Goal: Task Accomplishment & Management: Manage account settings

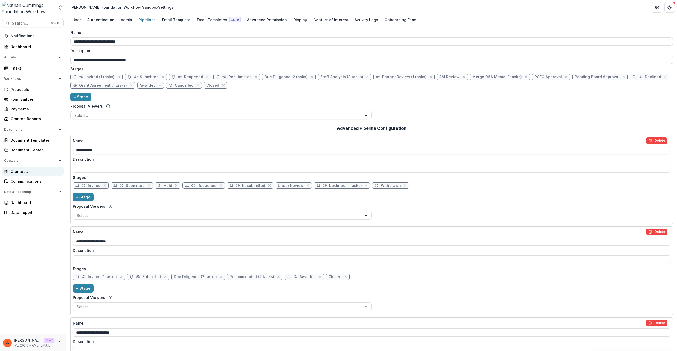
click at [15, 172] on div "Grantees" at bounding box center [35, 172] width 49 height 6
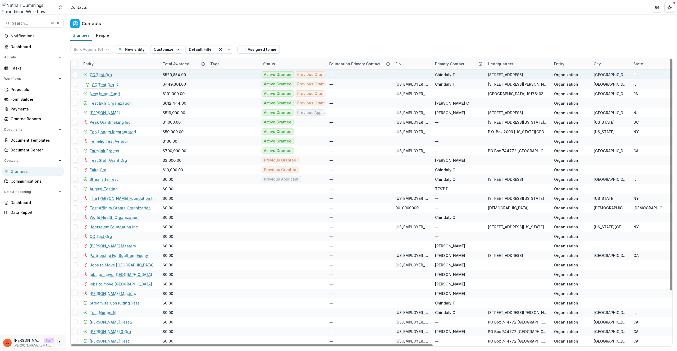
click at [100, 76] on link "CC Test Org" at bounding box center [101, 75] width 22 height 6
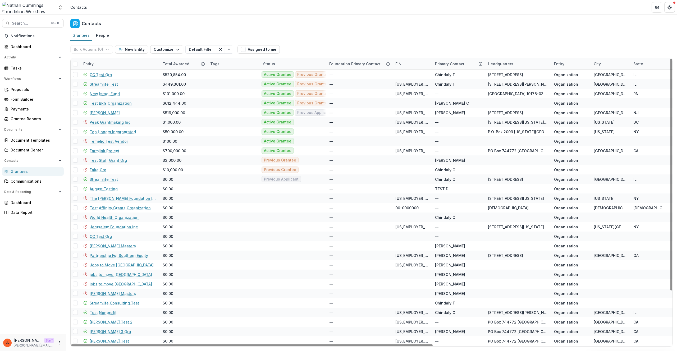
click at [130, 62] on div "Entity" at bounding box center [119, 63] width 79 height 11
click at [124, 71] on div "Sort Ascending Sort Descending Move Right Move Left Hide Column" at bounding box center [113, 102] width 66 height 62
click at [124, 73] on input at bounding box center [113, 76] width 64 height 8
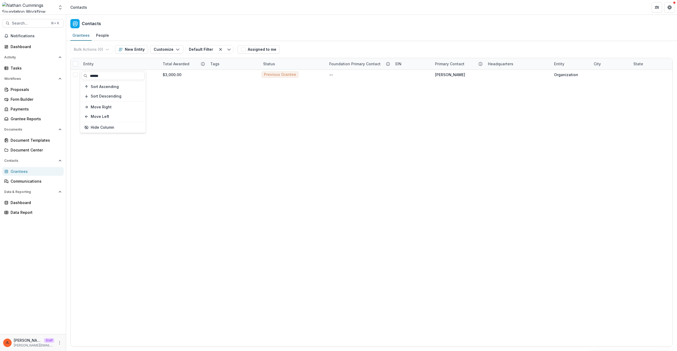
type input "******"
click at [170, 22] on div "Contacts" at bounding box center [371, 23] width 611 height 16
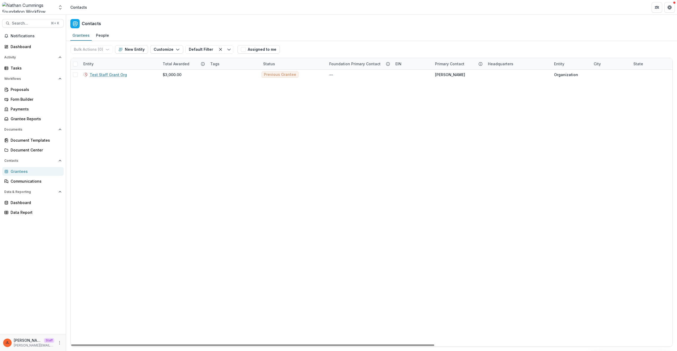
click at [119, 61] on div "Entity" at bounding box center [119, 63] width 79 height 11
click at [115, 74] on input "******" at bounding box center [113, 76] width 64 height 8
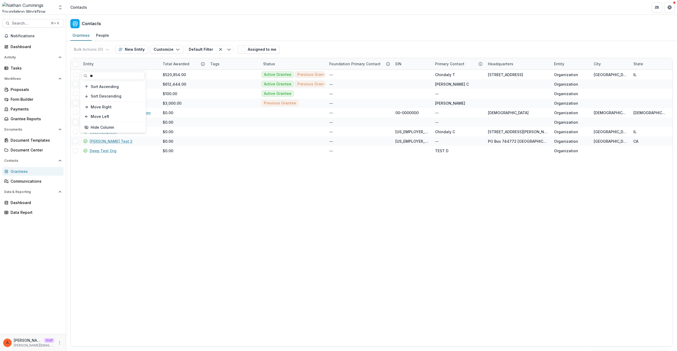
type input "*"
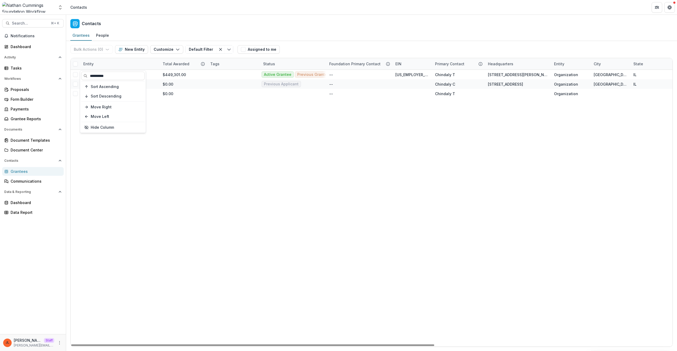
type input "**********"
click at [263, 204] on div "Streamlife Test $449,301.00 Active Grantee Previous Grantee Active Applicant Pr…" at bounding box center [569, 208] width 997 height 277
click at [103, 59] on div "Entity" at bounding box center [119, 63] width 79 height 11
click at [103, 76] on input "**********" at bounding box center [113, 76] width 64 height 8
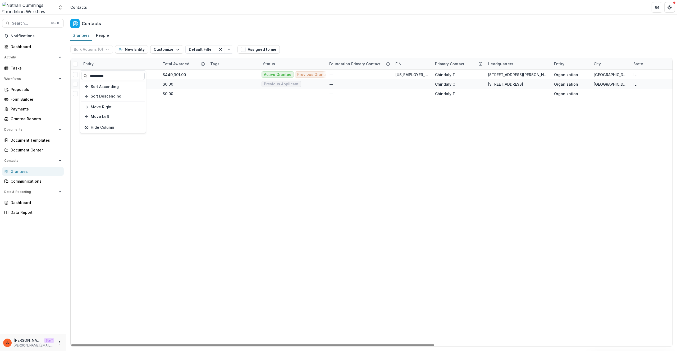
click at [103, 76] on input "**********" at bounding box center [113, 76] width 64 height 8
paste input "**********"
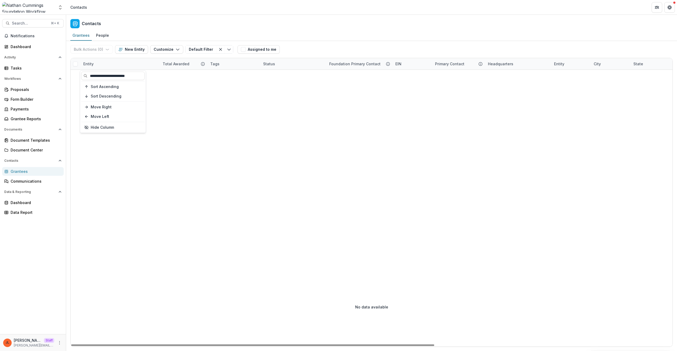
type input "**********"
click at [264, 148] on div at bounding box center [569, 169] width 997 height 198
click at [30, 169] on div "Grantees" at bounding box center [35, 172] width 49 height 6
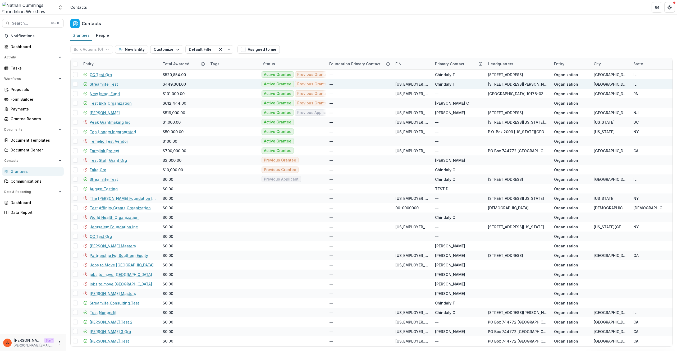
click at [97, 81] on div "Streamlife Test" at bounding box center [119, 84] width 73 height 10
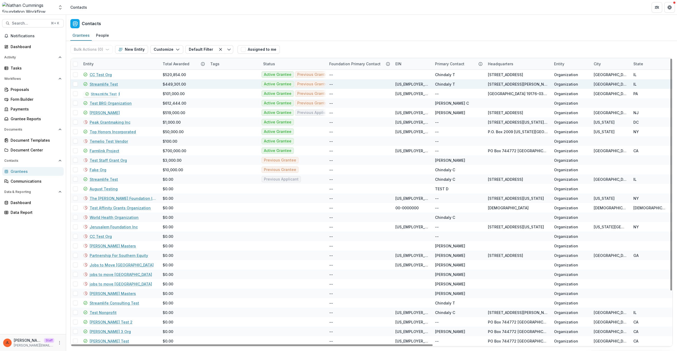
click at [98, 84] on link "Streamlife Test" at bounding box center [104, 85] width 28 height 6
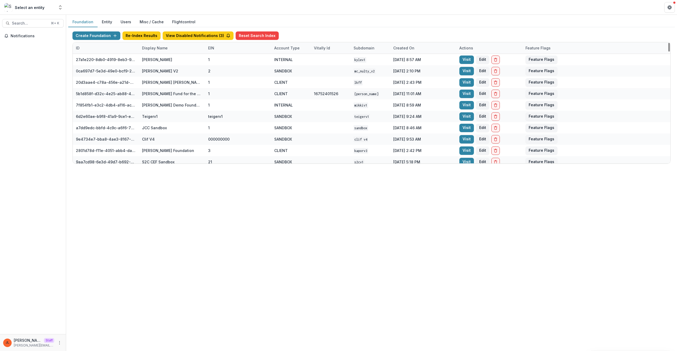
drag, startPoint x: 167, startPoint y: 51, endPoint x: 167, endPoint y: 54, distance: 3.7
click at [167, 51] on div "Display Name" at bounding box center [155, 48] width 32 height 6
click at [170, 62] on input at bounding box center [160, 65] width 42 height 6
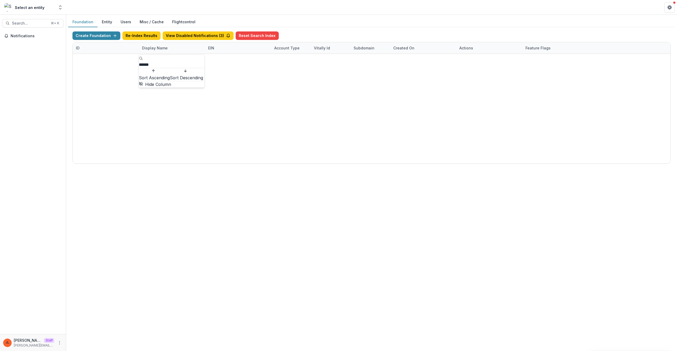
type input "******"
click at [260, 54] on div "6be7b836-0fc9-4256-a815-50ef1edb4eb9 NCF Core Grant Sandbox 9 INTERNAL 9 Sep 12…" at bounding box center [372, 54] width 598 height 0
click at [157, 81] on div "ncf core grants sandbox [in dev]" at bounding box center [172, 83] width 60 height 6
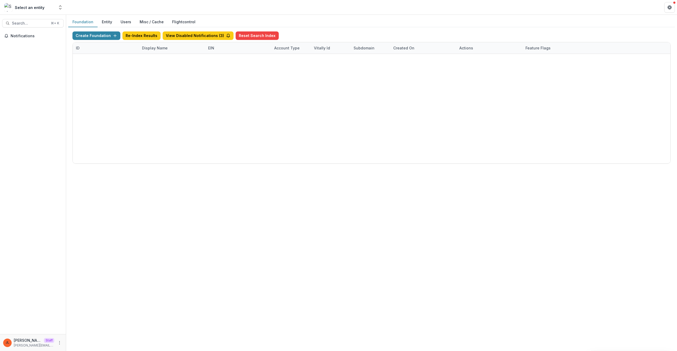
copy div "ncf core grants sandbox [in dev]"
click at [497, 86] on button "Delete Foundation" at bounding box center [496, 82] width 8 height 8
click at [100, 38] on button "Create Foundation" at bounding box center [97, 35] width 48 height 8
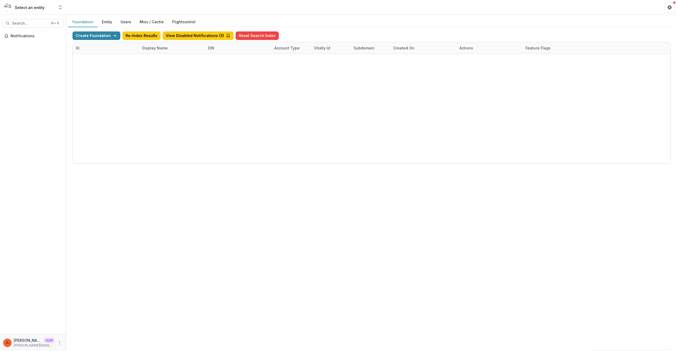
paste input "**********"
type input "**********"
type input "*"
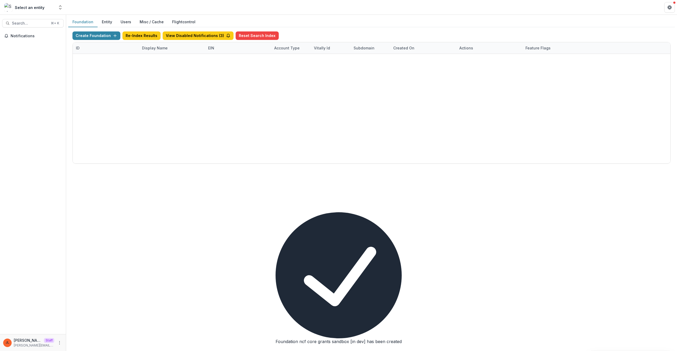
click at [465, 82] on link "Visit" at bounding box center [467, 82] width 15 height 8
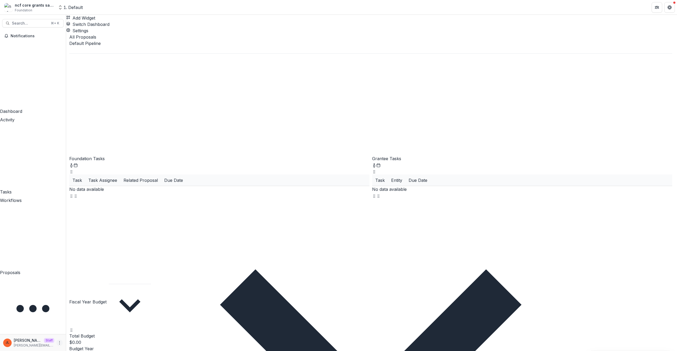
click at [61, 342] on icon "More" at bounding box center [59, 343] width 4 height 4
click at [95, 336] on button "Logout" at bounding box center [94, 340] width 57 height 9
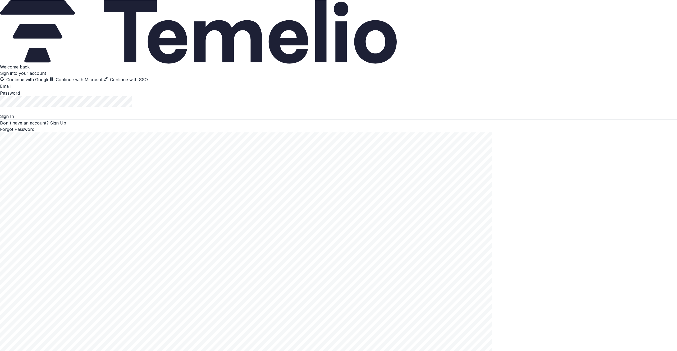
click at [49, 83] on button "Continue with Google" at bounding box center [24, 79] width 49 height 6
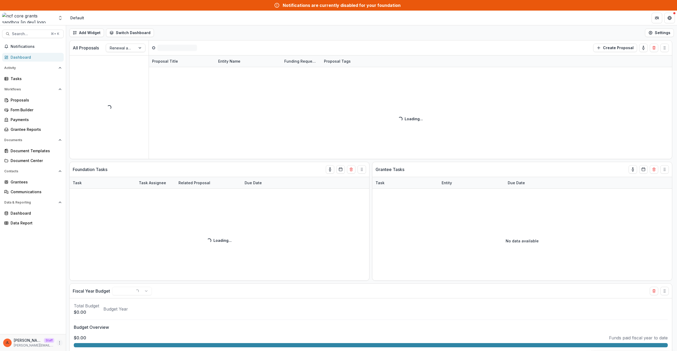
click at [60, 344] on circle "More" at bounding box center [60, 344] width 0 height 0
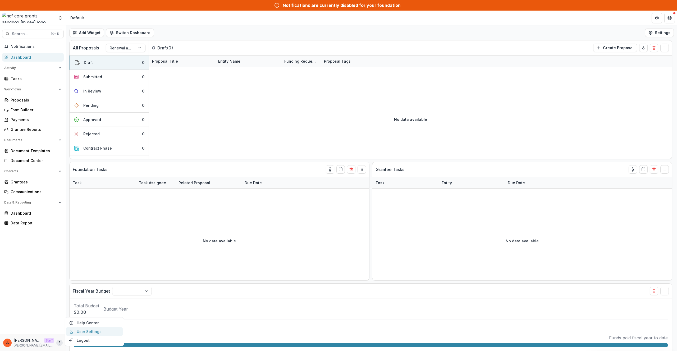
click at [71, 334] on link "User Settings" at bounding box center [94, 332] width 57 height 9
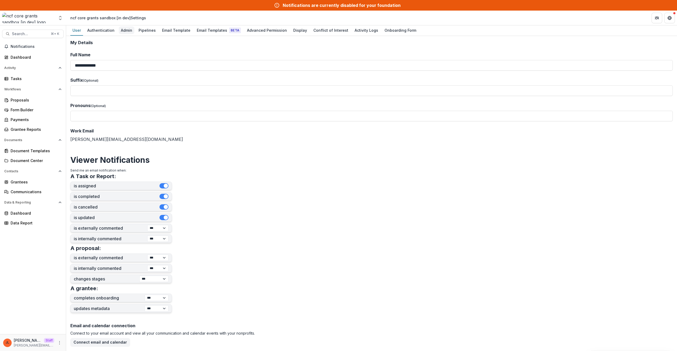
click at [128, 30] on div "Admin" at bounding box center [127, 30] width 16 height 8
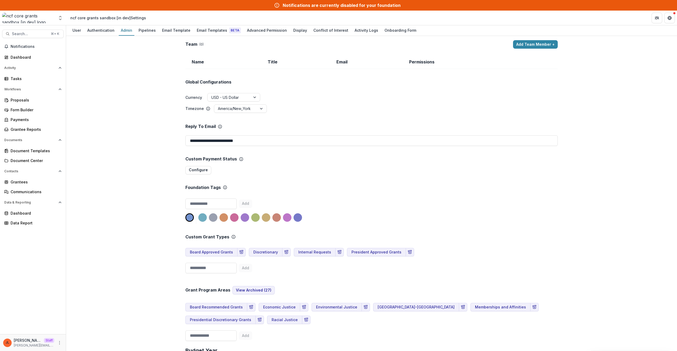
click at [535, 38] on div "**********" at bounding box center [371, 193] width 611 height 315
click at [537, 43] on button "Add Team Member +" at bounding box center [535, 44] width 45 height 8
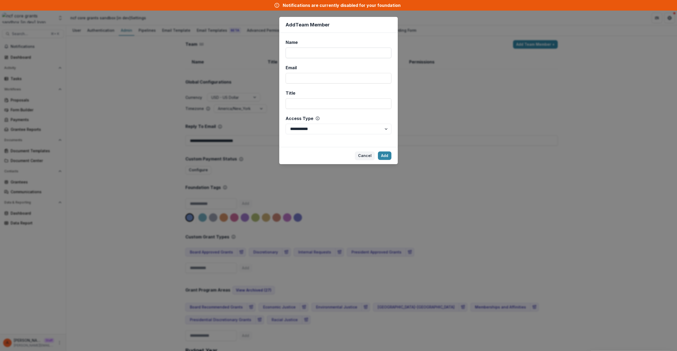
click at [323, 53] on input "Name" at bounding box center [339, 53] width 106 height 11
type input "****"
type input "**********"
select select "*****"
click button "Add" at bounding box center [384, 156] width 13 height 8
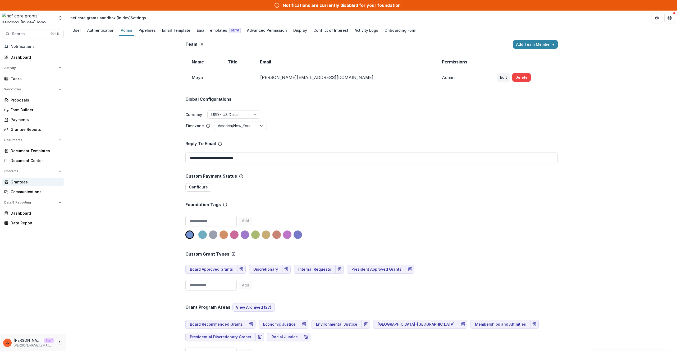
click at [24, 180] on div "Grantees" at bounding box center [35, 182] width 49 height 6
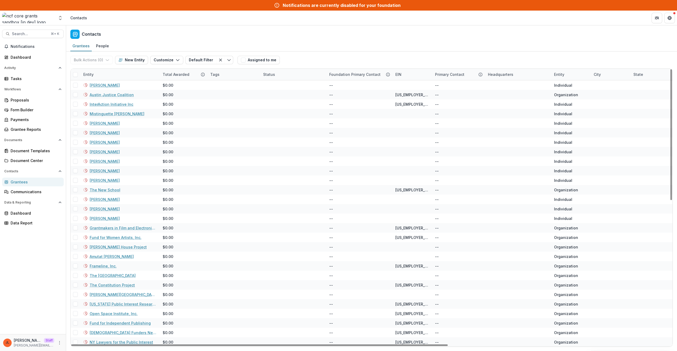
click at [127, 76] on div "Entity" at bounding box center [119, 74] width 79 height 11
click at [123, 89] on input at bounding box center [113, 86] width 64 height 8
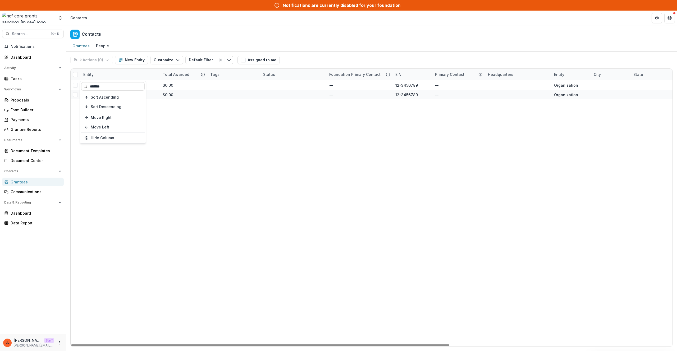
type input "*******"
click at [193, 34] on div "Contacts" at bounding box center [371, 33] width 611 height 16
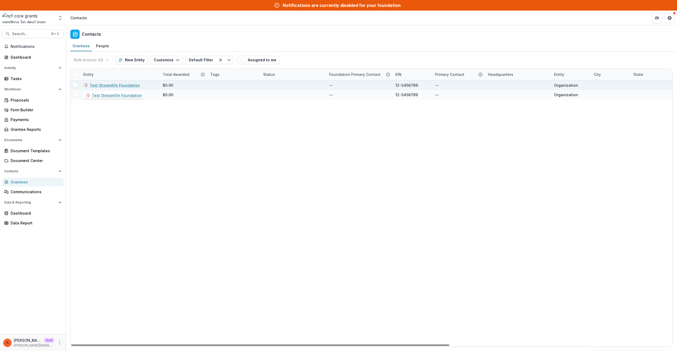
click at [120, 84] on link "Test Streamlife Foundation" at bounding box center [115, 86] width 50 height 6
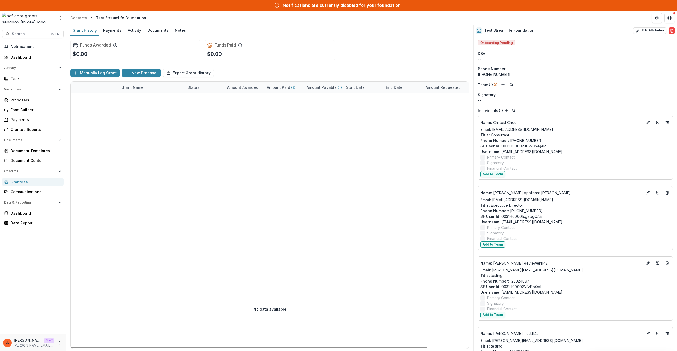
click at [327, 212] on div at bounding box center [293, 181] width 445 height 176
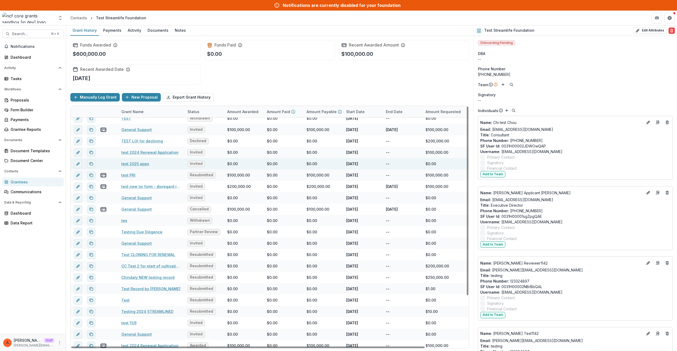
scroll to position [65, 0]
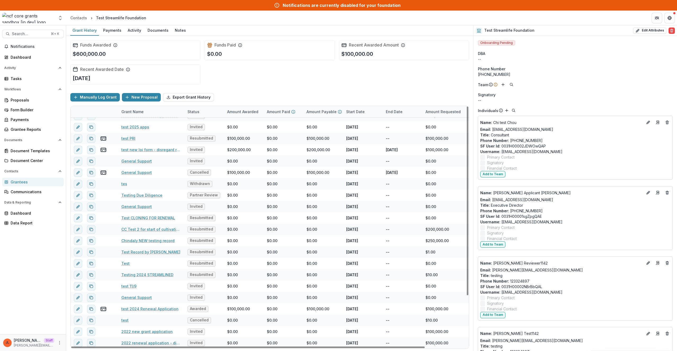
click at [154, 115] on div "Grant Name" at bounding box center [151, 111] width 66 height 11
click at [152, 125] on input at bounding box center [151, 124] width 64 height 8
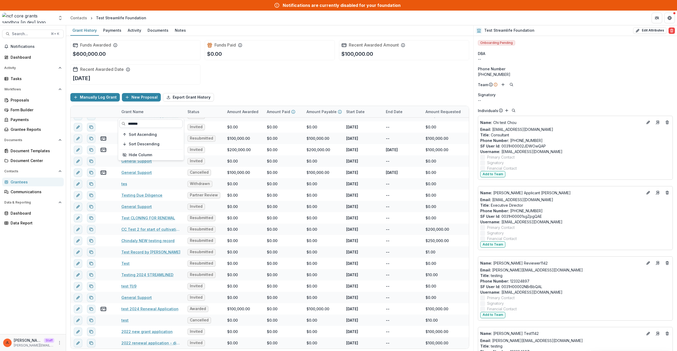
scroll to position [0, 0]
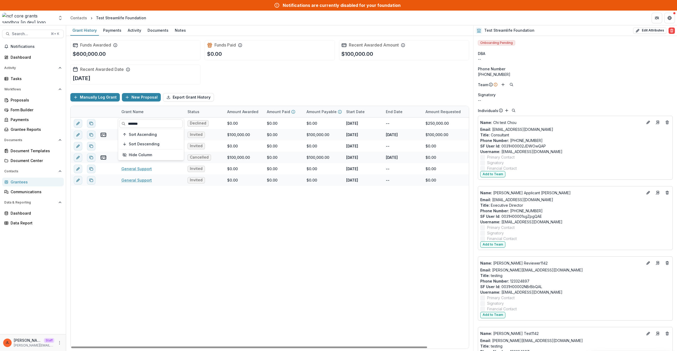
type input "*******"
click at [267, 295] on div "General Support Declined $0.00 $0.00 $0.00 Jul 31, 2025 -- $250,000.00 General …" at bounding box center [293, 233] width 445 height 231
click at [143, 123] on link "General Support" at bounding box center [136, 124] width 30 height 6
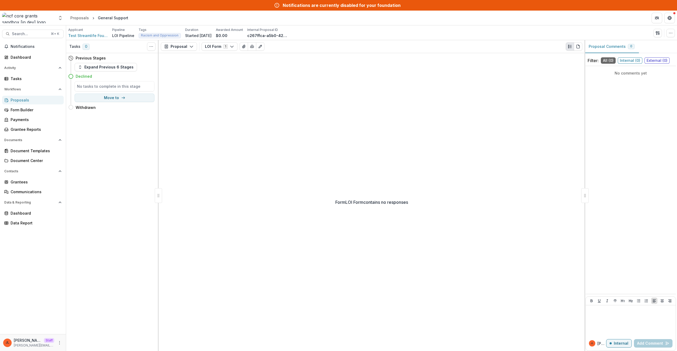
click at [333, 170] on div "Form LOI Form contains no responses" at bounding box center [372, 202] width 426 height 298
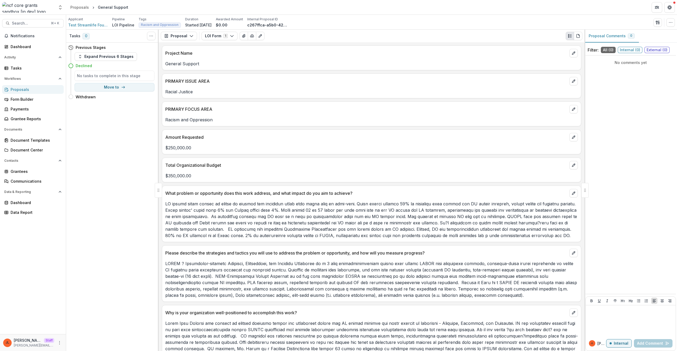
click at [116, 161] on div "Tasks 0 Show Cancelled Tasks Previous Stages Expand Previous 6 Stages Declined …" at bounding box center [112, 191] width 93 height 322
click at [34, 88] on div "Proposals" at bounding box center [35, 90] width 49 height 6
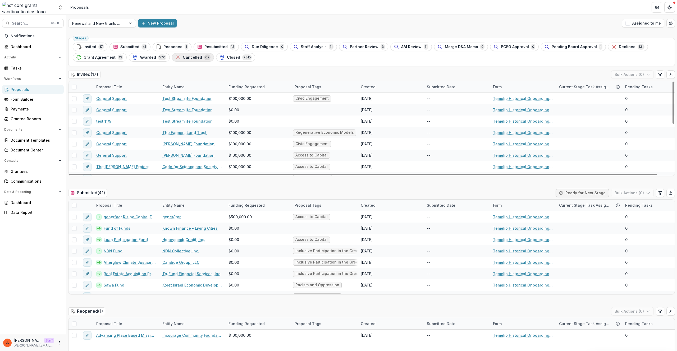
click at [196, 58] on span "Cancelled" at bounding box center [192, 57] width 19 height 4
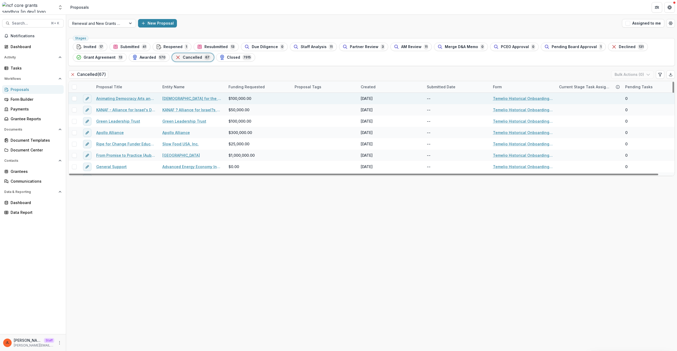
click at [138, 99] on link "Animating Democracy Arts and Social Justice Evaluation Lab" at bounding box center [126, 99] width 60 height 6
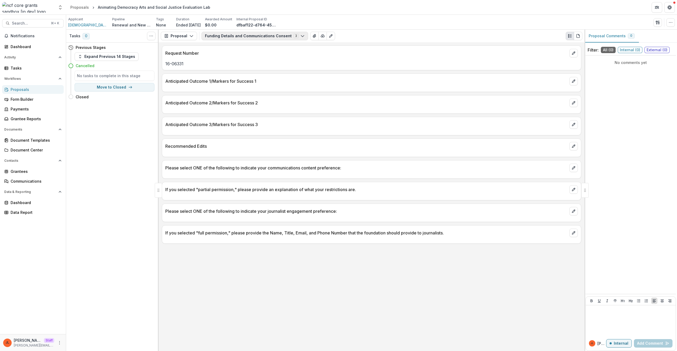
click at [268, 36] on button "Funding Details and Communications Consent 3" at bounding box center [255, 36] width 107 height 8
click at [259, 66] on span "G&P Analyis" at bounding box center [254, 65] width 86 height 6
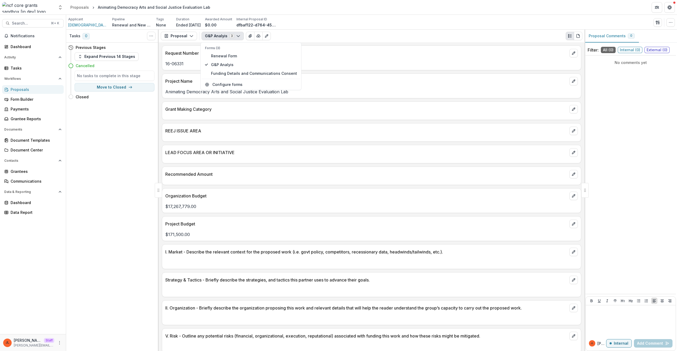
click at [299, 186] on div "Request Number 16-06331 Project Name Animating Democracy Arts and Social Justic…" at bounding box center [372, 196] width 426 height 309
click at [217, 37] on button "G&P Analyis 3" at bounding box center [223, 36] width 42 height 8
click at [217, 52] on button "Renewal Form" at bounding box center [251, 56] width 98 height 9
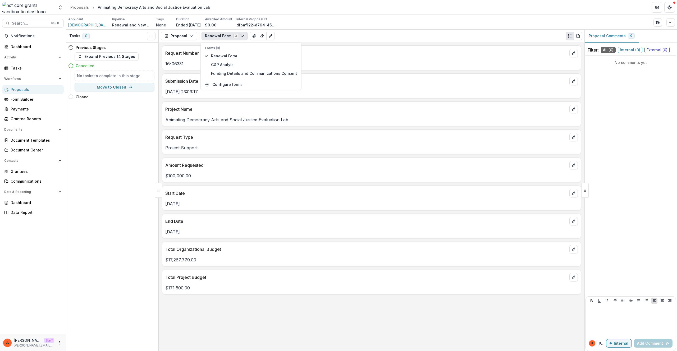
click at [301, 135] on p "Request Type" at bounding box center [366, 137] width 402 height 6
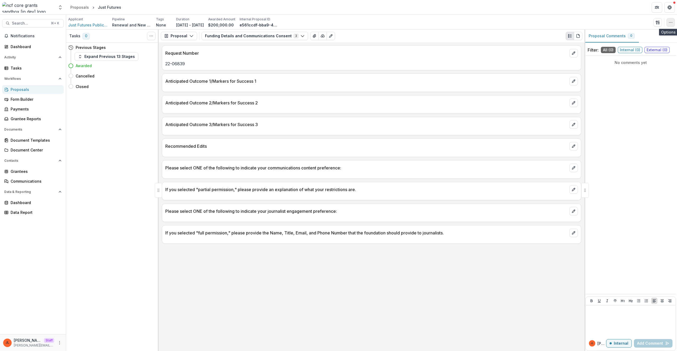
click at [671, 20] on icon "button" at bounding box center [671, 22] width 4 height 4
click at [642, 35] on button "Edit Attributes" at bounding box center [645, 34] width 57 height 9
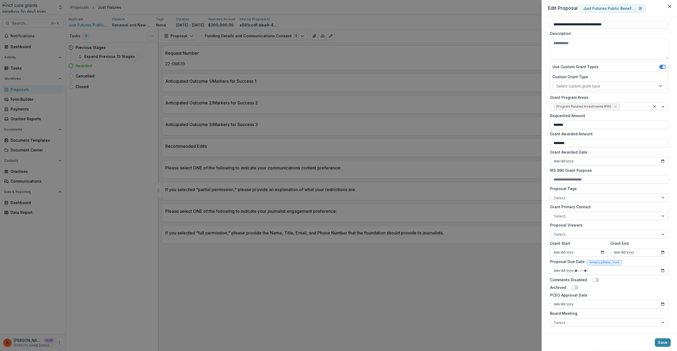
scroll to position [33, 0]
click at [520, 94] on div "**********" at bounding box center [338, 175] width 677 height 351
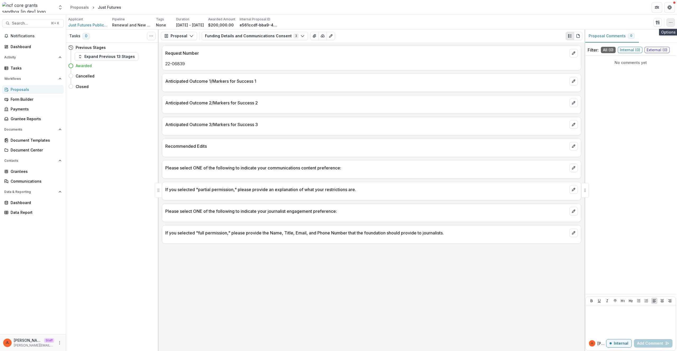
click at [671, 20] on button "button" at bounding box center [671, 22] width 8 height 8
click at [652, 34] on button "Edit Attributes" at bounding box center [645, 34] width 57 height 9
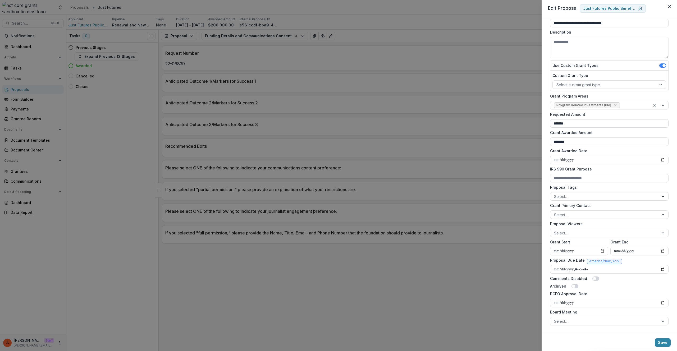
scroll to position [0, 0]
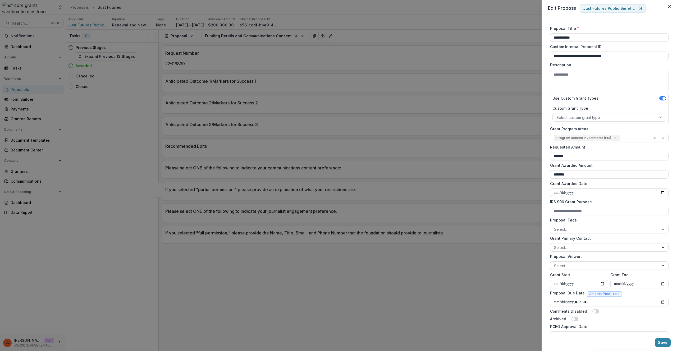
click at [418, 116] on div "**********" at bounding box center [338, 175] width 677 height 351
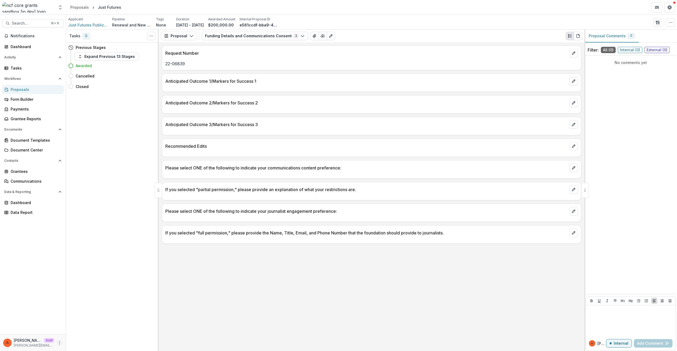
click at [61, 343] on icon "More" at bounding box center [59, 343] width 4 height 4
click at [99, 333] on link "User Settings" at bounding box center [94, 332] width 57 height 9
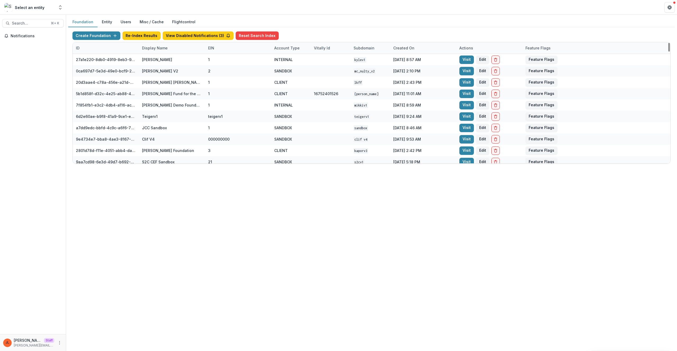
click at [163, 51] on div "Display Name" at bounding box center [172, 47] width 66 height 11
click at [164, 62] on input at bounding box center [172, 60] width 64 height 8
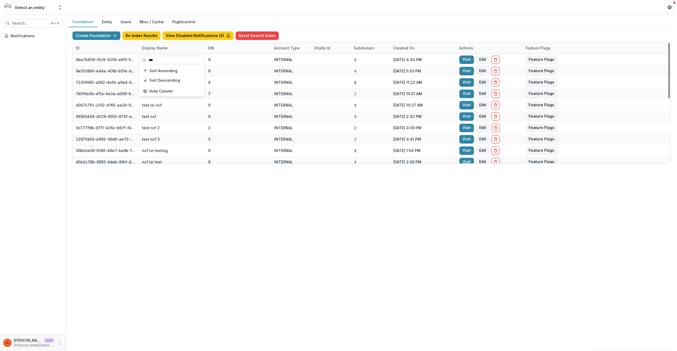
type input "***"
click at [313, 250] on div "Foundation Entity Users Misc / Cache Flightcontrol Create Foundation Re-Index R…" at bounding box center [371, 183] width 611 height 337
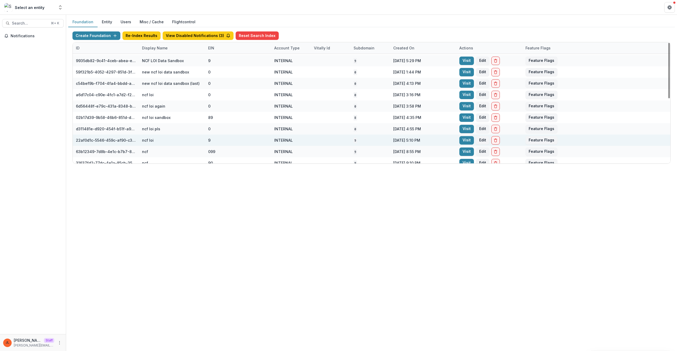
scroll to position [141, 0]
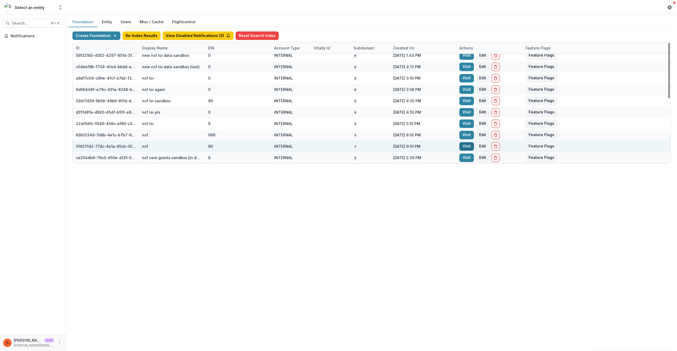
click at [469, 147] on link "Visit" at bounding box center [467, 146] width 15 height 8
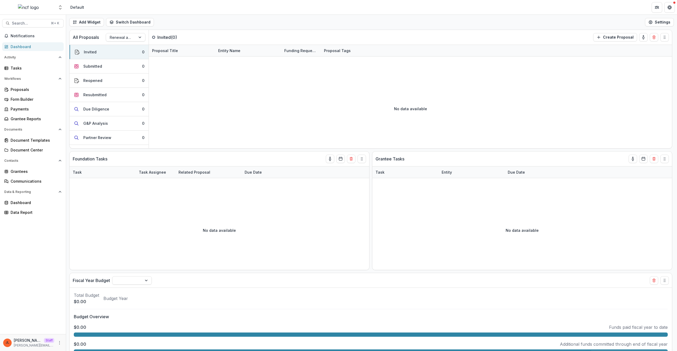
click at [61, 346] on div "JL Jeanne Locker Staff jeanne@trytemelio.com" at bounding box center [33, 343] width 60 height 10
click at [60, 345] on button "More" at bounding box center [59, 343] width 6 height 6
click at [97, 333] on link "User Settings" at bounding box center [94, 332] width 57 height 9
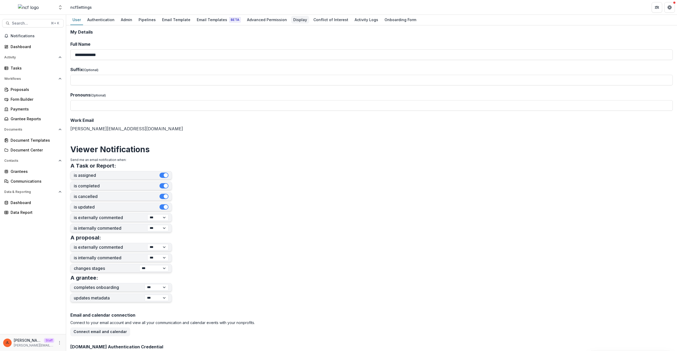
click at [296, 19] on div "Display" at bounding box center [300, 20] width 18 height 8
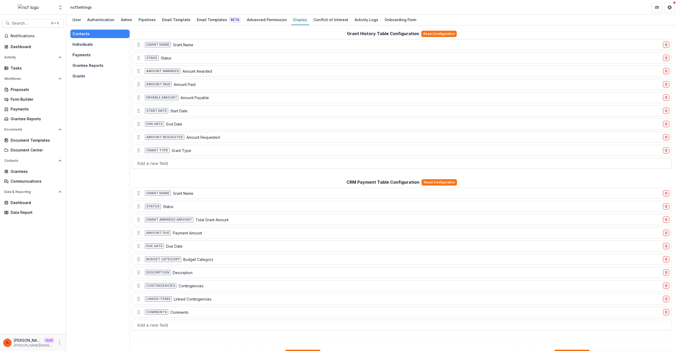
click at [96, 42] on button "Individuals" at bounding box center [99, 44] width 59 height 8
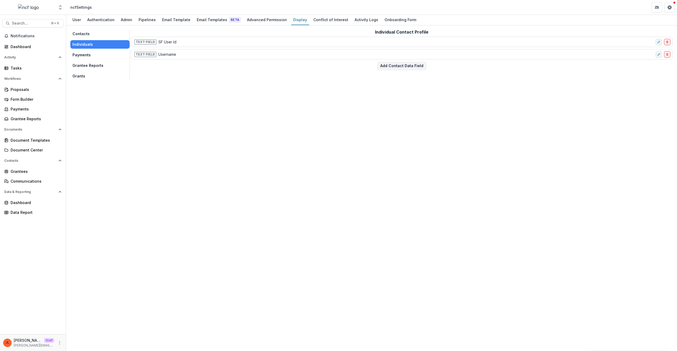
click at [104, 77] on button "Grants" at bounding box center [99, 76] width 59 height 8
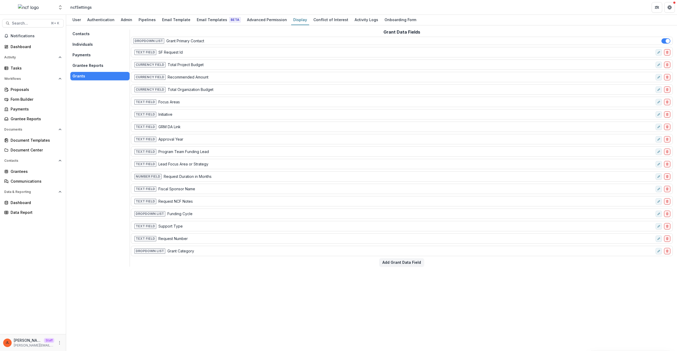
click at [107, 167] on div "Contacts Individuals Payments Grantee Reports Grants" at bounding box center [100, 148] width 60 height 237
click at [29, 172] on div "Grantees" at bounding box center [35, 172] width 49 height 6
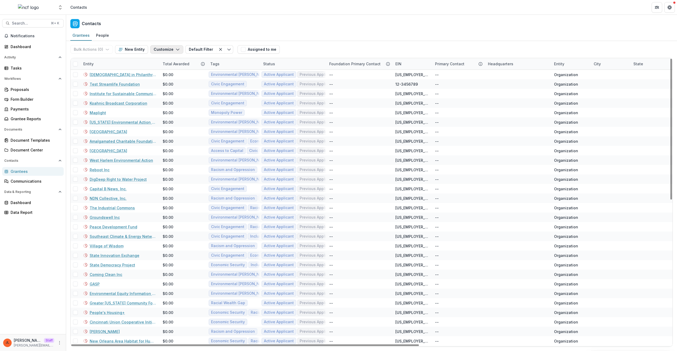
click at [171, 49] on button "Customize" at bounding box center [166, 49] width 33 height 8
click at [170, 67] on button "Manage Custom Fields" at bounding box center [151, 70] width 58 height 9
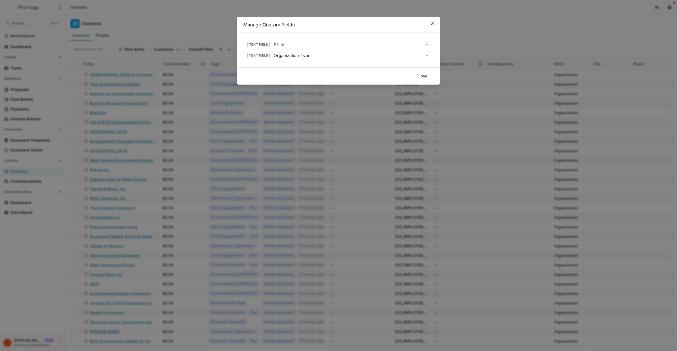
click at [191, 26] on div "**********" at bounding box center [338, 175] width 677 height 351
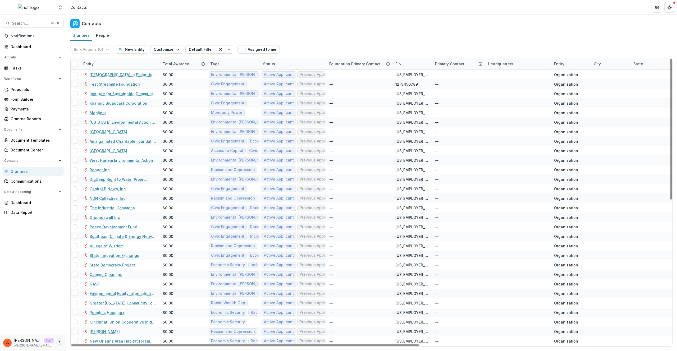
click at [60, 342] on icon "More" at bounding box center [59, 343] width 4 height 4
click at [82, 331] on link "User Settings" at bounding box center [94, 332] width 57 height 9
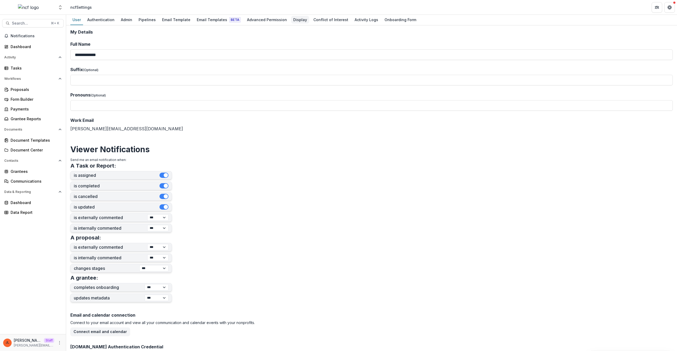
click at [291, 15] on link "Display" at bounding box center [300, 20] width 18 height 10
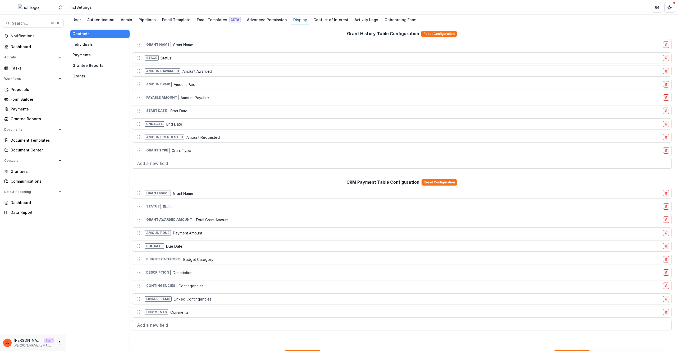
click at [101, 78] on button "Grants" at bounding box center [99, 76] width 59 height 8
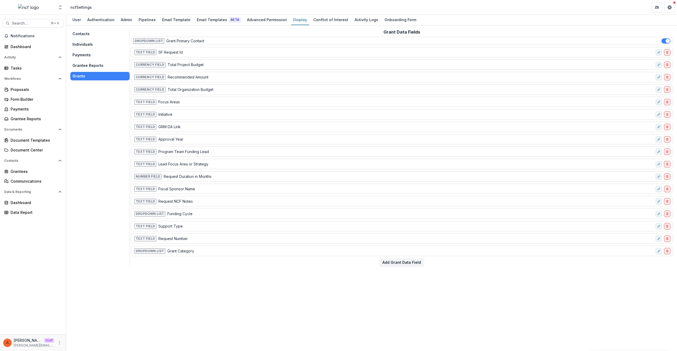
click at [241, 295] on div "Contacts Individuals Payments Grantee Reports Grants Grant Data Fields Dropdown…" at bounding box center [371, 188] width 611 height 326
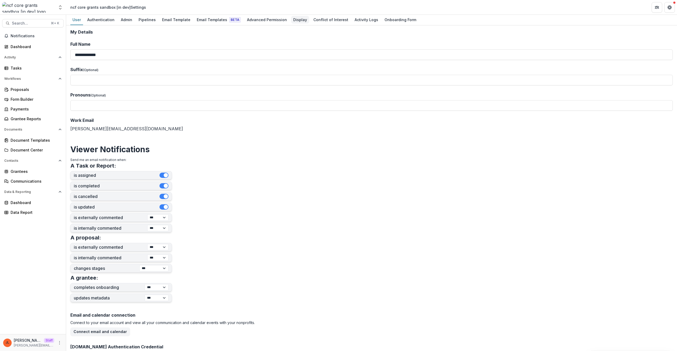
click at [293, 17] on div "Display" at bounding box center [300, 20] width 18 height 8
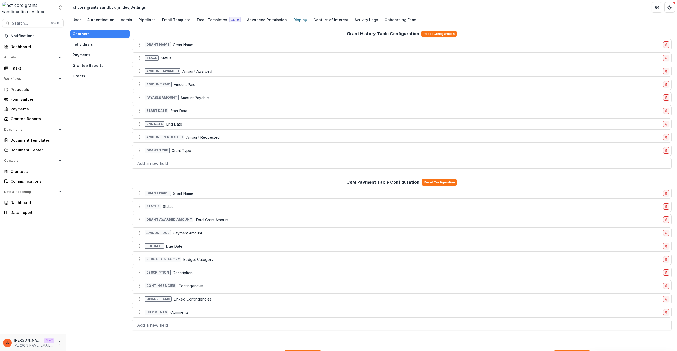
click at [79, 44] on button "Individuals" at bounding box center [99, 44] width 59 height 8
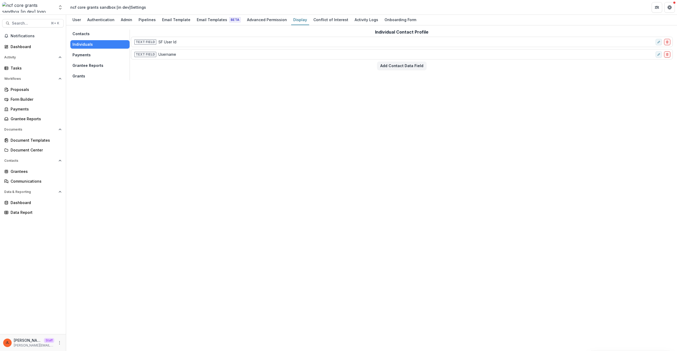
click at [94, 55] on button "Payments" at bounding box center [99, 55] width 59 height 8
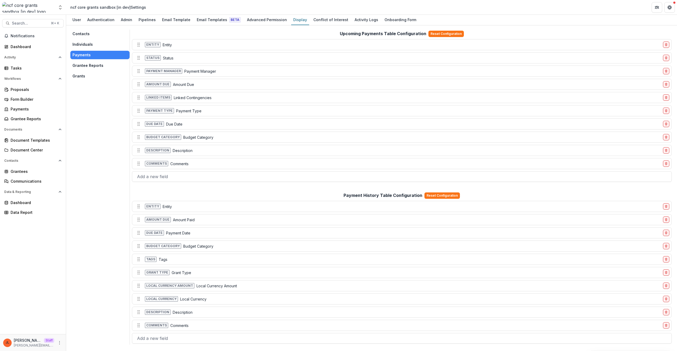
click at [84, 77] on button "Grants" at bounding box center [99, 76] width 59 height 8
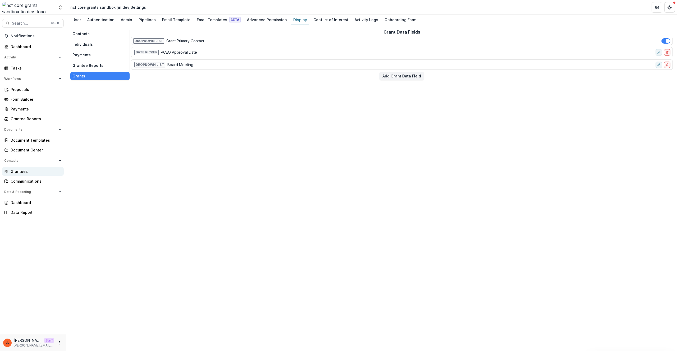
click at [25, 168] on link "Grantees" at bounding box center [33, 171] width 62 height 9
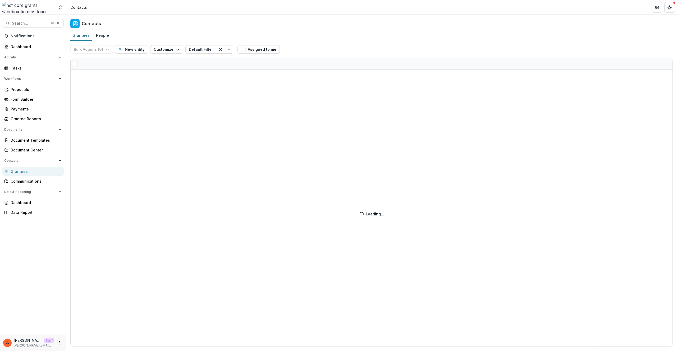
click at [158, 47] on div "Bulk Actions ( 0 ) Send Email Create Proposals Create Tasks New Entity Customiz…" at bounding box center [371, 196] width 611 height 310
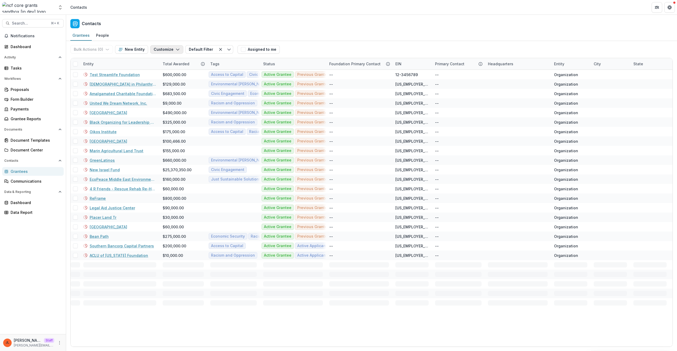
click at [159, 48] on button "Customize" at bounding box center [166, 49] width 33 height 8
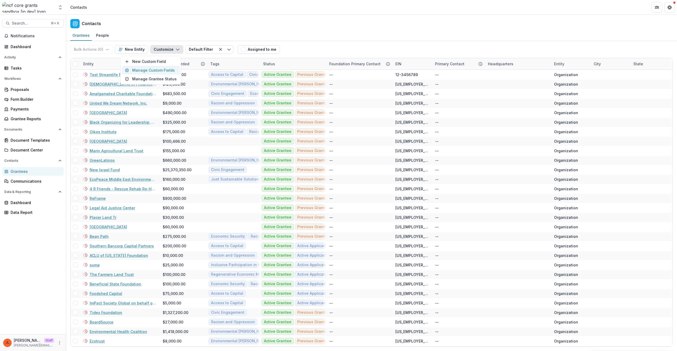
click at [157, 70] on button "Manage Custom Fields" at bounding box center [151, 70] width 58 height 9
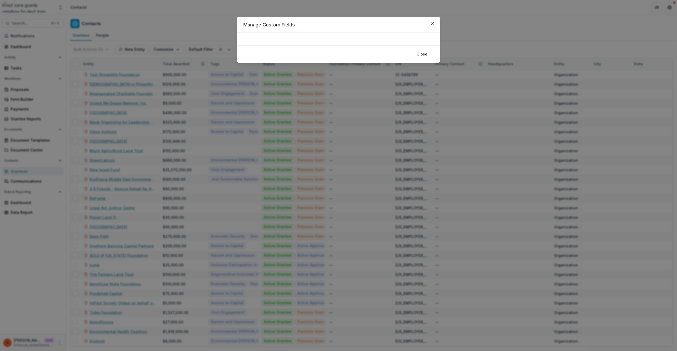
click at [163, 35] on div "Manage Custom Fields Close" at bounding box center [338, 175] width 677 height 351
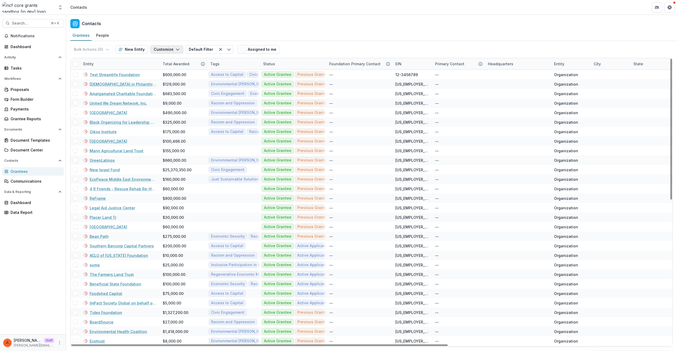
click at [168, 48] on button "Customize" at bounding box center [166, 49] width 33 height 8
click at [166, 73] on button "Manage Custom Fields" at bounding box center [151, 70] width 58 height 9
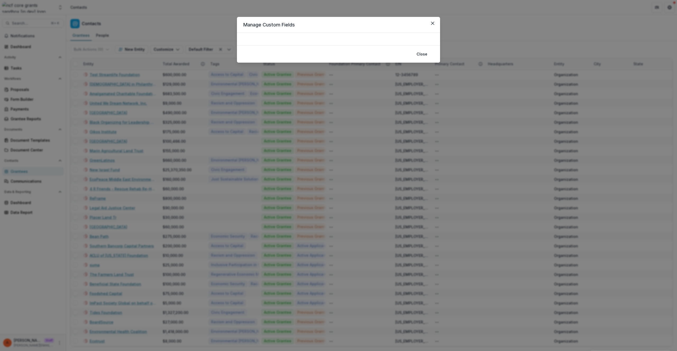
click at [165, 34] on div "Manage Custom Fields Close" at bounding box center [338, 175] width 677 height 351
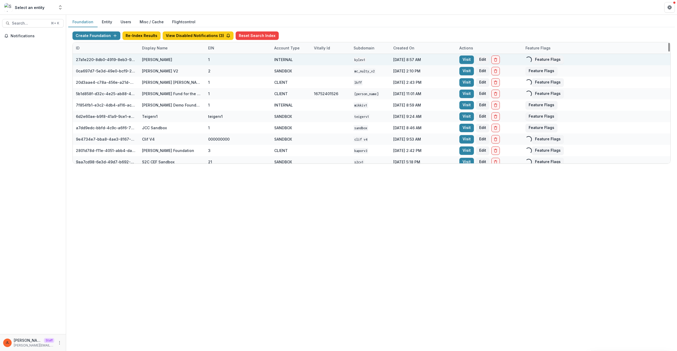
click at [163, 54] on div "[PERSON_NAME]" at bounding box center [172, 59] width 60 height 11
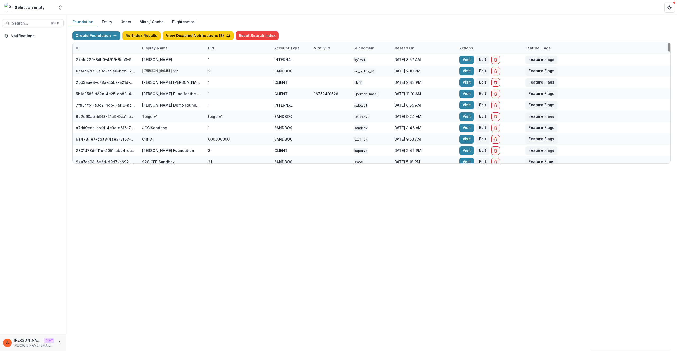
click at [163, 49] on div "Display Name" at bounding box center [155, 48] width 32 height 6
click at [164, 64] on input at bounding box center [172, 60] width 64 height 8
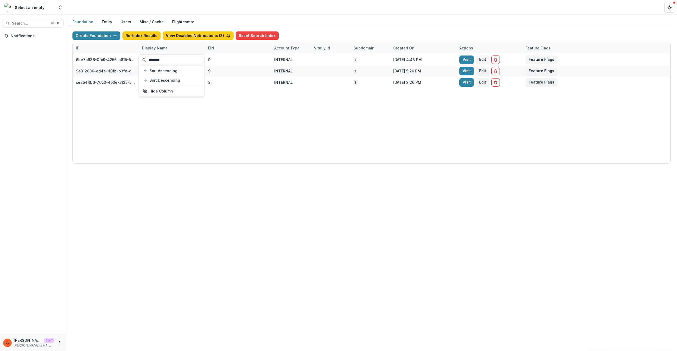
type input "********"
click at [263, 165] on div "Create Foundation Re-Index Results View Disabled Notifications ( 3 ) Reset Sear…" at bounding box center [371, 97] width 607 height 141
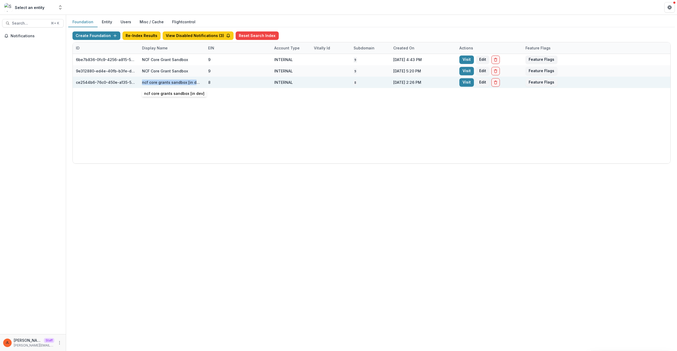
drag, startPoint x: 200, startPoint y: 82, endPoint x: 143, endPoint y: 83, distance: 57.7
click at [143, 83] on div "ncf core grants sandbox [in dev]" at bounding box center [172, 82] width 60 height 11
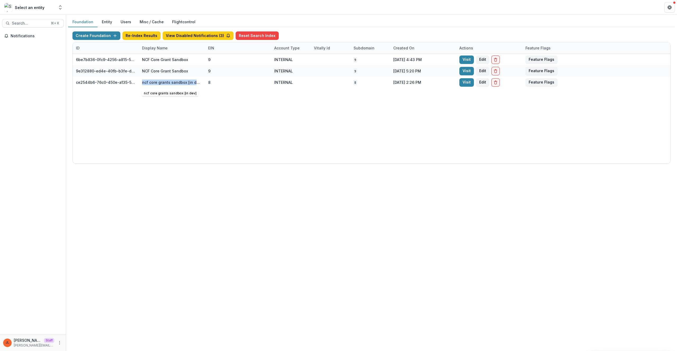
copy div "ncf core grants sandbox [in dev]"
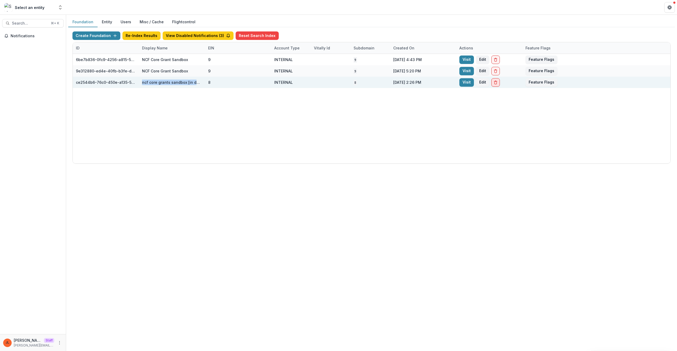
click at [498, 84] on icon "Delete Foundation" at bounding box center [496, 82] width 4 height 4
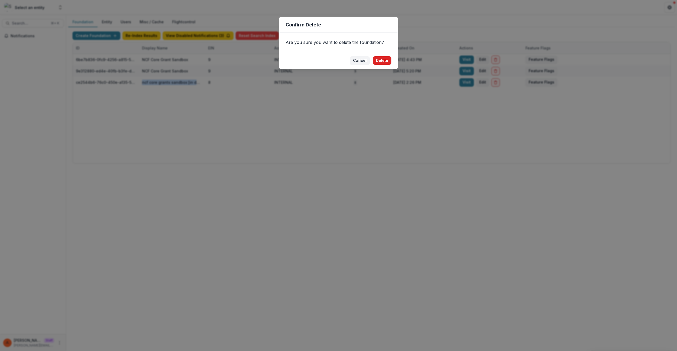
click at [385, 61] on button "Delete" at bounding box center [382, 60] width 19 height 8
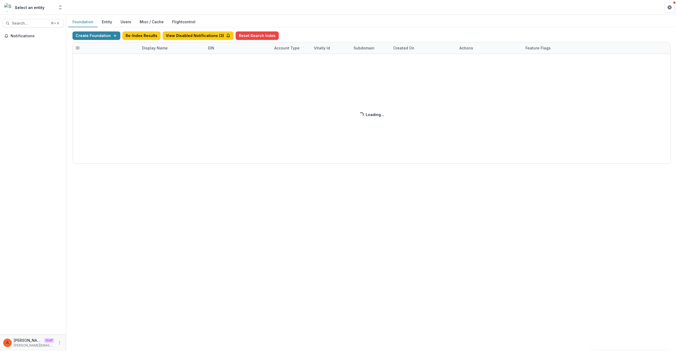
click at [111, 35] on div "Create Foundation Re-Index Results View Disabled Notifications ( 3 ) Reset Sear…" at bounding box center [372, 97] width 599 height 132
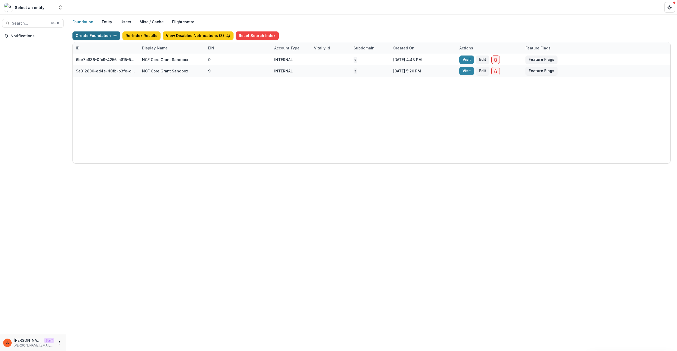
click at [96, 34] on button "Create Foundation" at bounding box center [97, 35] width 48 height 8
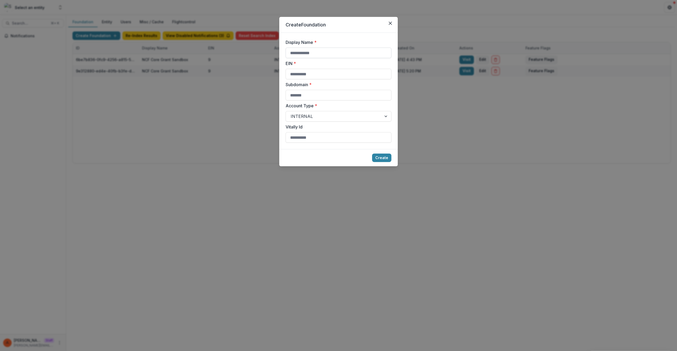
click at [359, 50] on input "Display Name *" at bounding box center [339, 53] width 106 height 11
paste input "**********"
type input "**********"
type input "*"
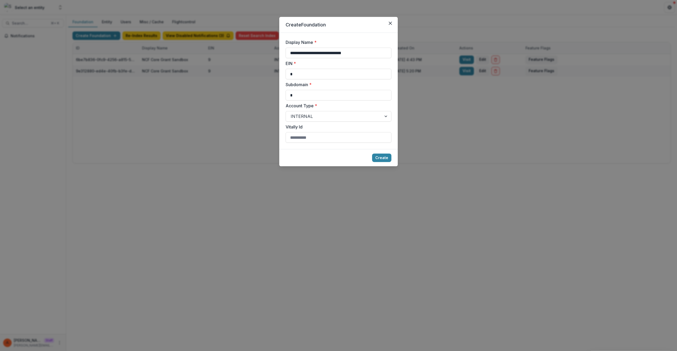
click at [372, 154] on button "Create" at bounding box center [381, 158] width 19 height 8
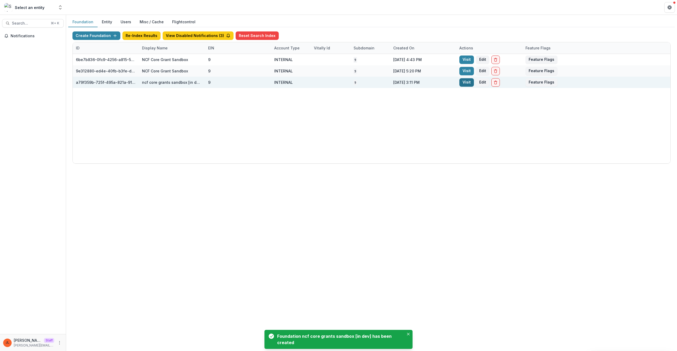
click at [472, 86] on link "Visit" at bounding box center [467, 82] width 15 height 8
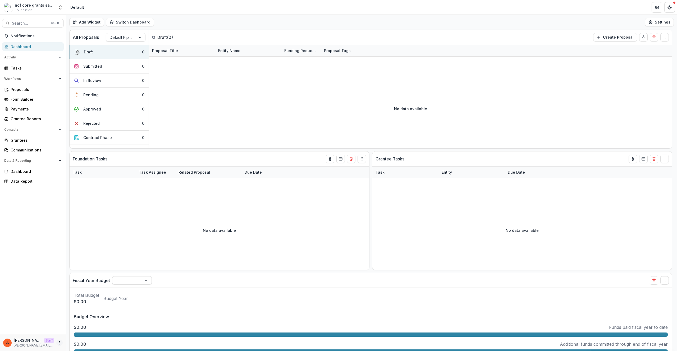
click at [60, 342] on circle "More" at bounding box center [60, 342] width 0 height 0
click at [94, 335] on link "User Settings" at bounding box center [94, 332] width 57 height 9
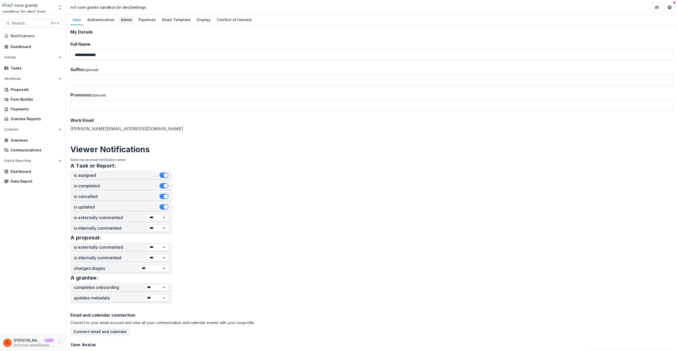
click at [124, 20] on div "Admin" at bounding box center [127, 20] width 16 height 8
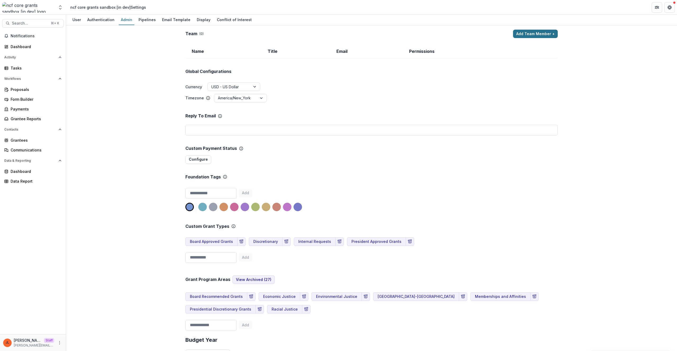
click at [538, 36] on button "Add Team Member +" at bounding box center [535, 34] width 45 height 8
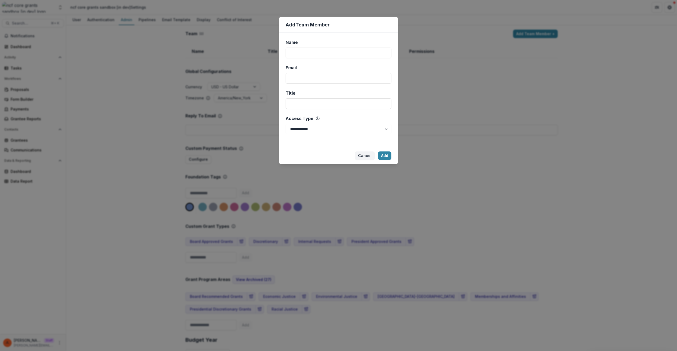
click at [359, 59] on div "**********" at bounding box center [338, 90] width 119 height 114
click at [358, 57] on input "Name" at bounding box center [339, 53] width 106 height 11
type input "****"
type input "*"
type input "**********"
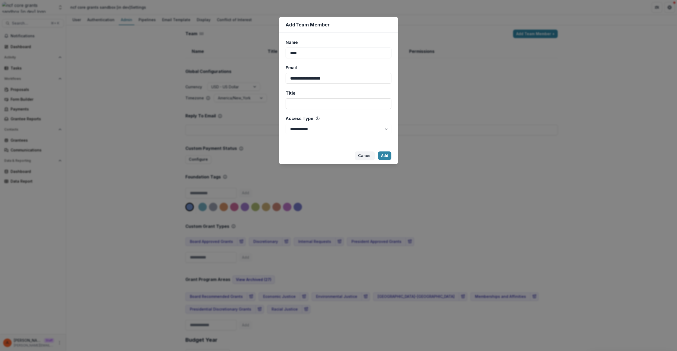
select select "*****"
click button "Add" at bounding box center [384, 156] width 13 height 8
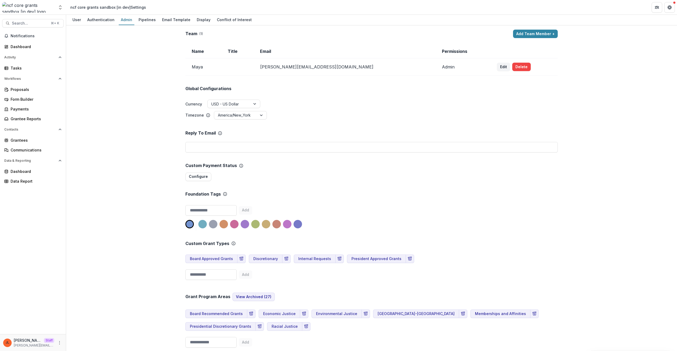
click at [203, 14] on header "ncf core grants sandbox [in dev] Settings" at bounding box center [371, 7] width 611 height 15
click at [203, 17] on div "Display" at bounding box center [204, 20] width 18 height 8
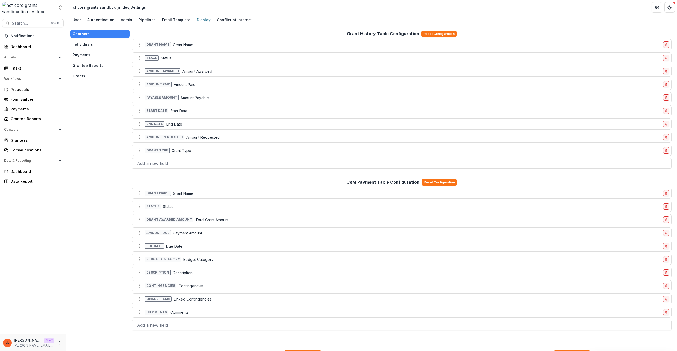
click at [85, 79] on button "Grants" at bounding box center [99, 76] width 59 height 8
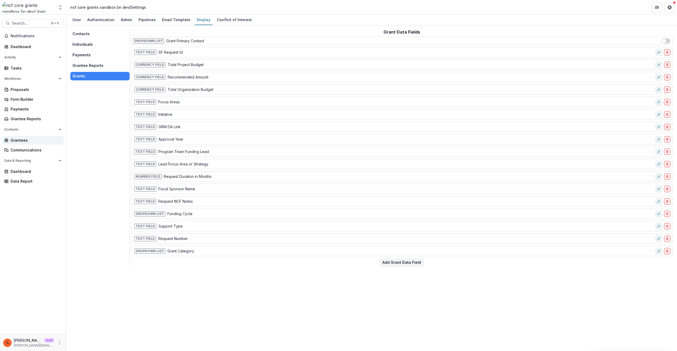
click at [28, 140] on div "Grantees" at bounding box center [35, 141] width 49 height 6
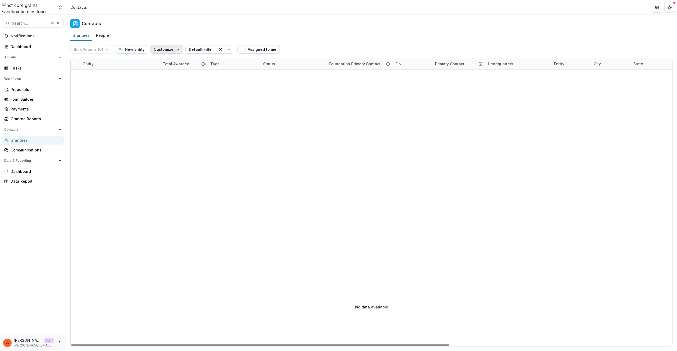
click at [176, 51] on icon "button" at bounding box center [178, 49] width 4 height 4
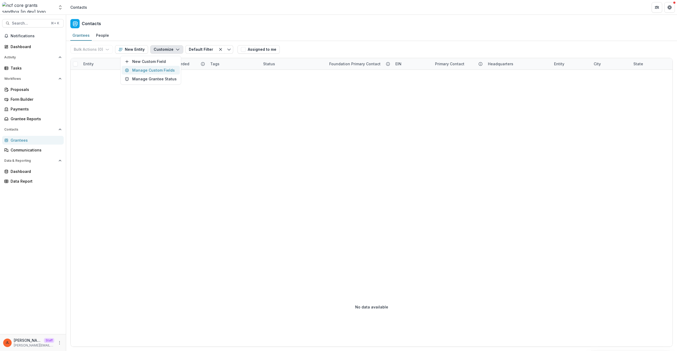
click at [165, 71] on button "Manage Custom Fields" at bounding box center [151, 70] width 58 height 9
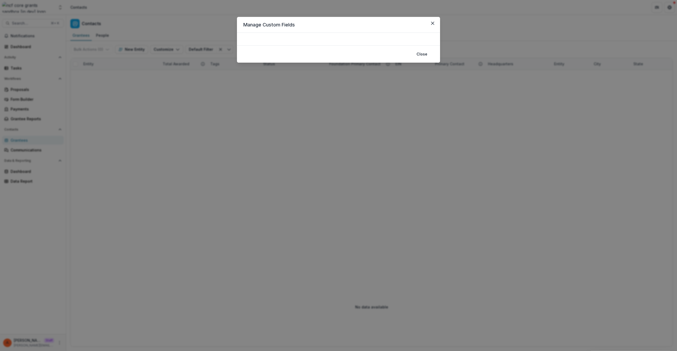
click at [405, 108] on div "Manage Custom Fields Close" at bounding box center [338, 175] width 677 height 351
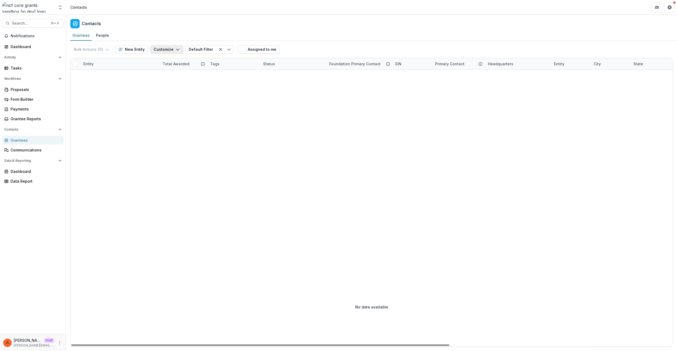
click at [170, 49] on button "Customize" at bounding box center [166, 49] width 33 height 8
click at [177, 62] on button "New Custom Field" at bounding box center [151, 61] width 58 height 9
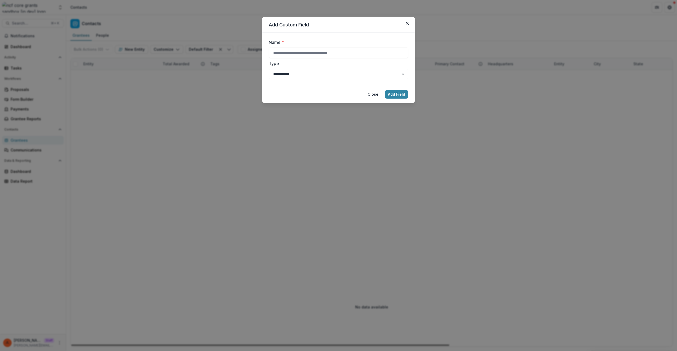
click at [327, 59] on div "**********" at bounding box center [339, 59] width 140 height 40
click at [328, 55] on input "Name *" at bounding box center [339, 53] width 140 height 11
type input "*****"
click at [385, 90] on button "Add Field" at bounding box center [397, 94] width 24 height 8
click at [389, 144] on div "**********" at bounding box center [338, 175] width 677 height 351
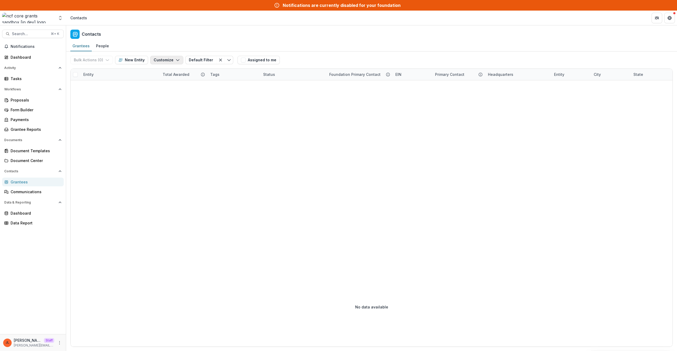
click at [168, 61] on button "Customize" at bounding box center [166, 60] width 33 height 8
click at [168, 74] on button "New Custom Field" at bounding box center [151, 72] width 58 height 9
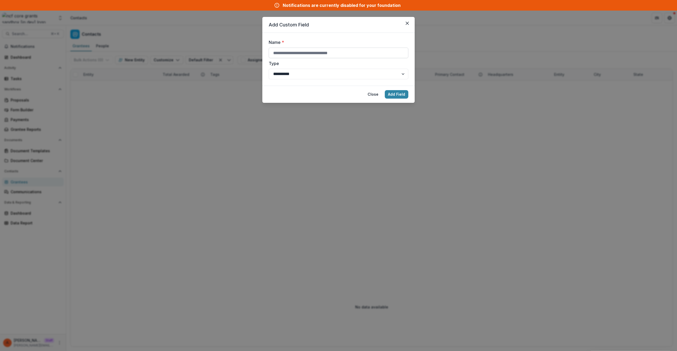
click at [301, 53] on input "Name *" at bounding box center [339, 53] width 140 height 11
type input "**********"
click at [385, 90] on button "Add Field" at bounding box center [397, 94] width 24 height 8
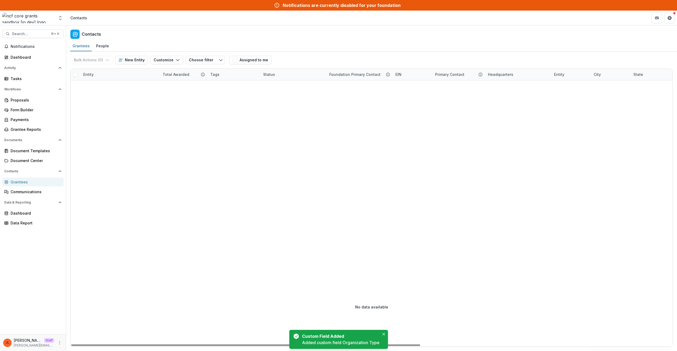
click at [256, 159] on div at bounding box center [589, 173] width 1036 height 187
click at [221, 166] on div at bounding box center [589, 173] width 1036 height 187
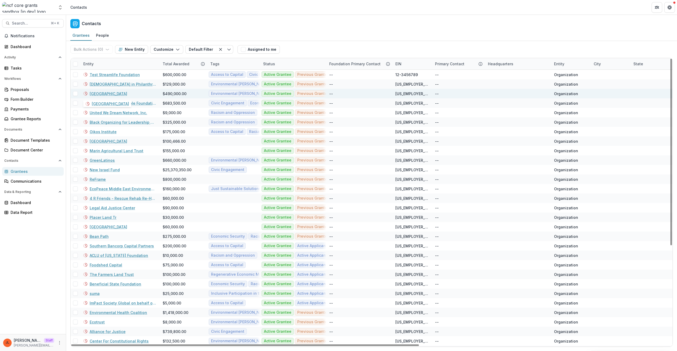
click at [105, 95] on link "Earth Island Institute" at bounding box center [109, 94] width 38 height 6
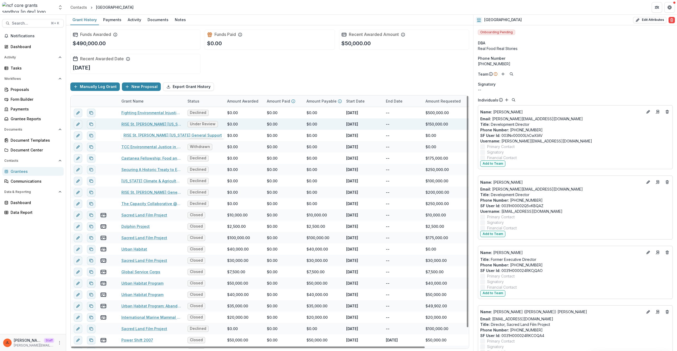
click at [148, 125] on link "RISE St. James Louisiana General Support" at bounding box center [151, 124] width 60 height 6
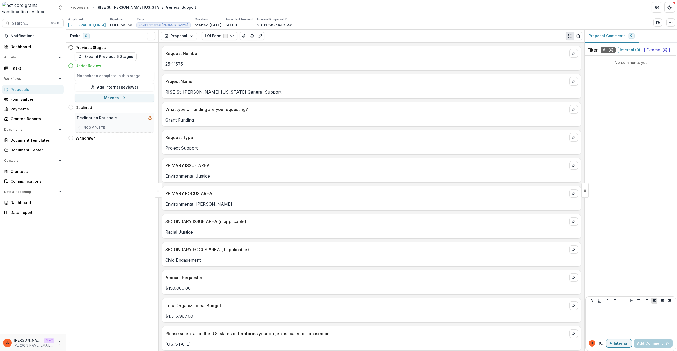
click at [31, 89] on div "Proposals" at bounding box center [35, 90] width 49 height 6
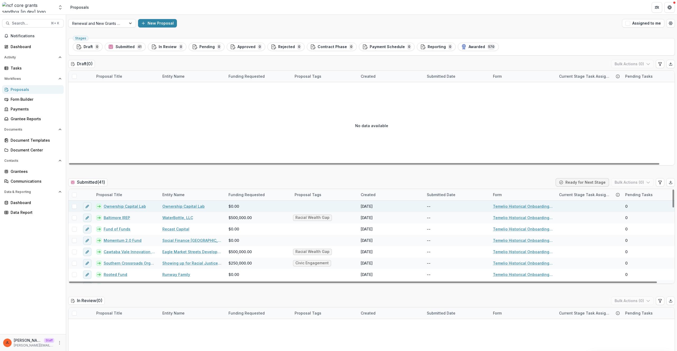
click at [128, 206] on link "Ownership Capital Lab" at bounding box center [125, 207] width 42 height 6
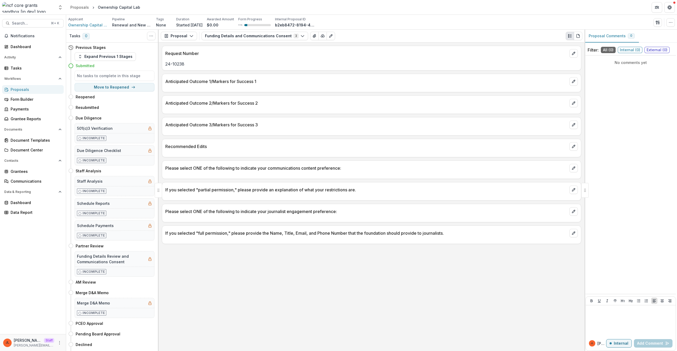
click at [370, 199] on div "If you selected "partial permission," please provide an explanation of what you…" at bounding box center [372, 191] width 420 height 19
click at [16, 175] on link "Grantees" at bounding box center [33, 171] width 62 height 9
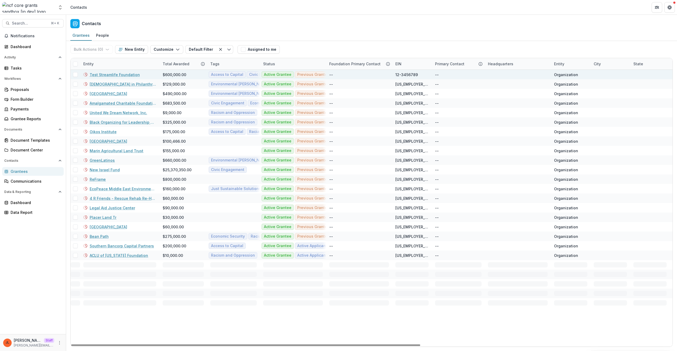
click at [121, 71] on div "Test Streamlife Foundation" at bounding box center [119, 75] width 73 height 10
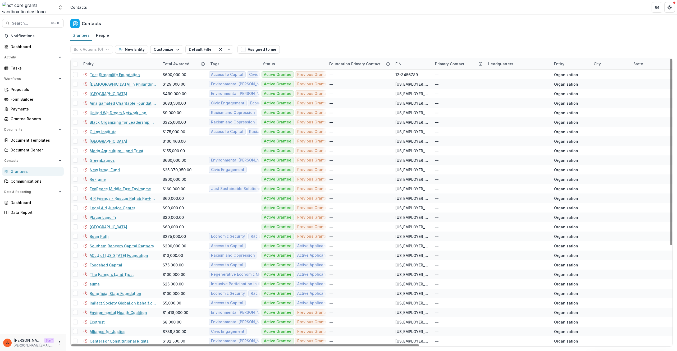
click at [123, 69] on div "Entity" at bounding box center [119, 63] width 79 height 11
click at [116, 78] on input at bounding box center [113, 76] width 64 height 8
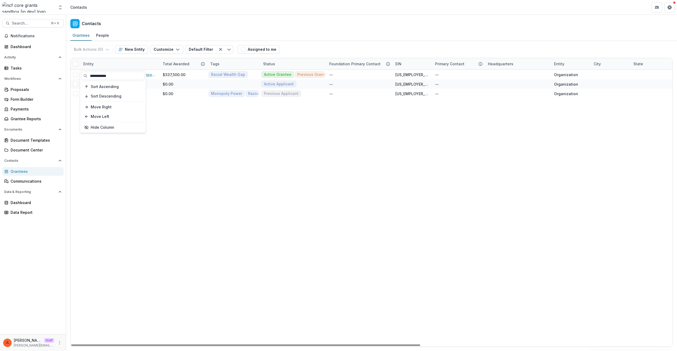
type input "**********"
click at [253, 29] on div "Contacts" at bounding box center [371, 23] width 611 height 16
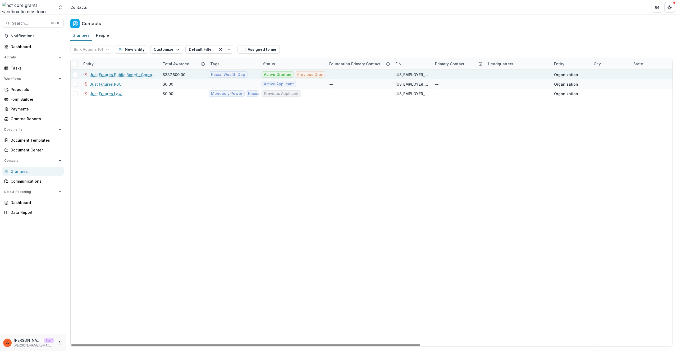
click at [131, 74] on link "Just Futures Public Benefit Corporation" at bounding box center [123, 75] width 67 height 6
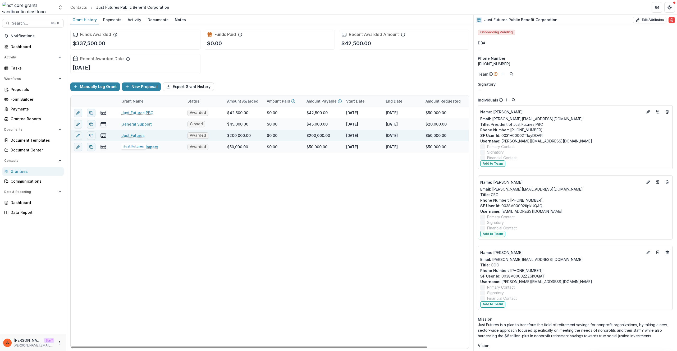
click at [135, 135] on link "Just Futures" at bounding box center [132, 136] width 23 height 6
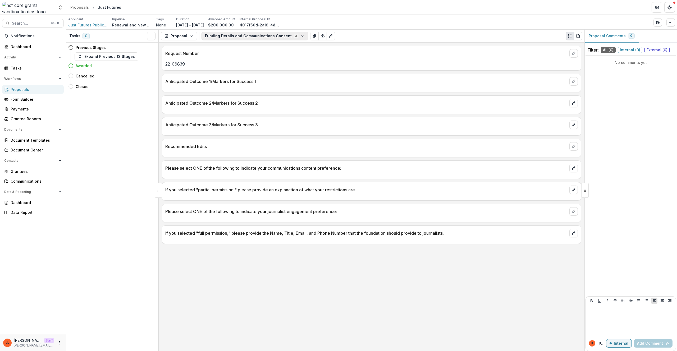
click at [236, 35] on button "Funding Details and Communications Consent 3" at bounding box center [255, 36] width 107 height 8
click at [230, 65] on span "G&P Analyis" at bounding box center [254, 65] width 86 height 6
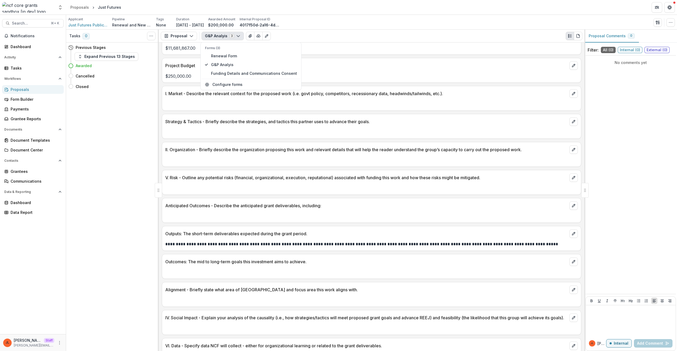
scroll to position [245, 0]
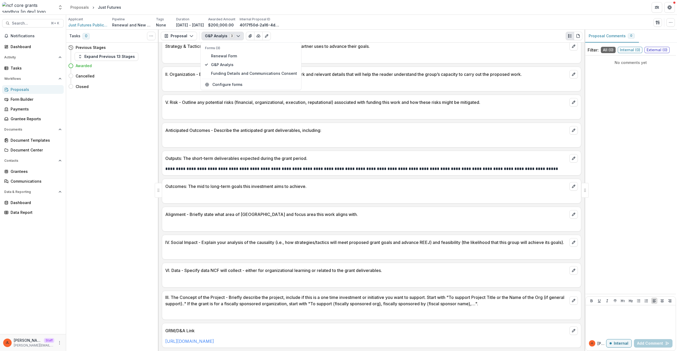
click at [394, 191] on div at bounding box center [371, 196] width 419 height 10
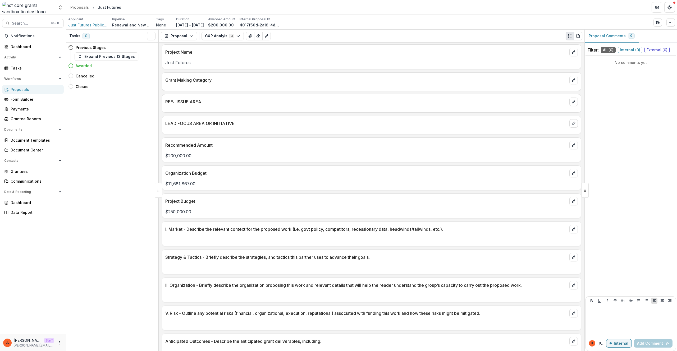
scroll to position [0, 0]
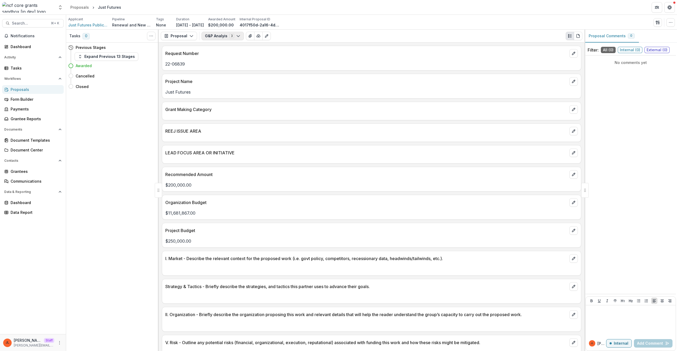
click at [217, 37] on button "G&P Analyis 3" at bounding box center [223, 36] width 42 height 8
click at [217, 58] on span "Renewal Form" at bounding box center [254, 56] width 86 height 6
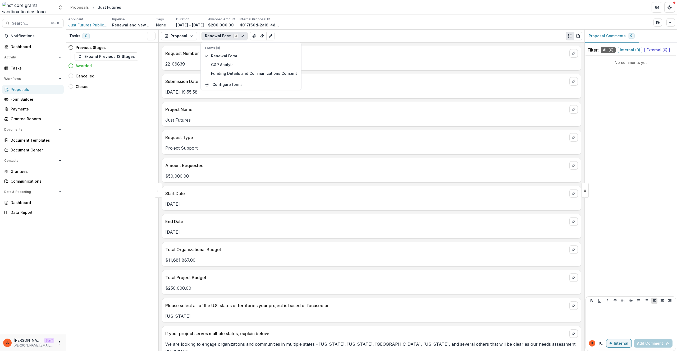
click at [318, 166] on p "Amount Requested" at bounding box center [366, 165] width 402 height 6
click at [668, 20] on button "button" at bounding box center [671, 22] width 8 height 8
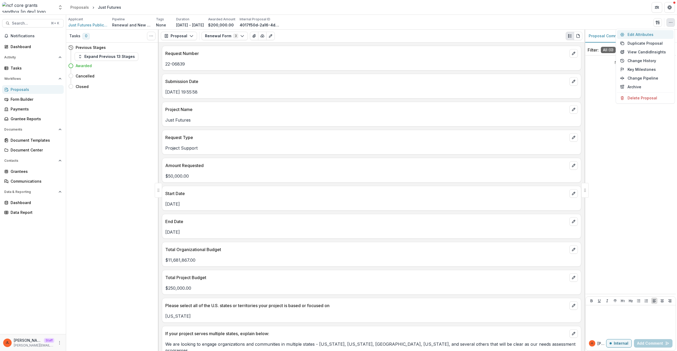
click at [653, 33] on button "Edit Attributes" at bounding box center [645, 34] width 57 height 9
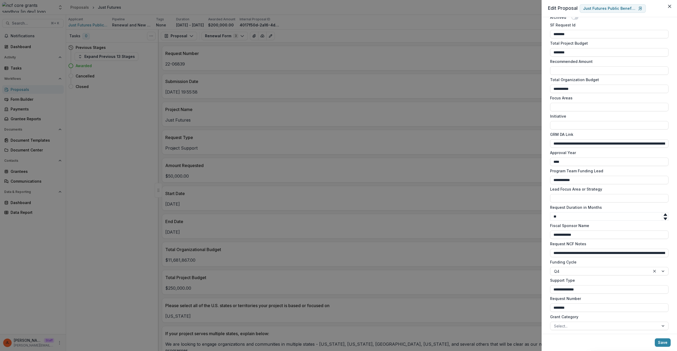
scroll to position [307, 0]
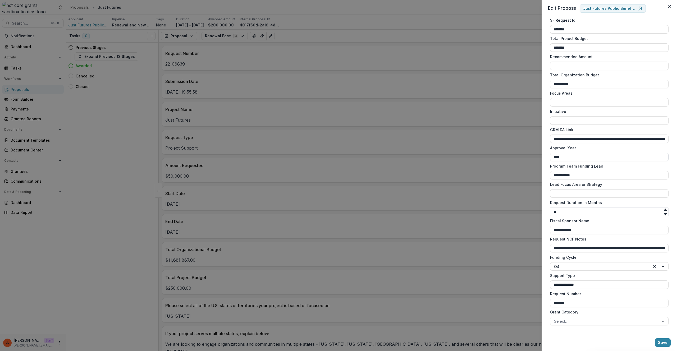
click at [570, 159] on input "****" at bounding box center [609, 157] width 119 height 8
click at [580, 151] on div "Approval Year ****" at bounding box center [609, 153] width 119 height 16
click at [612, 322] on div at bounding box center [604, 321] width 101 height 7
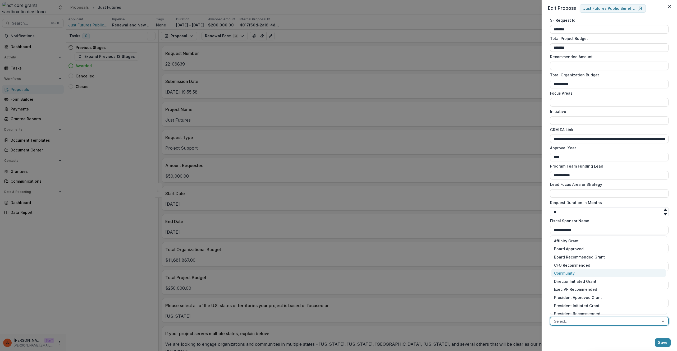
scroll to position [37, 0]
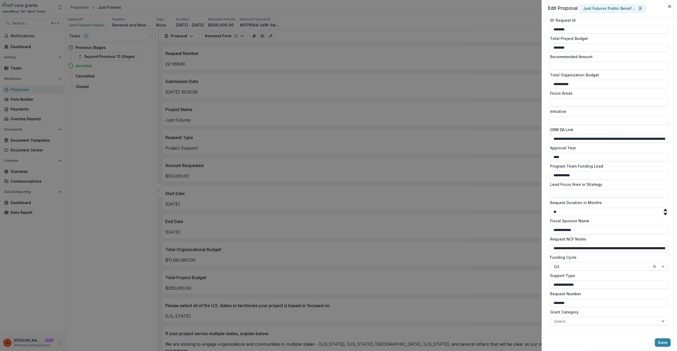
click at [583, 334] on footer "Save" at bounding box center [609, 342] width 135 height 17
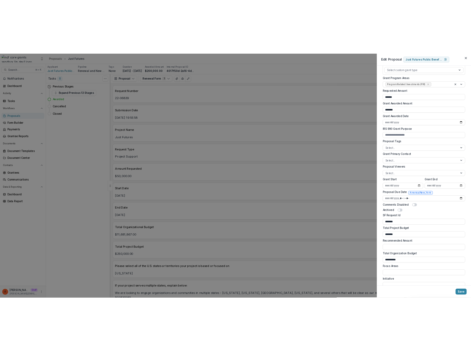
scroll to position [0, 0]
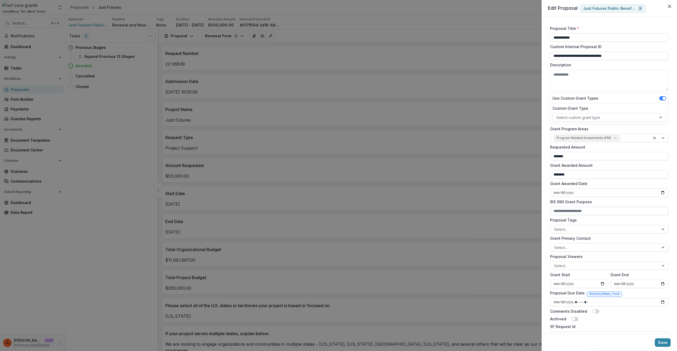
click at [591, 209] on input "IRS 990 Grant Purpose" at bounding box center [609, 211] width 119 height 8
click at [593, 202] on label "IRS 990 Grant Purpose" at bounding box center [607, 202] width 115 height 6
click at [593, 207] on input "IRS 990 Grant Purpose" at bounding box center [609, 211] width 119 height 8
drag, startPoint x: 387, startPoint y: 182, endPoint x: 385, endPoint y: 186, distance: 4.3
click at [385, 185] on div "**********" at bounding box center [338, 175] width 677 height 351
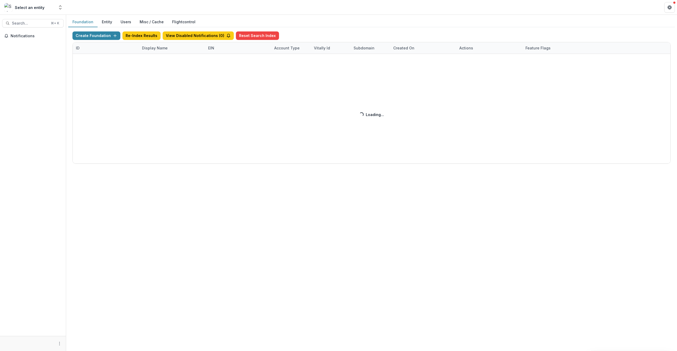
click at [154, 48] on div "Create Foundation Re-Index Results View Disabled Notifications ( 0 ) Reset Sear…" at bounding box center [372, 97] width 599 height 132
click at [155, 48] on div "Create Foundation Re-Index Results View Disabled Notifications ( 3 ) Reset Sear…" at bounding box center [372, 97] width 599 height 132
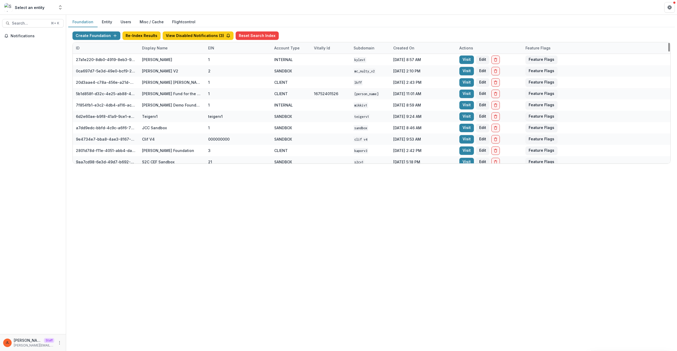
click at [153, 53] on div "Display Name" at bounding box center [172, 47] width 66 height 11
click at [155, 58] on input at bounding box center [172, 60] width 64 height 8
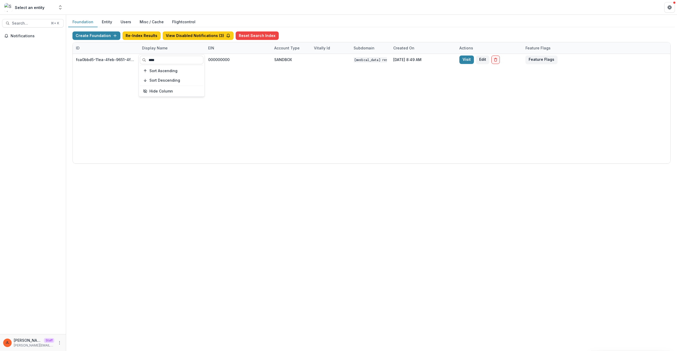
type input "****"
click at [379, 144] on div "fca0bbd5-11ea-4feb-9651-4f2901940552 [MEDICAL_DATA] Research Fund Workflow Sand…" at bounding box center [372, 109] width 598 height 110
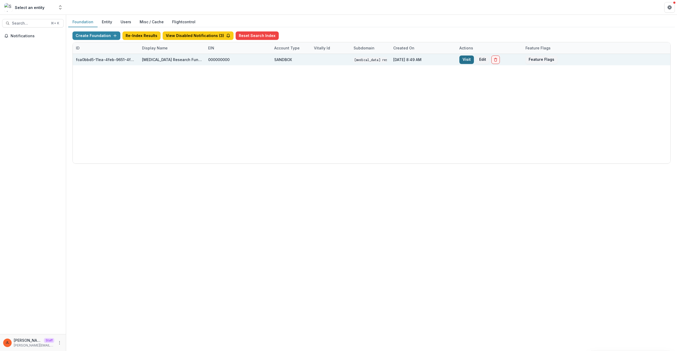
click at [466, 58] on link "Visit" at bounding box center [467, 60] width 15 height 8
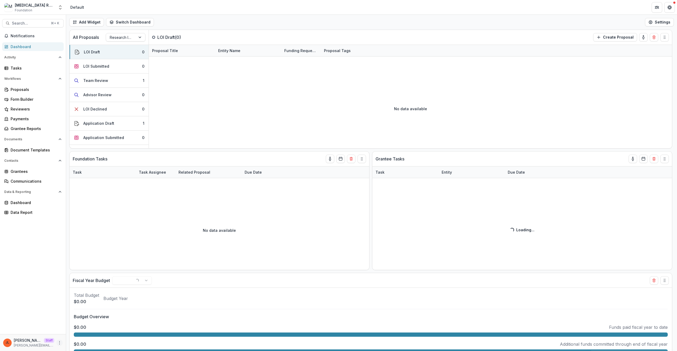
click at [61, 340] on button "More" at bounding box center [59, 343] width 6 height 6
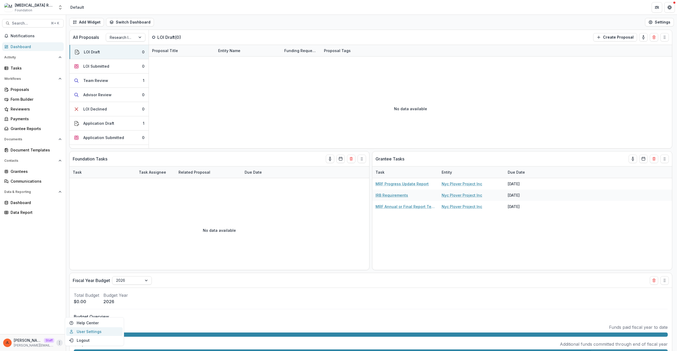
click at [91, 333] on link "User Settings" at bounding box center [94, 332] width 57 height 9
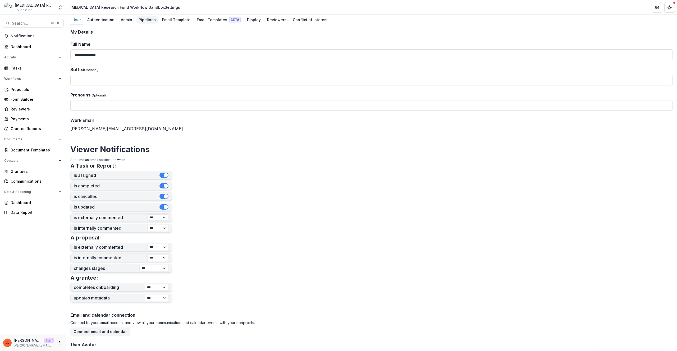
click at [146, 22] on div "Pipelines" at bounding box center [147, 20] width 21 height 8
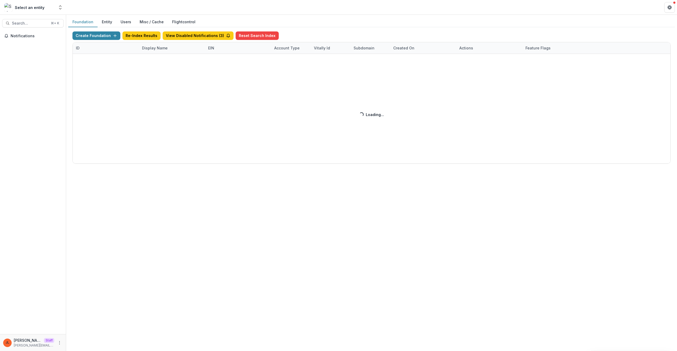
click at [141, 48] on div "Display Name" at bounding box center [155, 48] width 32 height 6
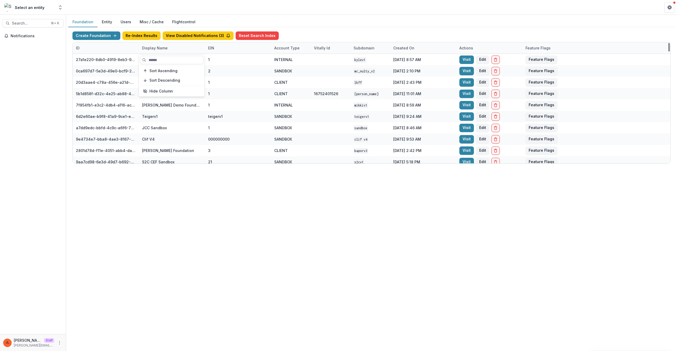
click at [149, 49] on div "Display Name" at bounding box center [155, 48] width 32 height 6
click at [157, 46] on div "Display Name" at bounding box center [155, 48] width 32 height 6
click at [157, 58] on input at bounding box center [172, 60] width 64 height 8
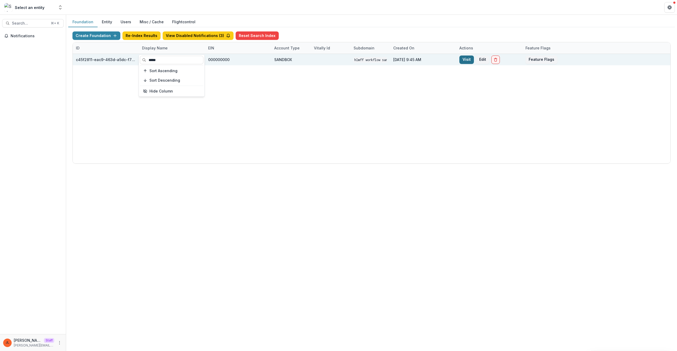
type input "*****"
click at [460, 61] on link "Visit" at bounding box center [467, 60] width 15 height 8
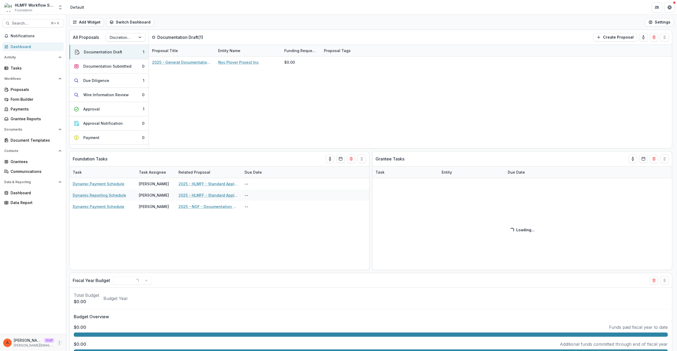
click at [62, 343] on button "More" at bounding box center [59, 343] width 6 height 6
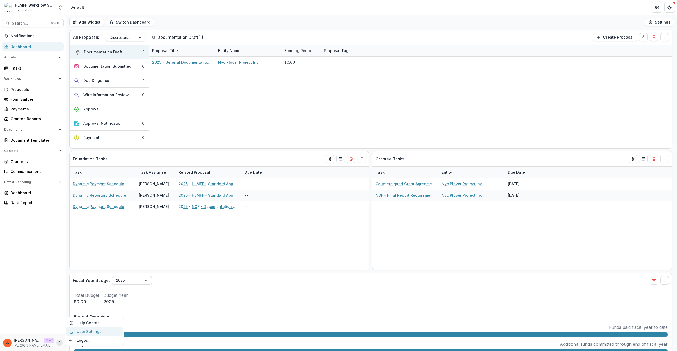
click at [79, 333] on link "User Settings" at bounding box center [94, 332] width 57 height 9
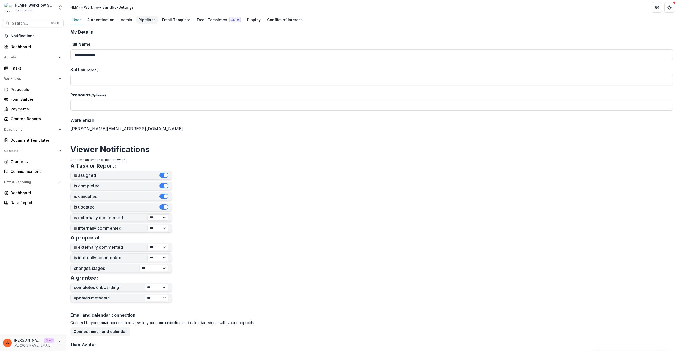
click at [138, 19] on div "Pipelines" at bounding box center [147, 20] width 21 height 8
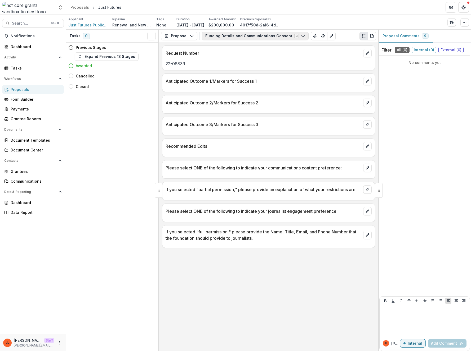
click at [277, 37] on button "Funding Details and Communications Consent 3" at bounding box center [255, 36] width 107 height 8
click at [271, 56] on span "Renewal Form" at bounding box center [254, 56] width 86 height 6
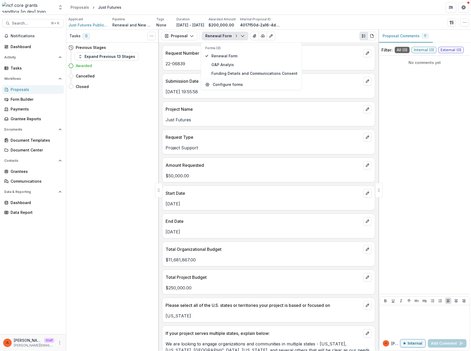
click at [290, 124] on div "Project Name Just Futures" at bounding box center [268, 114] width 213 height 25
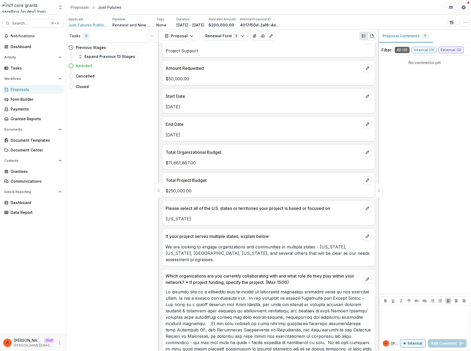
scroll to position [105, 0]
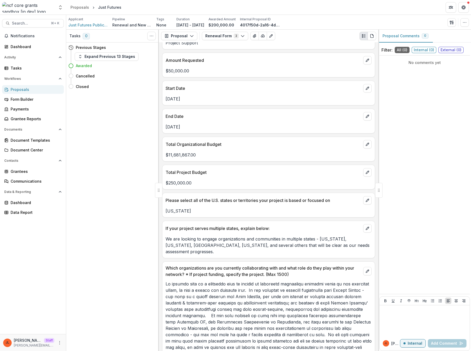
drag, startPoint x: 202, startPoint y: 129, endPoint x: 167, endPoint y: 128, distance: 35.2
click at [167, 128] on p "[DATE]" at bounding box center [268, 127] width 206 height 6
copy p "[DATE]"
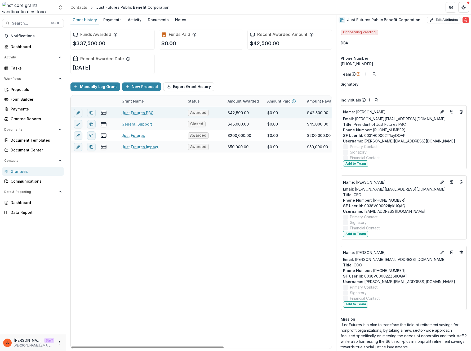
click at [143, 113] on link "Just Futures PBC" at bounding box center [137, 113] width 32 height 6
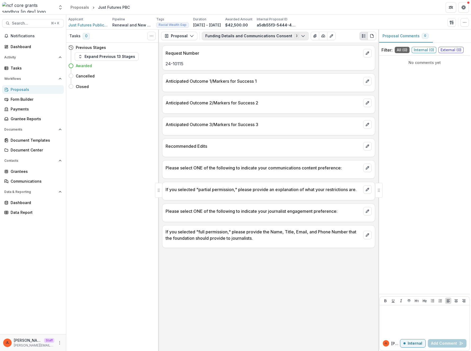
click at [242, 34] on button "Funding Details and Communications Consent 3" at bounding box center [255, 36] width 107 height 8
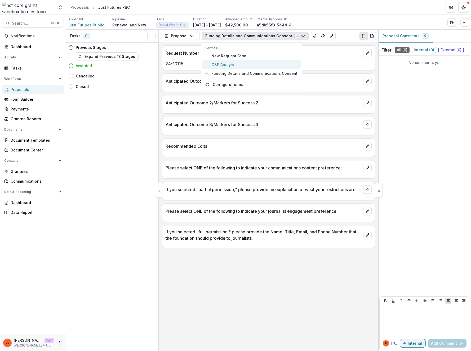
click at [243, 65] on span "G&P Analyis" at bounding box center [254, 65] width 86 height 6
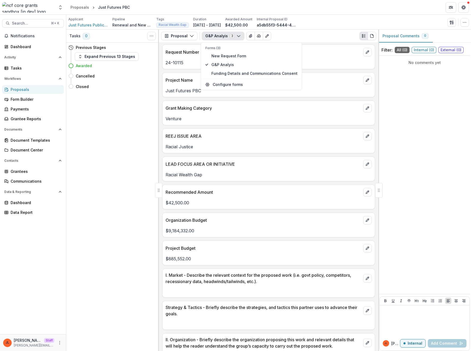
click at [263, 157] on div "LEAD FOCUS AREA OR INITIATIVE" at bounding box center [268, 163] width 212 height 12
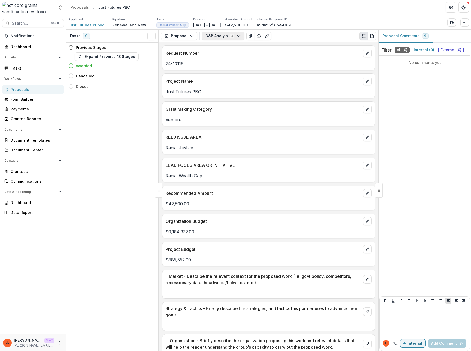
click at [213, 38] on button "G&P Analyis 3" at bounding box center [223, 36] width 42 height 8
click at [219, 60] on button "G&P Analyis" at bounding box center [251, 64] width 98 height 9
click at [219, 54] on span "New Request Form" at bounding box center [254, 56] width 86 height 6
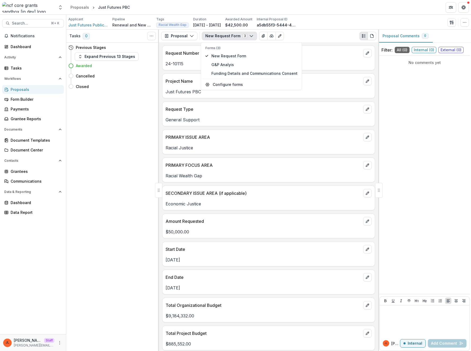
click at [263, 149] on p "Racial Justice" at bounding box center [268, 148] width 206 height 6
click at [263, 138] on p "PRIMARY ISSUE AREA" at bounding box center [262, 137] width 195 height 6
click at [232, 35] on button "New Request Form 3" at bounding box center [229, 36] width 55 height 8
click at [239, 66] on span "G&P Analyis" at bounding box center [254, 65] width 86 height 6
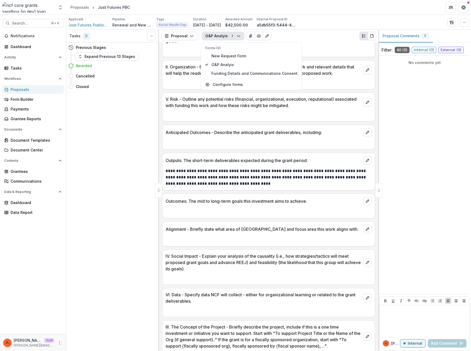
scroll to position [323, 0]
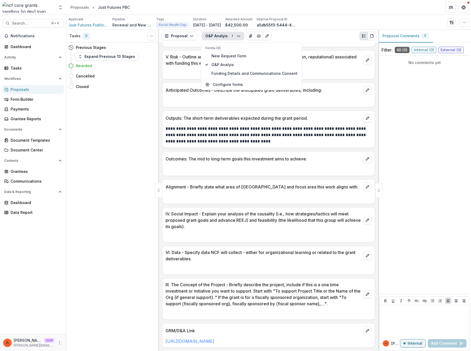
click at [267, 265] on p at bounding box center [268, 268] width 206 height 6
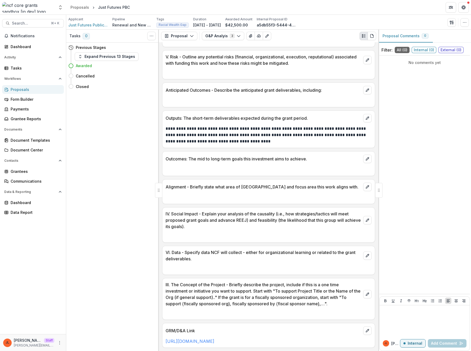
scroll to position [291, 0]
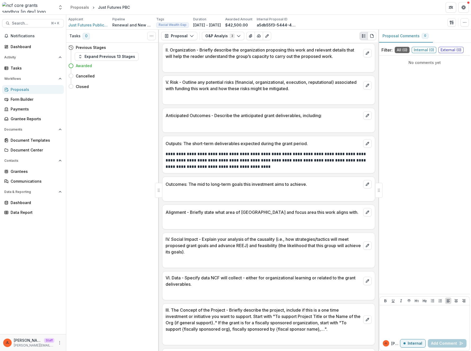
click at [236, 150] on div "**********" at bounding box center [268, 159] width 212 height 22
click at [464, 24] on icon "button" at bounding box center [464, 22] width 4 height 4
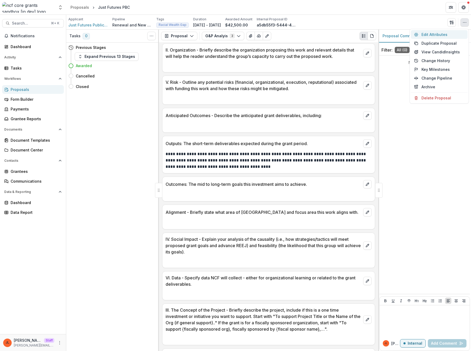
click at [447, 37] on button "Edit Attributes" at bounding box center [438, 34] width 57 height 9
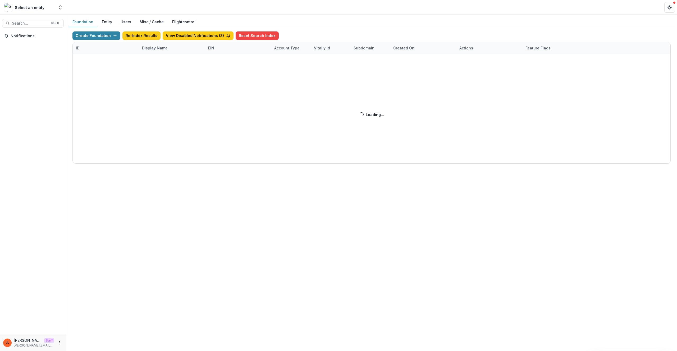
click at [162, 49] on div "Create Foundation Re-Index Results View Disabled Notifications ( 3 ) Reset Sear…" at bounding box center [372, 97] width 599 height 132
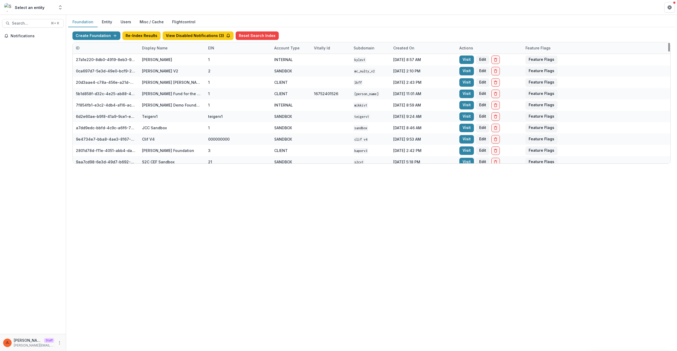
click at [156, 52] on div "Display Name" at bounding box center [172, 47] width 66 height 11
click at [157, 59] on input at bounding box center [172, 60] width 64 height 8
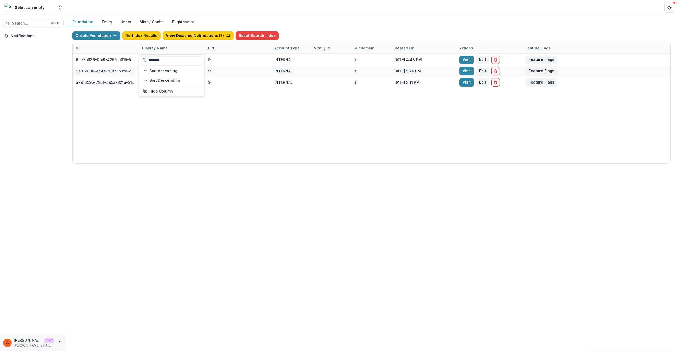
type input "********"
click at [281, 95] on div "6be7b836-0fc9-4256-a815-50ef1edb4eb9 NCF Core Grant Sandbox 9 INTERNAL 9 [DATE]…" at bounding box center [372, 109] width 598 height 110
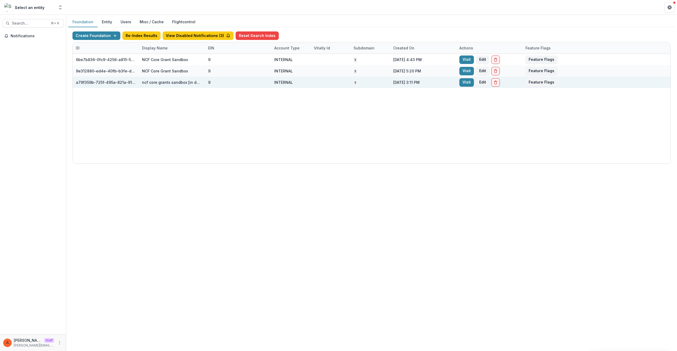
click at [167, 80] on div "ncf core grants sandbox [in dev]" at bounding box center [172, 83] width 60 height 6
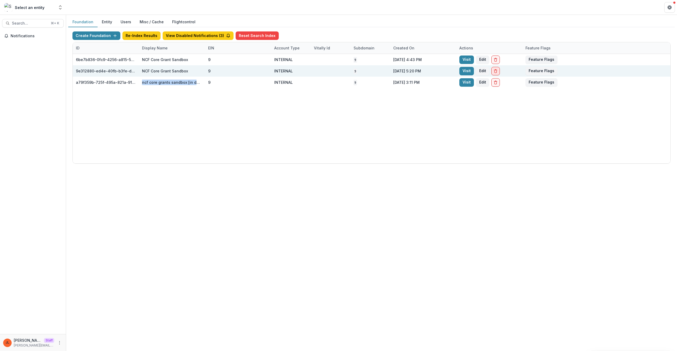
copy div "ncf core grants sandbox [in dev]"
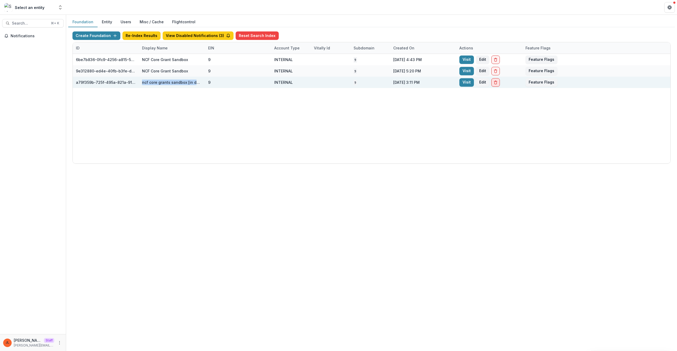
click at [499, 84] on button "Delete Foundation" at bounding box center [496, 82] width 8 height 8
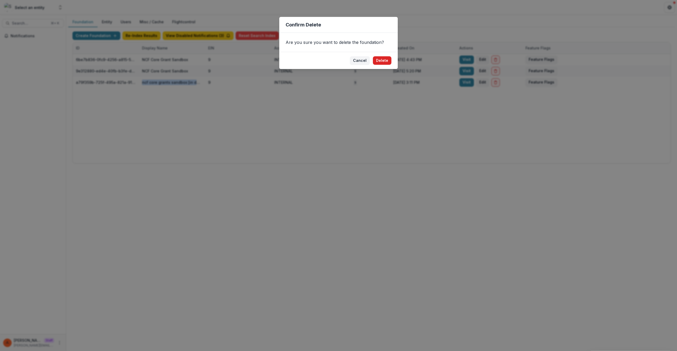
click at [382, 60] on button "Delete" at bounding box center [382, 60] width 19 height 8
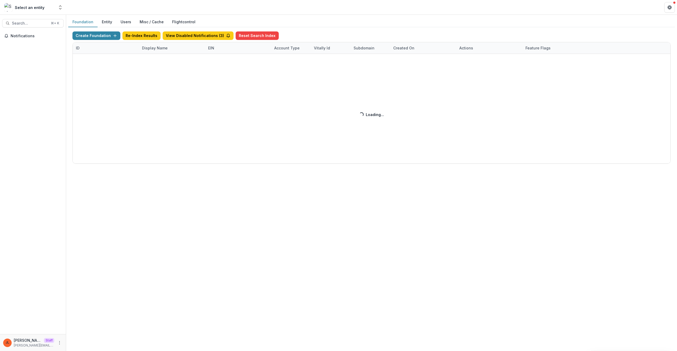
click at [232, 148] on div "Create Foundation Re-Index Results View Disabled Notifications ( 3 ) Reset Sear…" at bounding box center [372, 97] width 599 height 132
click at [100, 38] on div "Create Foundation Re-Index Results View Disabled Notifications ( 3 ) Reset Sear…" at bounding box center [372, 97] width 599 height 132
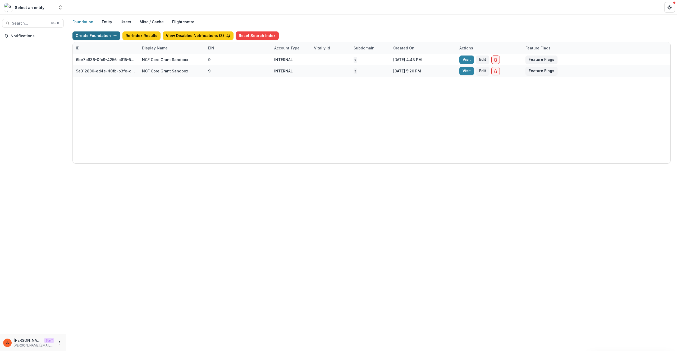
click at [109, 36] on button "Create Foundation" at bounding box center [97, 35] width 48 height 8
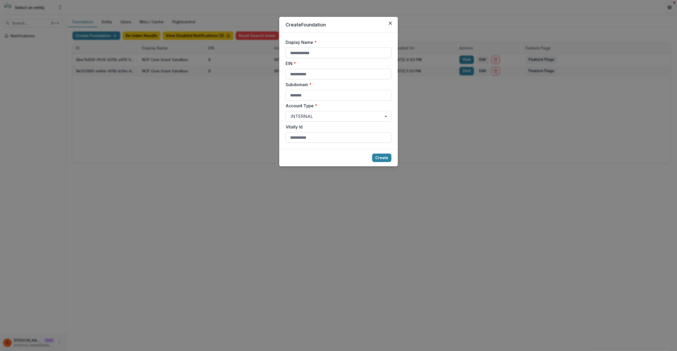
click at [319, 56] on input "Display Name *" at bounding box center [339, 53] width 106 height 11
paste input "**********"
type input "**********"
click at [313, 75] on input "EIN *" at bounding box center [339, 74] width 106 height 11
type input "*"
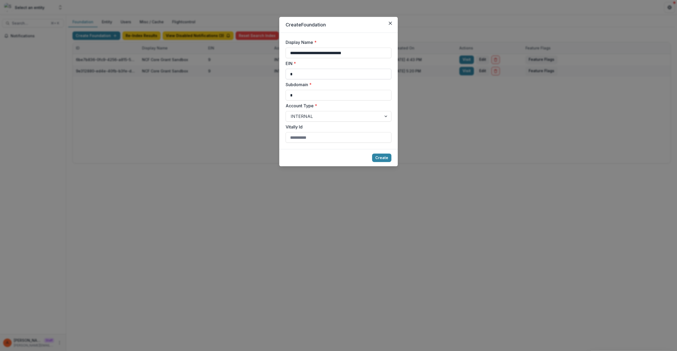
type input "*"
click at [372, 154] on button "Create" at bounding box center [381, 158] width 19 height 8
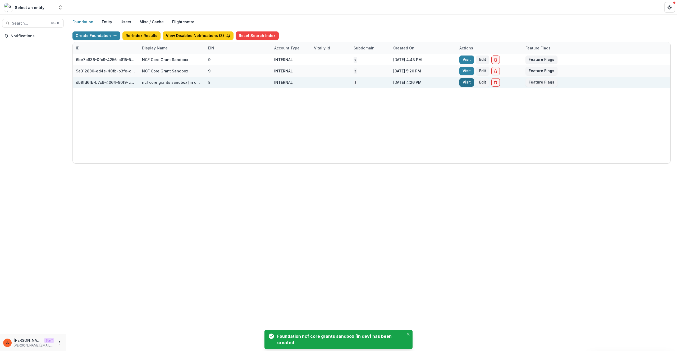
click at [463, 83] on link "Visit" at bounding box center [467, 82] width 15 height 8
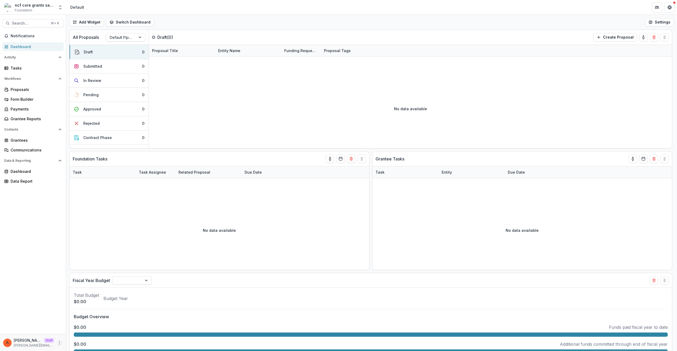
click at [61, 342] on icon "More" at bounding box center [59, 343] width 4 height 4
click at [83, 334] on link "User Settings" at bounding box center [94, 332] width 57 height 9
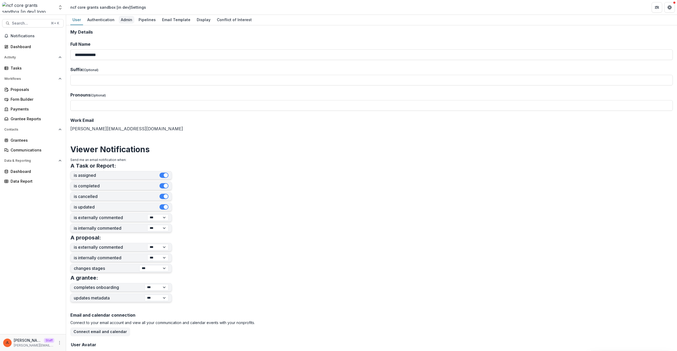
click at [132, 18] on div "Admin" at bounding box center [127, 20] width 16 height 8
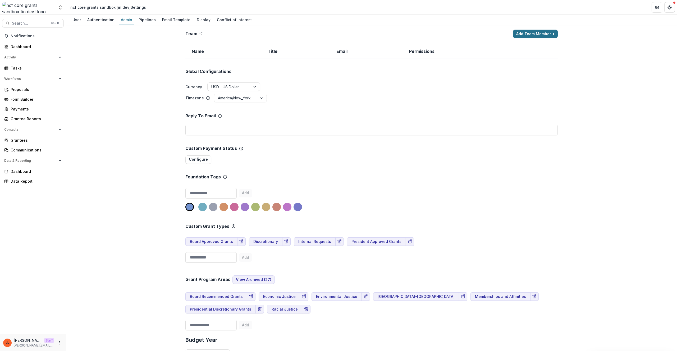
click at [542, 32] on button "Add Team Member +" at bounding box center [535, 34] width 45 height 8
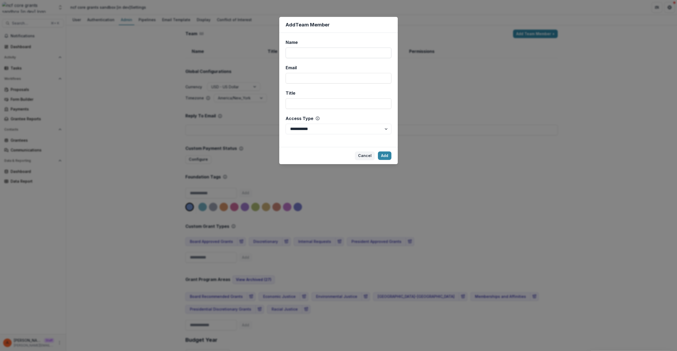
click at [346, 48] on input "Name" at bounding box center [339, 53] width 106 height 11
type input "****"
type input "**********"
select select "*****"
click button "Add" at bounding box center [384, 156] width 13 height 8
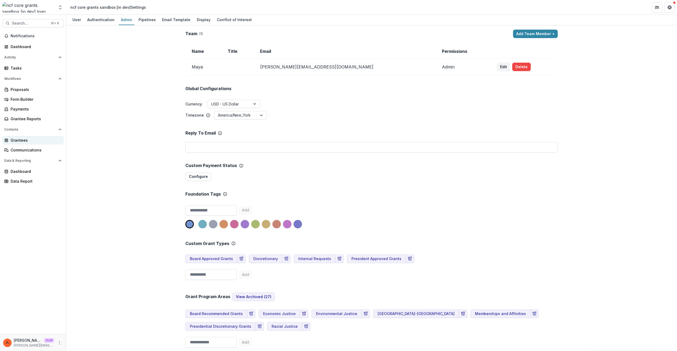
click at [30, 141] on div "Grantees" at bounding box center [35, 141] width 49 height 6
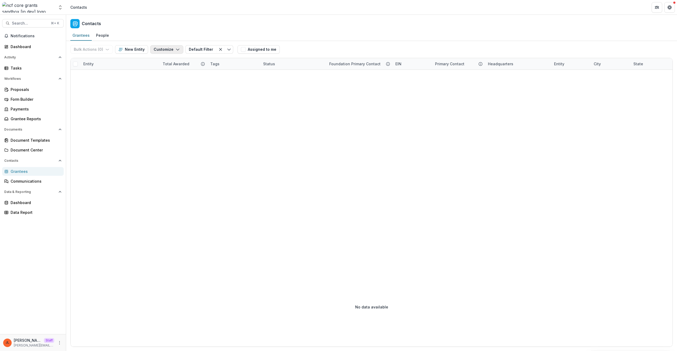
click at [162, 50] on button "Customize" at bounding box center [166, 49] width 33 height 8
click at [167, 70] on button "Manage Custom Fields" at bounding box center [151, 70] width 58 height 9
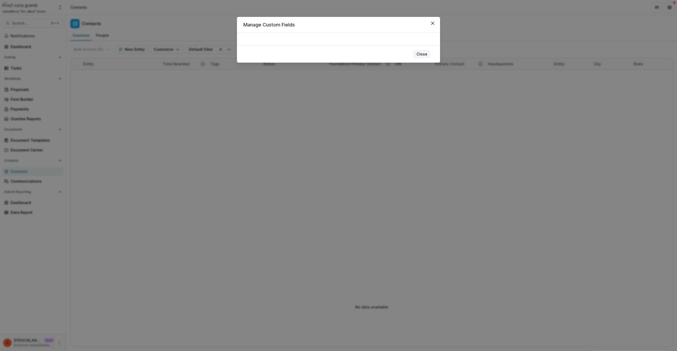
click at [421, 53] on button "Close" at bounding box center [422, 54] width 17 height 8
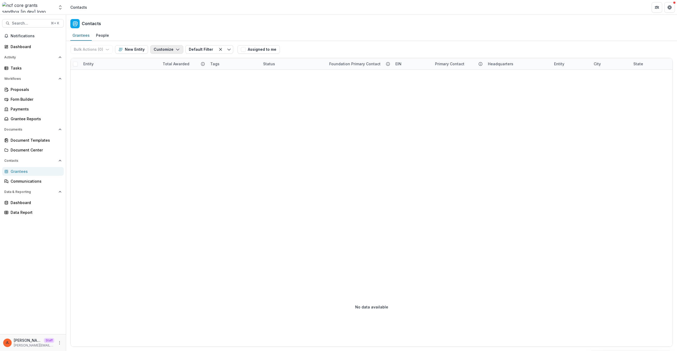
click at [153, 49] on button "Customize" at bounding box center [166, 49] width 33 height 8
click at [161, 62] on button "New Custom Field" at bounding box center [151, 61] width 58 height 9
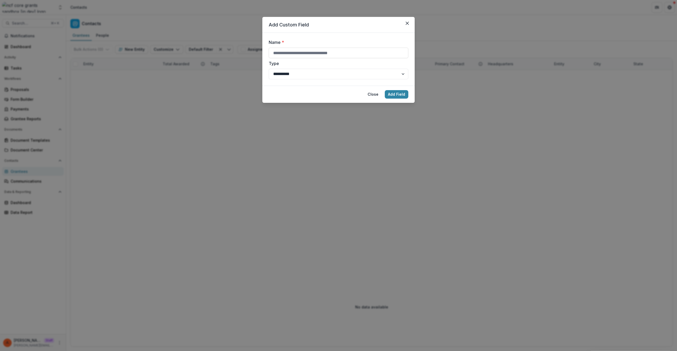
click at [319, 62] on label "Type" at bounding box center [337, 63] width 137 height 6
click at [319, 69] on select "**********" at bounding box center [339, 74] width 140 height 11
click at [303, 48] on input "Name *" at bounding box center [339, 53] width 140 height 11
type input "*****"
click at [365, 90] on button "Close" at bounding box center [373, 94] width 17 height 8
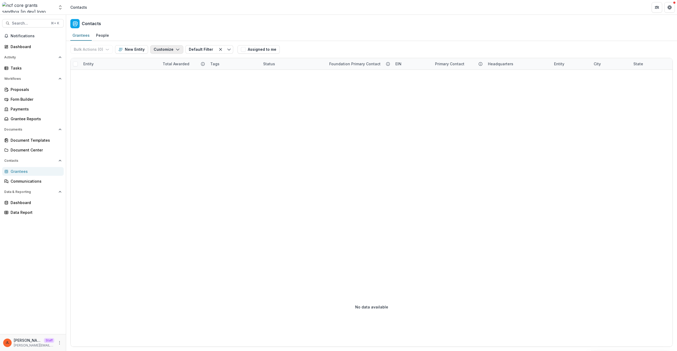
click at [173, 46] on button "Customize" at bounding box center [166, 49] width 33 height 8
click at [173, 59] on button "New Custom Field" at bounding box center [151, 61] width 58 height 9
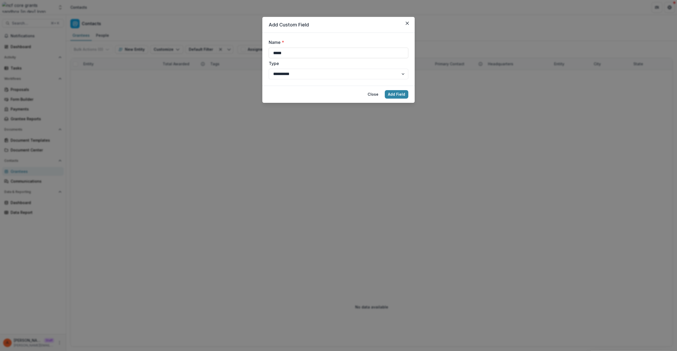
click at [409, 94] on footer "Close Add Field" at bounding box center [339, 94] width 152 height 17
click at [403, 93] on button "Add Field" at bounding box center [397, 94] width 24 height 8
click at [339, 156] on div "**********" at bounding box center [338, 175] width 677 height 351
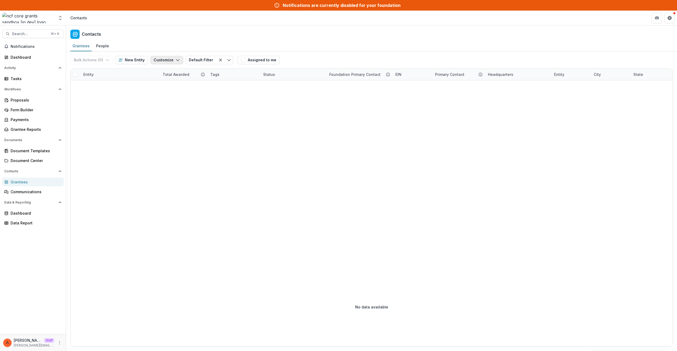
click at [170, 58] on button "Customize" at bounding box center [166, 60] width 33 height 8
drag, startPoint x: 168, startPoint y: 77, endPoint x: 192, endPoint y: 90, distance: 27.6
click at [192, 90] on div "Bulk Actions ( 0 ) Send Email Create Proposals Create Tasks New Entity Customiz…" at bounding box center [371, 200] width 603 height 296
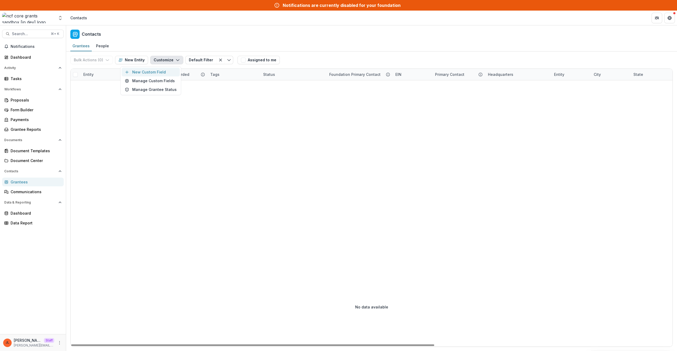
click at [165, 73] on button "New Custom Field" at bounding box center [151, 72] width 58 height 9
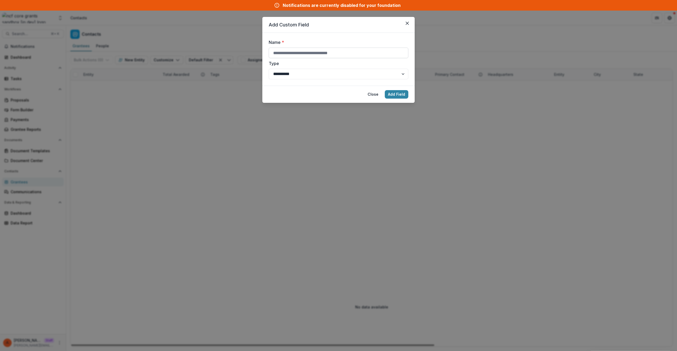
click at [318, 56] on input "Name *" at bounding box center [339, 53] width 140 height 11
type input "**********"
click at [385, 90] on button "Add Field" at bounding box center [397, 94] width 24 height 8
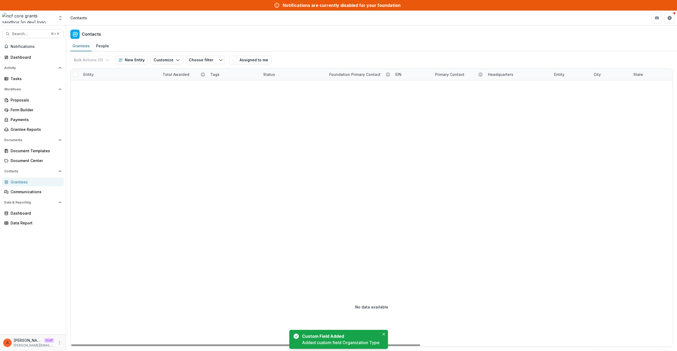
click at [238, 102] on div at bounding box center [589, 173] width 1036 height 187
click at [172, 61] on button "Customize" at bounding box center [166, 60] width 33 height 8
click at [169, 80] on button "Manage Custom Fields" at bounding box center [151, 80] width 58 height 9
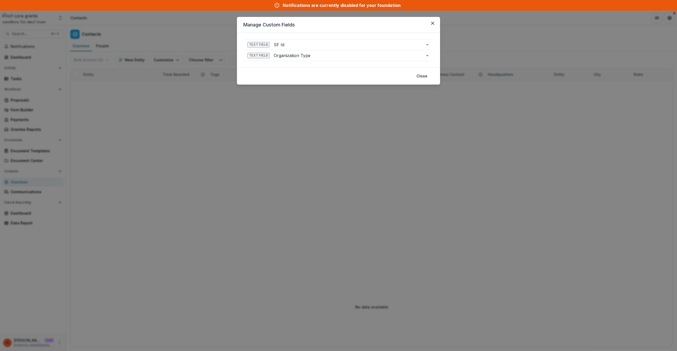
click at [244, 154] on div "**********" at bounding box center [338, 175] width 677 height 351
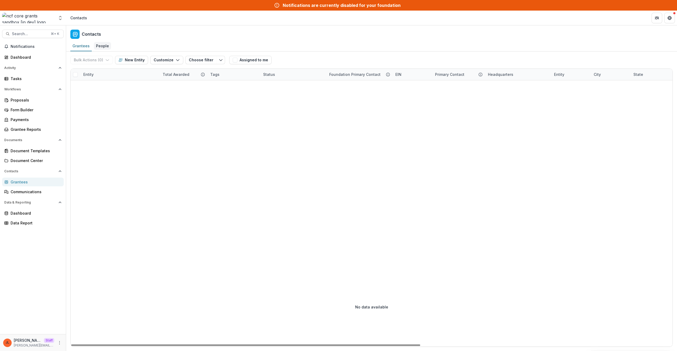
click at [100, 41] on link "People" at bounding box center [102, 46] width 17 height 10
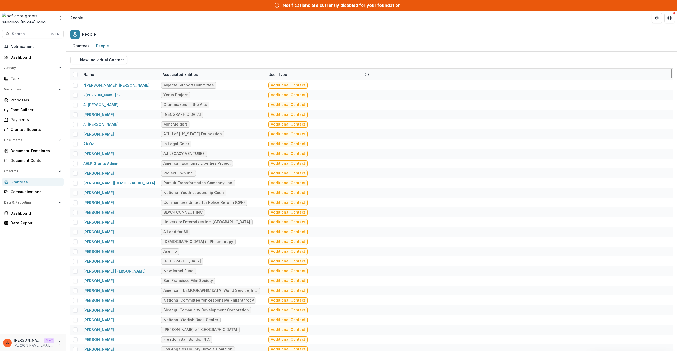
click at [95, 79] on div "Name" at bounding box center [119, 74] width 79 height 11
click at [95, 85] on input at bounding box center [113, 86] width 64 height 8
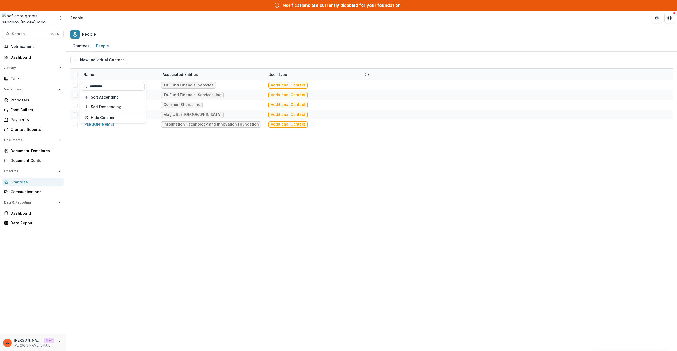
type input "*********"
click at [239, 239] on div "[PERSON_NAME] TruFund Financial Servcies Additional Contact [PERSON_NAME] TruFu…" at bounding box center [371, 215] width 603 height 271
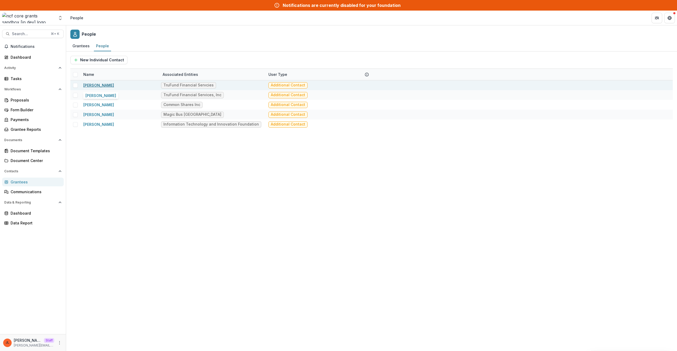
click at [107, 85] on link "[PERSON_NAME]" at bounding box center [98, 85] width 31 height 4
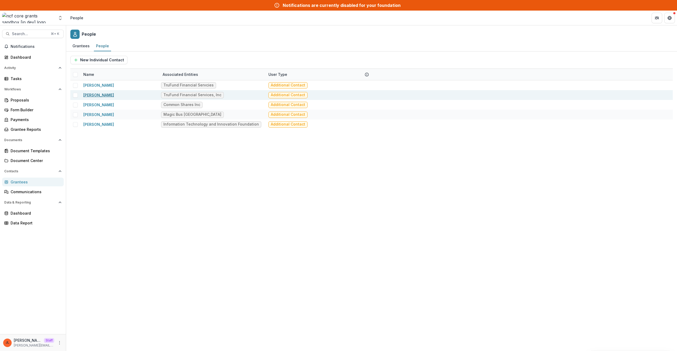
click at [106, 93] on link "[PERSON_NAME]" at bounding box center [98, 95] width 31 height 4
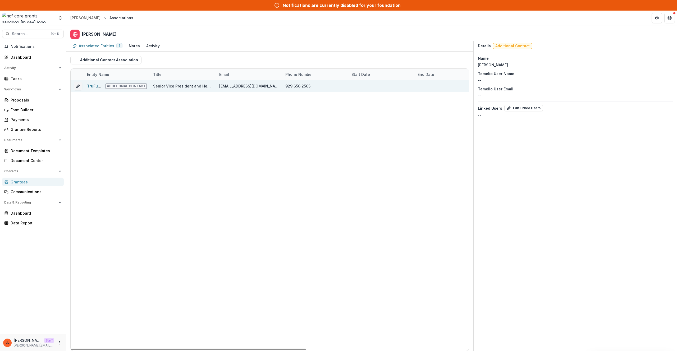
click at [94, 86] on link "TruFund Financial Services, Inc" at bounding box center [117, 86] width 60 height 4
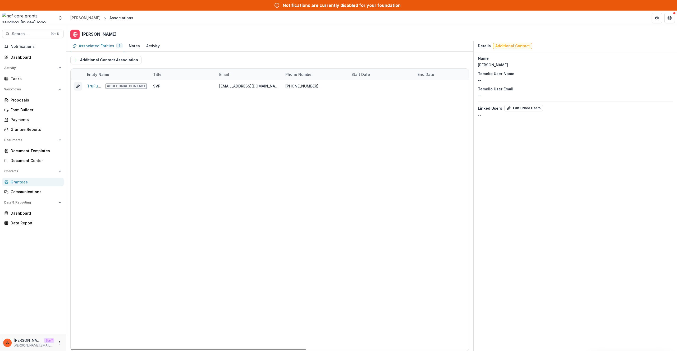
click at [425, 117] on div "TruFund Financial Servcies Additional Contact SVP mshapiro@trufund.org (917) 45…" at bounding box center [408, 215] width 675 height 271
click at [19, 55] on div "Dashboard" at bounding box center [35, 58] width 49 height 6
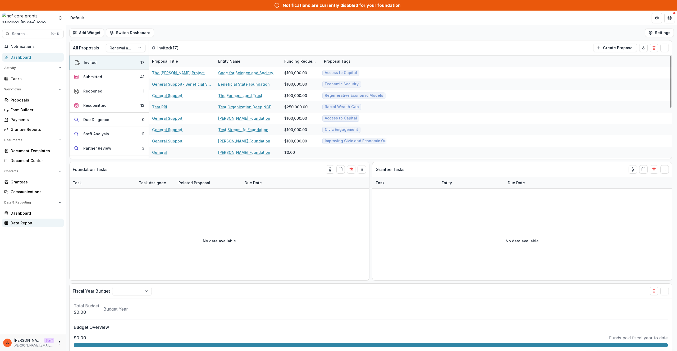
click at [20, 223] on div "Data Report" at bounding box center [35, 223] width 49 height 6
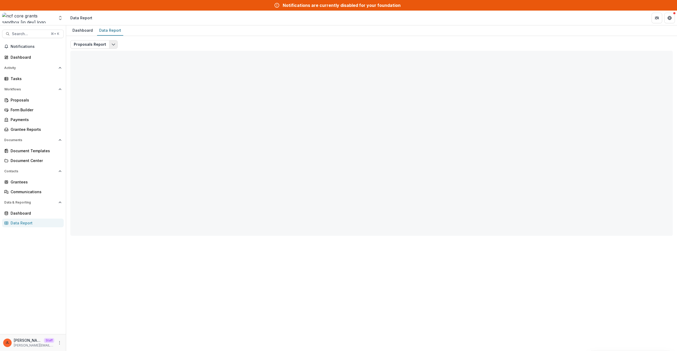
click at [114, 43] on button "Edit selected report" at bounding box center [113, 44] width 8 height 8
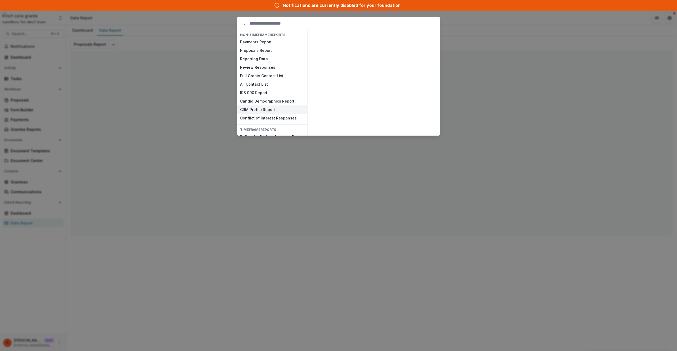
click at [254, 108] on button "CRM Profile Report" at bounding box center [272, 110] width 70 height 8
click at [419, 129] on button "View" at bounding box center [427, 129] width 22 height 8
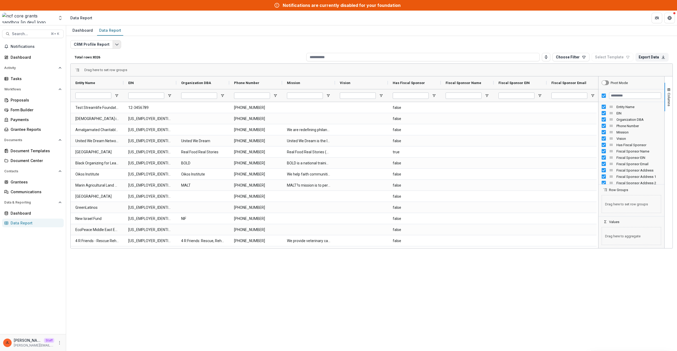
click at [117, 43] on button "Edit selected report" at bounding box center [117, 44] width 8 height 8
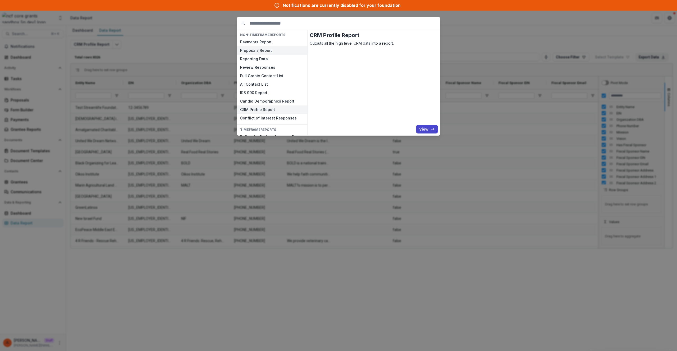
click at [268, 48] on button "Proposals Report" at bounding box center [272, 50] width 70 height 8
click at [425, 128] on button "View" at bounding box center [427, 129] width 22 height 8
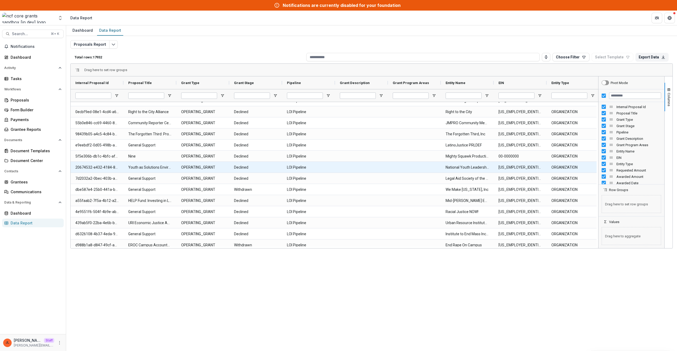
scroll to position [3649, 0]
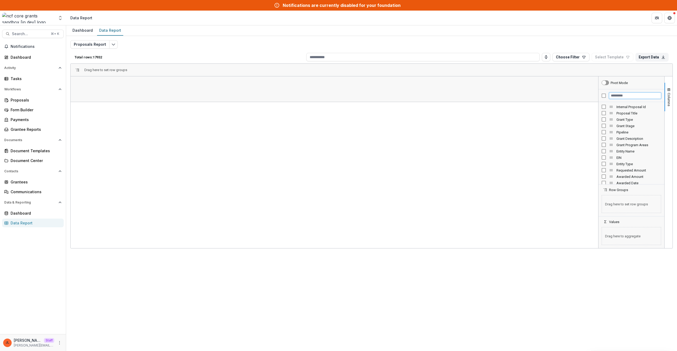
click at [622, 94] on input "Filter Columns Input" at bounding box center [635, 96] width 52 height 6
type input "*******"
click at [635, 112] on span "Request Number (SHORT_TEXT)" at bounding box center [639, 113] width 45 height 4
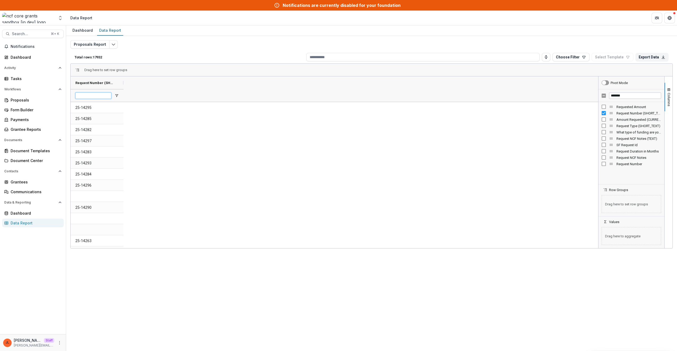
click at [90, 97] on input "Request Number (SHORT_TEXT) Filter Input" at bounding box center [93, 96] width 36 height 6
click at [103, 97] on input "*****" at bounding box center [93, 96] width 36 height 6
type input "********"
click at [624, 96] on input "*******" at bounding box center [635, 96] width 52 height 6
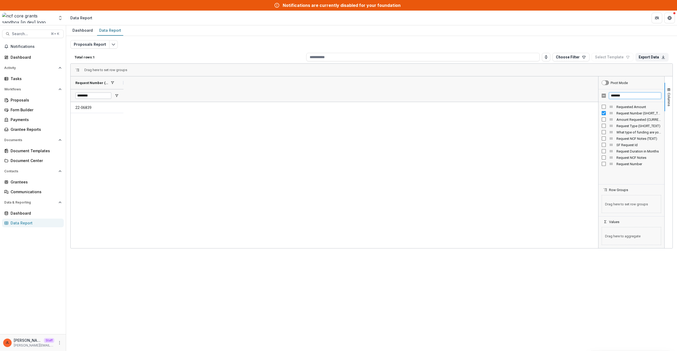
click at [624, 96] on input "*******" at bounding box center [635, 96] width 52 height 6
click at [619, 96] on input "****" at bounding box center [635, 96] width 52 height 6
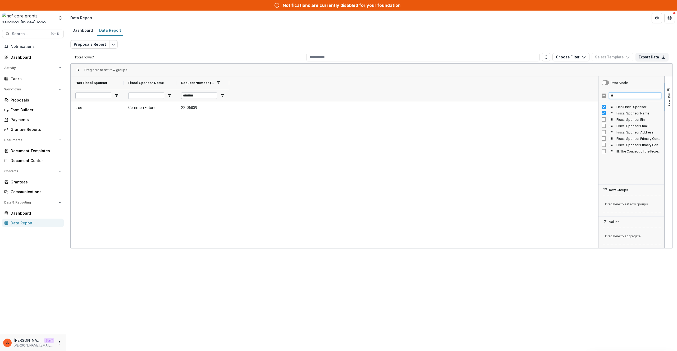
type input "*"
click at [636, 108] on span "Temelio Grant Submission Id" at bounding box center [639, 107] width 45 height 4
click at [635, 111] on span "Temelio Nonprofit Id" at bounding box center [639, 113] width 45 height 4
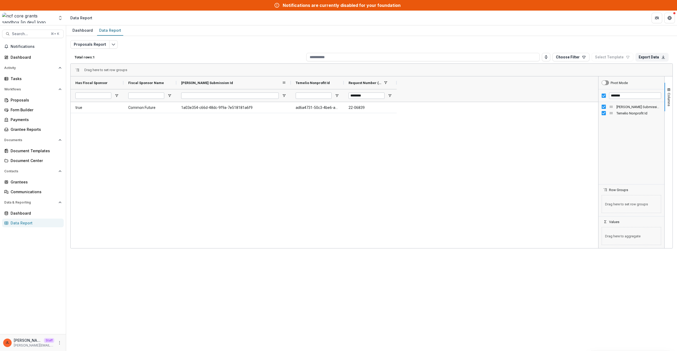
drag, startPoint x: 230, startPoint y: 82, endPoint x: 291, endPoint y: 78, distance: 61.8
click at [291, 78] on div at bounding box center [291, 82] width 2 height 13
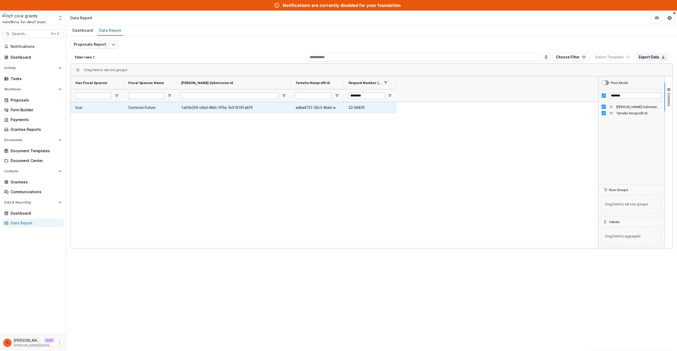
click at [228, 108] on Id-8915 "1a03e354-c66d-48dc-9f9a-7e518181a6f9" at bounding box center [233, 107] width 105 height 11
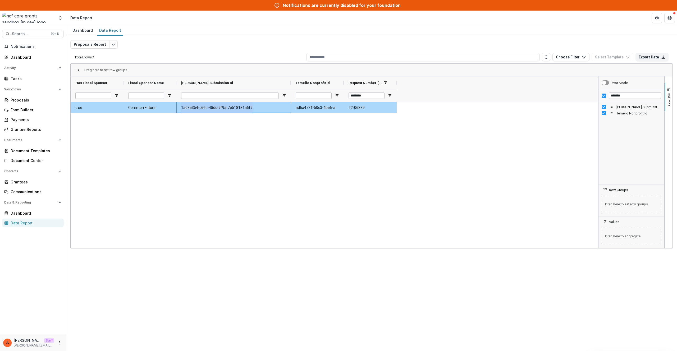
click at [228, 108] on Id-8915 "1a03e354-c66d-48dc-9f9a-7e518181a6f9" at bounding box center [233, 107] width 105 height 11
copy Id-8915 "1a03e354-c66d-48dc-9f9a-7e518181a6f9"
click at [602, 98] on div "*******" at bounding box center [632, 95] width 66 height 13
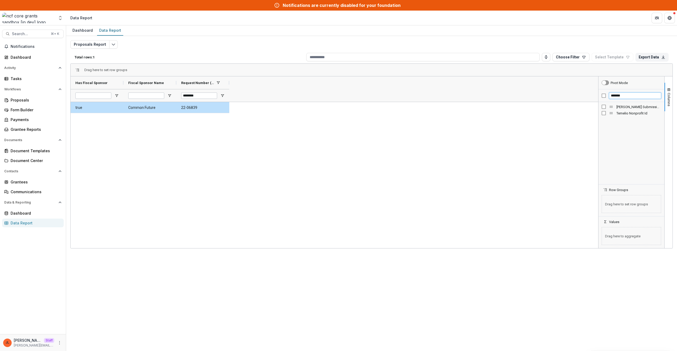
click at [630, 95] on input "*******" at bounding box center [635, 96] width 52 height 6
click at [618, 96] on input "*******" at bounding box center [635, 96] width 52 height 6
type input "****"
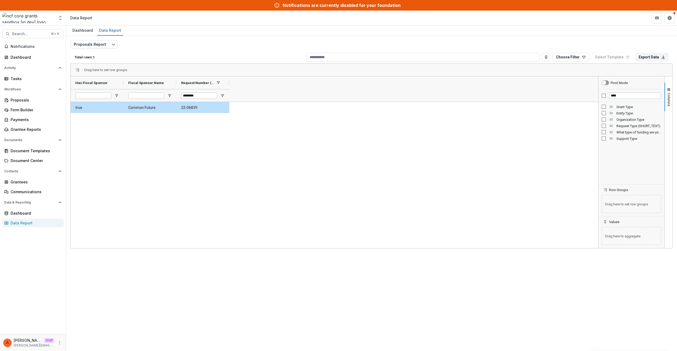
click at [624, 106] on span "Grant Type" at bounding box center [639, 107] width 45 height 4
click at [334, 205] on div "OPERATING_GRANT true Common Future 22-06839" at bounding box center [335, 175] width 528 height 146
click at [275, 97] on span "Open Filter Menu" at bounding box center [275, 96] width 4 height 4
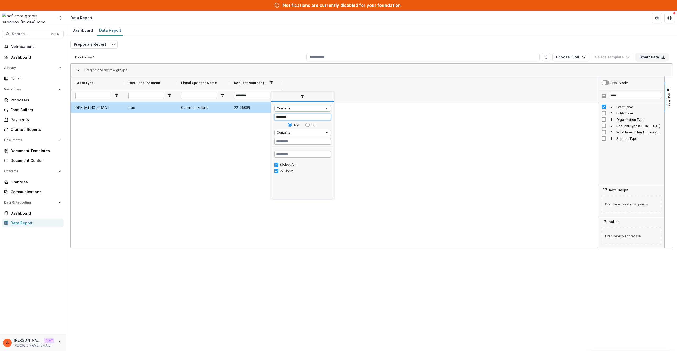
drag, startPoint x: 296, startPoint y: 117, endPoint x: 216, endPoint y: 109, distance: 80.6
click at [216, 109] on div "Drag here to set row groups Drag here to set column labels Grant Type Has Fisca…" at bounding box center [371, 156] width 603 height 185
click at [205, 152] on div "OPERATING_GRANT true Common Future 22-06839" at bounding box center [335, 175] width 528 height 146
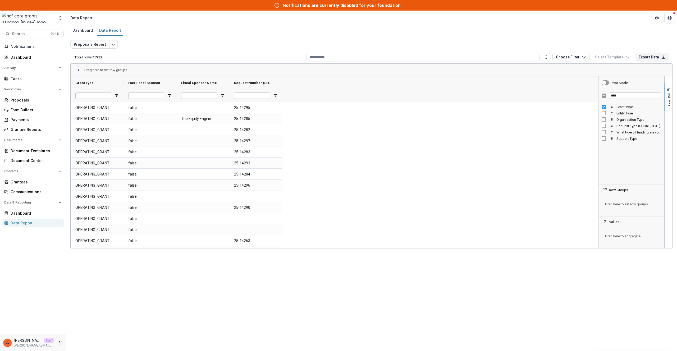
click at [119, 95] on div at bounding box center [97, 95] width 53 height 13
click at [117, 95] on span "Open Filter Menu" at bounding box center [117, 96] width 4 height 4
click at [61, 341] on icon "More" at bounding box center [59, 343] width 4 height 4
click at [98, 329] on link "User Settings" at bounding box center [94, 332] width 57 height 9
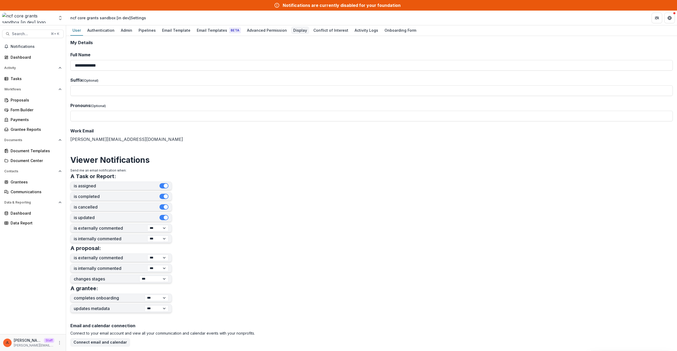
click at [291, 31] on div "Display" at bounding box center [300, 30] width 18 height 8
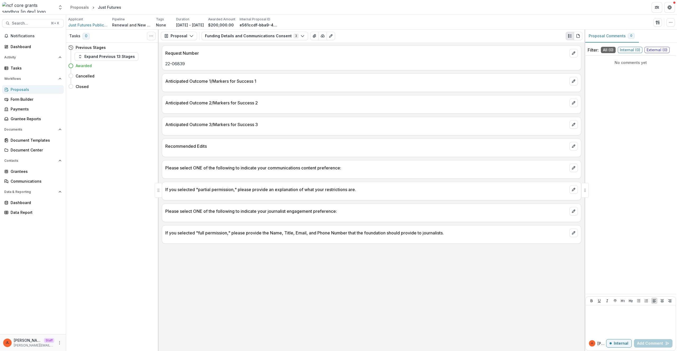
click at [76, 158] on div "Tasks 0 Show Cancelled Tasks Previous Stages Expand Previous 13 Stages Awarded …" at bounding box center [112, 191] width 93 height 322
click at [63, 343] on div "[PERSON_NAME] Staff [PERSON_NAME][EMAIL_ADDRESS][DOMAIN_NAME]" at bounding box center [33, 342] width 66 height 17
click at [59, 340] on button "More" at bounding box center [59, 343] width 6 height 6
click at [83, 334] on link "User Settings" at bounding box center [94, 332] width 57 height 9
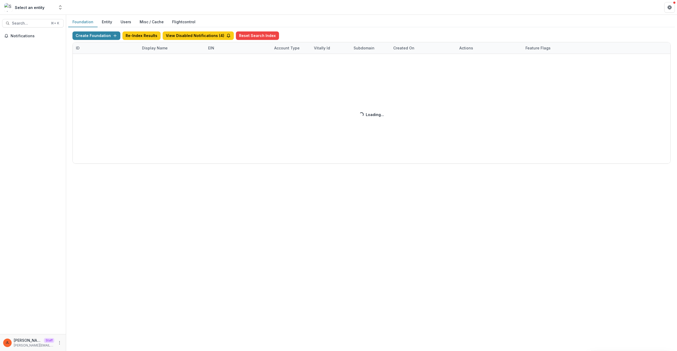
click at [163, 51] on div "Create Foundation Re-Index Results View Disabled Notifications ( 4 ) Reset Sear…" at bounding box center [372, 97] width 599 height 132
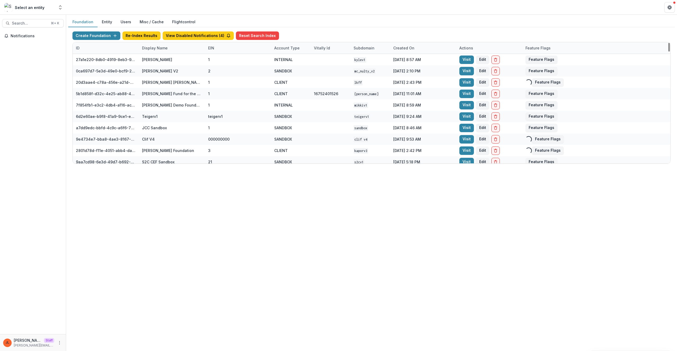
click at [162, 50] on div "Display Name" at bounding box center [155, 48] width 32 height 6
click at [165, 56] on input at bounding box center [172, 60] width 64 height 8
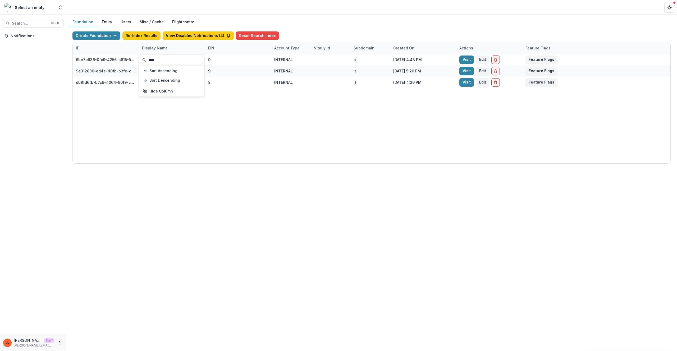
type input "****"
drag, startPoint x: 414, startPoint y: 160, endPoint x: 420, endPoint y: 140, distance: 20.6
click at [414, 160] on div "6be7b836-0fc9-4256-a815-50ef1edb4eb9 NCF Core Grant Sandbox 9 INTERNAL 9 [DATE]…" at bounding box center [372, 109] width 598 height 110
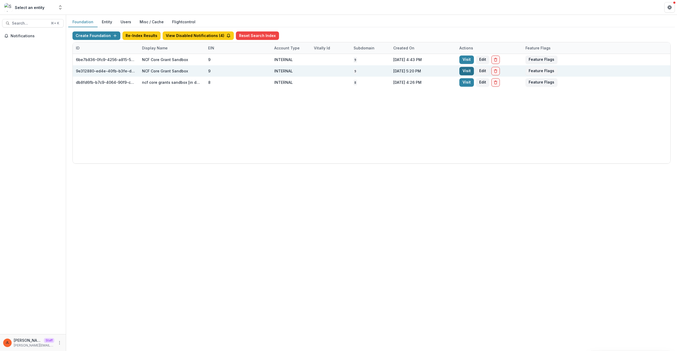
click at [465, 72] on link "Visit" at bounding box center [467, 71] width 15 height 8
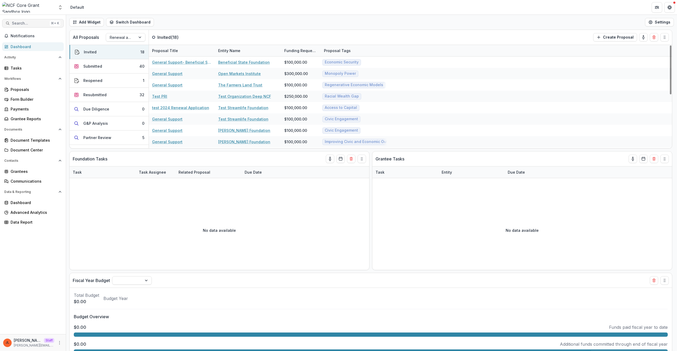
click at [40, 25] on button "Search... ⌘ + K" at bounding box center [33, 23] width 62 height 8
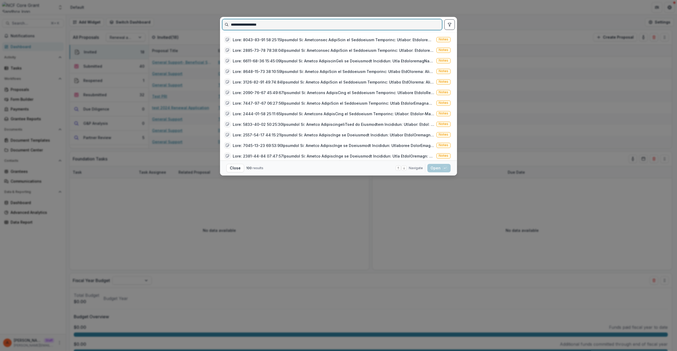
drag, startPoint x: 273, startPoint y: 25, endPoint x: 205, endPoint y: 25, distance: 68.0
click at [205, 25] on div "**********" at bounding box center [338, 175] width 677 height 351
paste input
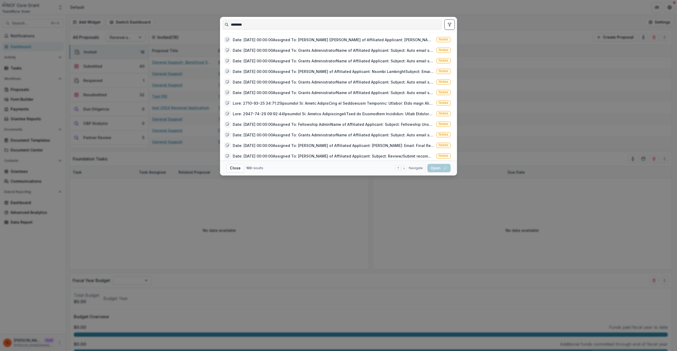
click at [448, 27] on button "toggle filters" at bounding box center [450, 24] width 11 height 11
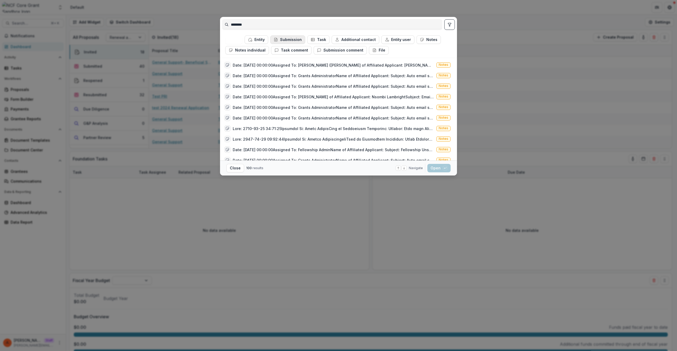
click at [290, 37] on button "Submission" at bounding box center [287, 39] width 35 height 8
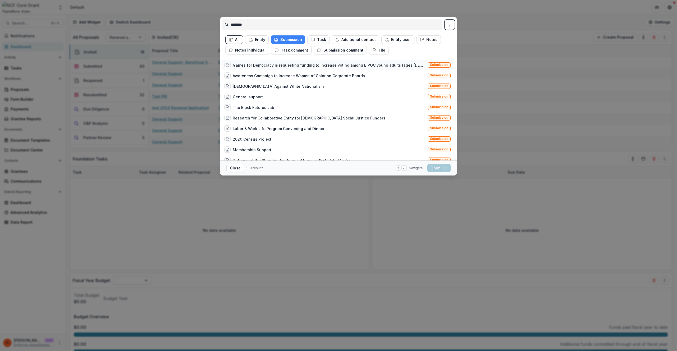
click at [342, 66] on div "Games for Democracy is requesting funding to increase voting among BIPOC young …" at bounding box center [329, 65] width 193 height 6
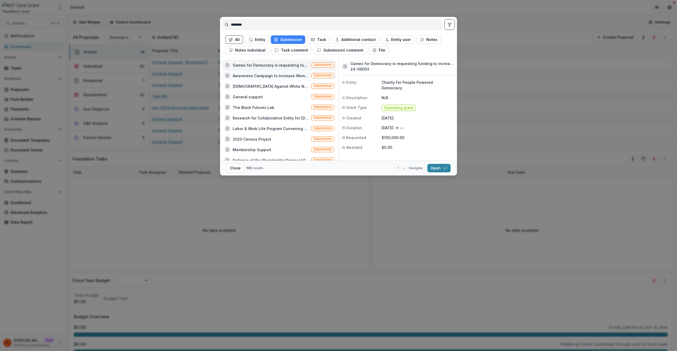
click at [268, 71] on div "Awareness Campaign to Increase Women of Color on Corporate Boards Submission" at bounding box center [279, 75] width 114 height 11
drag, startPoint x: 377, startPoint y: 72, endPoint x: 352, endPoint y: 67, distance: 25.3
click at [352, 67] on h3 "18-08248" at bounding box center [402, 69] width 103 height 6
copy h3 "8-08248"
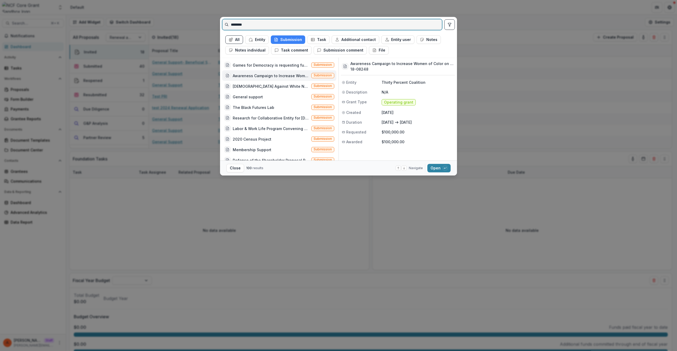
drag, startPoint x: 263, startPoint y: 26, endPoint x: 214, endPoint y: 21, distance: 49.5
click at [214, 21] on div "******** All Entity Submission Task Additional contact Entity user Notes Notes …" at bounding box center [338, 175] width 677 height 351
paste input
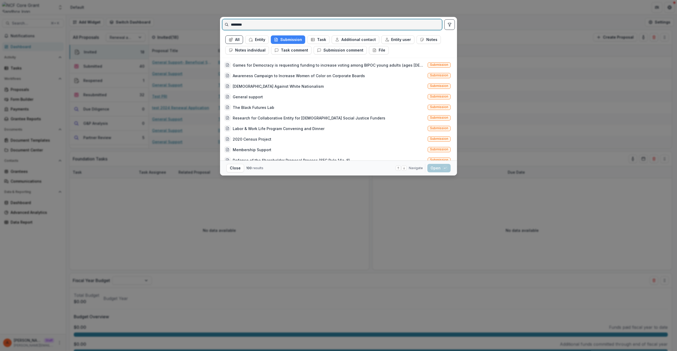
drag, startPoint x: 247, startPoint y: 27, endPoint x: 188, endPoint y: 24, distance: 59.6
click at [188, 24] on div "******** All Entity Submission Task Additional contact Entity user Notes Notes …" at bounding box center [338, 175] width 677 height 351
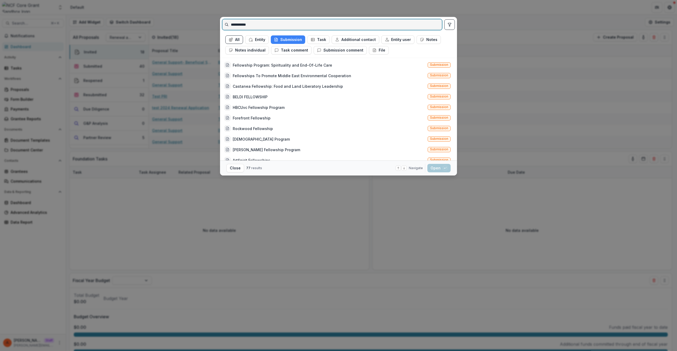
type input "**********"
click at [153, 183] on div "**********" at bounding box center [338, 175] width 677 height 351
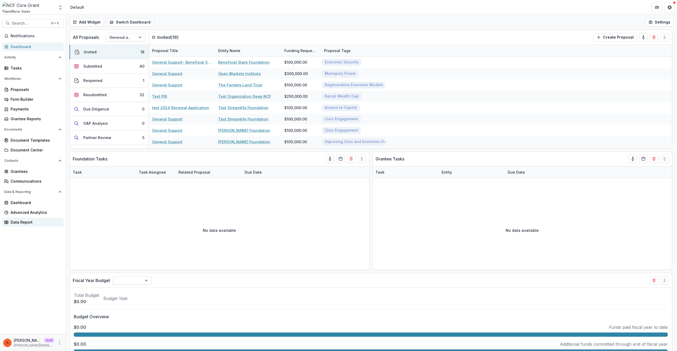
click at [21, 222] on div "Data Report" at bounding box center [35, 223] width 49 height 6
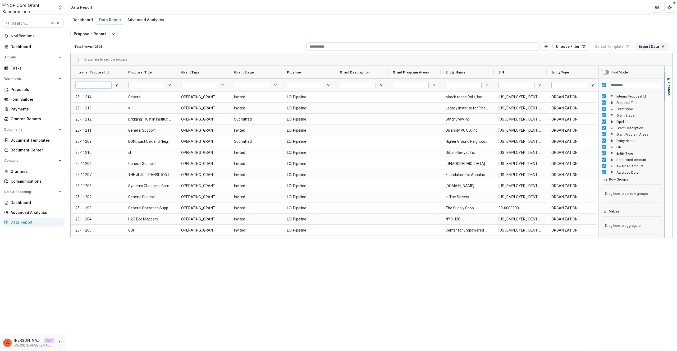
click at [93, 87] on input "Internal Proposal Id Filter Input" at bounding box center [93, 85] width 36 height 6
paste input "********"
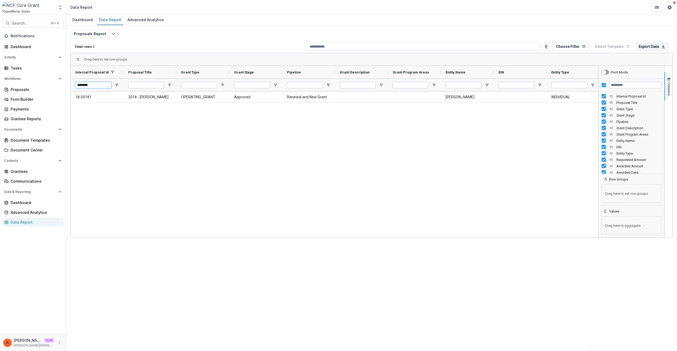
type input "********"
click at [247, 136] on div "18-00181 2018 - Harmon, Jocelyn - Fellowship Application OPERATING_GRANT Approv…" at bounding box center [335, 164] width 528 height 145
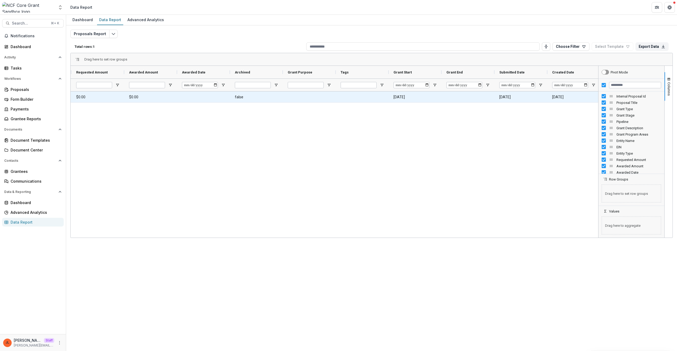
scroll to position [0, 625]
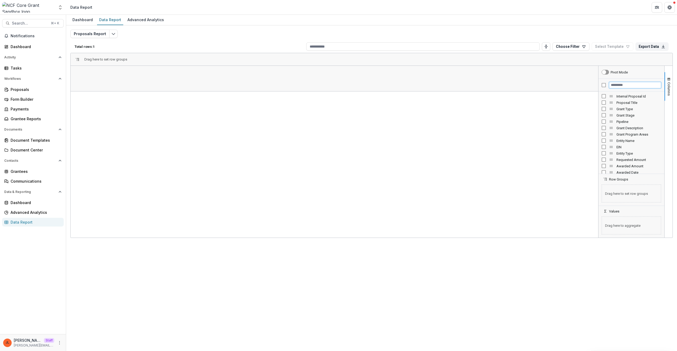
click at [610, 86] on input "Filter Columns Input" at bounding box center [635, 85] width 52 height 6
click at [619, 85] on input "Filter Columns Input" at bounding box center [635, 85] width 52 height 6
click at [632, 115] on span "Temelio Nonprofit Id" at bounding box center [639, 116] width 45 height 4
click at [633, 109] on span "[PERSON_NAME] Submission Id" at bounding box center [639, 109] width 45 height 4
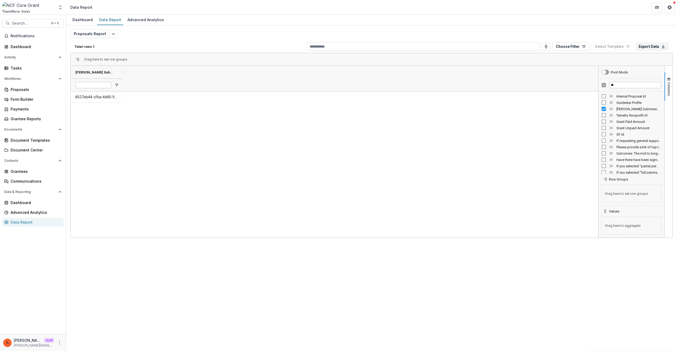
drag, startPoint x: 125, startPoint y: 70, endPoint x: 272, endPoint y: 83, distance: 147.7
click at [272, 83] on div "[PERSON_NAME] Submission Id" at bounding box center [335, 78] width 528 height 25
drag, startPoint x: 123, startPoint y: 72, endPoint x: 258, endPoint y: 76, distance: 135.3
click at [125, 75] on div at bounding box center [124, 72] width 2 height 13
click at [112, 100] on Id-919 "8537eb44-cf6a-4d40-9130-70f23f22e89a" at bounding box center [168, 97] width 187 height 11
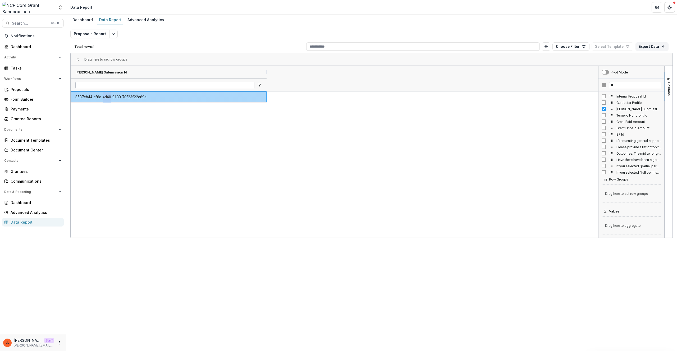
click at [112, 100] on Id-919 "8537eb44-cf6a-4d40-9130-70f23f22e89a" at bounding box center [168, 97] width 187 height 11
copy div "8537eb44-cf6a-4d40-9130-70f23f22e89a"
click at [620, 84] on input "**" at bounding box center [635, 85] width 52 height 6
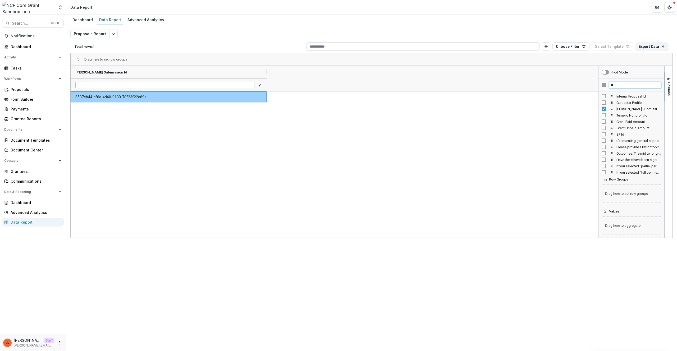
click at [620, 84] on input "**" at bounding box center [635, 85] width 52 height 6
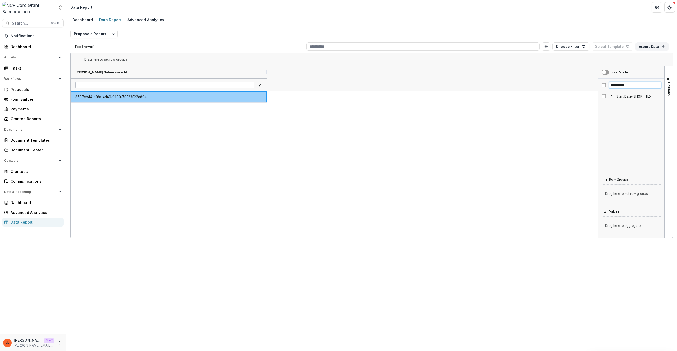
drag, startPoint x: 629, startPoint y: 87, endPoint x: 564, endPoint y: 83, distance: 65.0
click at [564, 83] on div "Temelio Grant Submission Id 8537eb44-cf6a-4d40-9130-70f23f22e89a Columns Pivot …" at bounding box center [372, 152] width 602 height 172
type input "**********"
click at [633, 97] on span "Grant Start" at bounding box center [639, 96] width 45 height 4
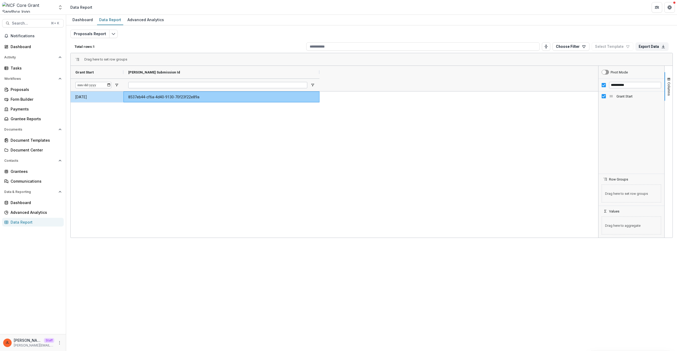
drag, startPoint x: 178, startPoint y: 205, endPoint x: 169, endPoint y: 195, distance: 13.5
click at [178, 205] on div "2018-11-19 8537eb44-cf6a-4d40-9130-70f23f22e89a" at bounding box center [335, 165] width 528 height 146
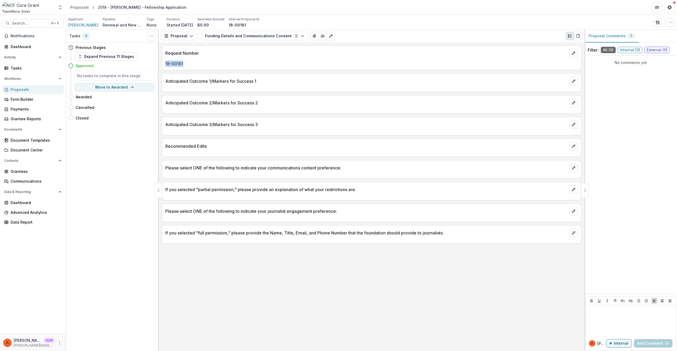
drag, startPoint x: 189, startPoint y: 66, endPoint x: 162, endPoint y: 62, distance: 27.3
click at [162, 62] on div "18-00181" at bounding box center [371, 64] width 419 height 6
copy p "18-00181"
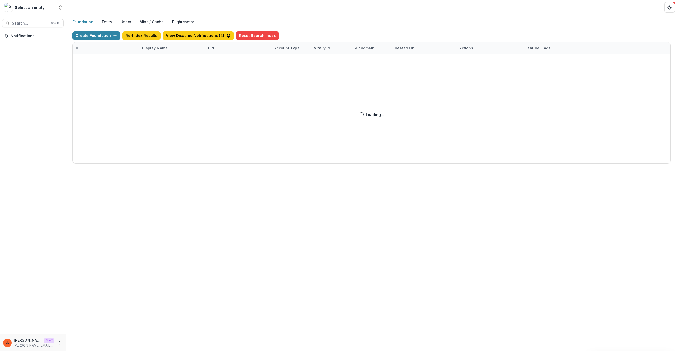
click at [152, 57] on div "Create Foundation Re-Index Results View Disabled Notifications ( 4 ) Reset Sear…" at bounding box center [372, 97] width 599 height 132
click at [151, 50] on div "Display Name" at bounding box center [155, 48] width 32 height 6
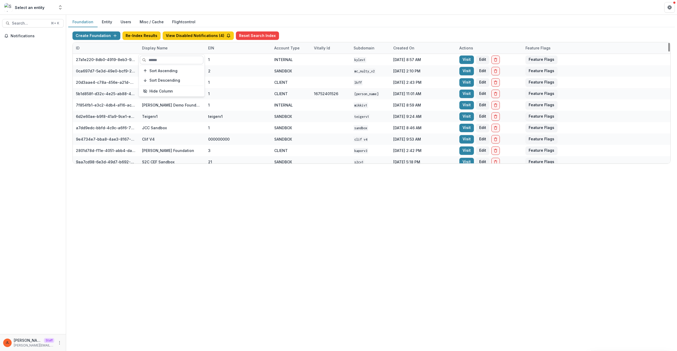
click at [162, 58] on input at bounding box center [172, 60] width 64 height 8
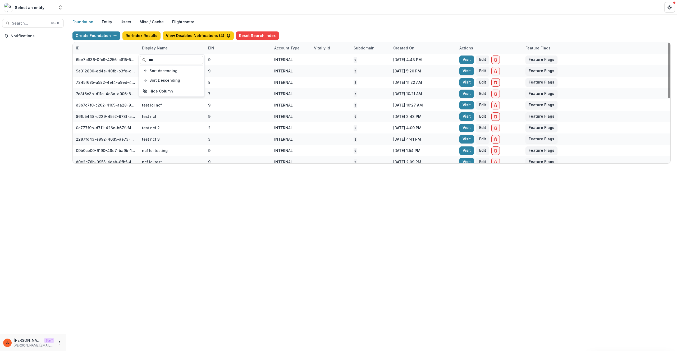
type input "***"
click at [370, 266] on div "Foundation Entity Users Misc / Cache Flightcontrol Create Foundation Re-Index R…" at bounding box center [371, 183] width 611 height 337
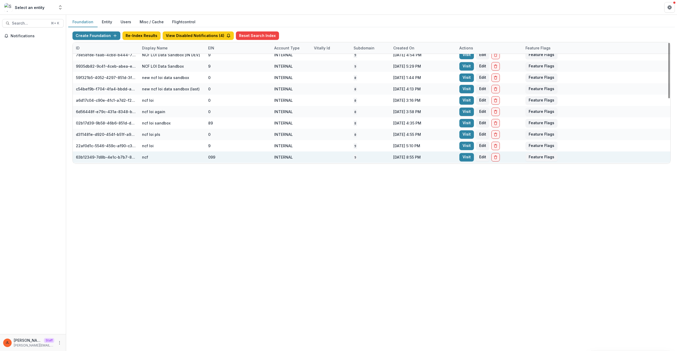
scroll to position [141, 0]
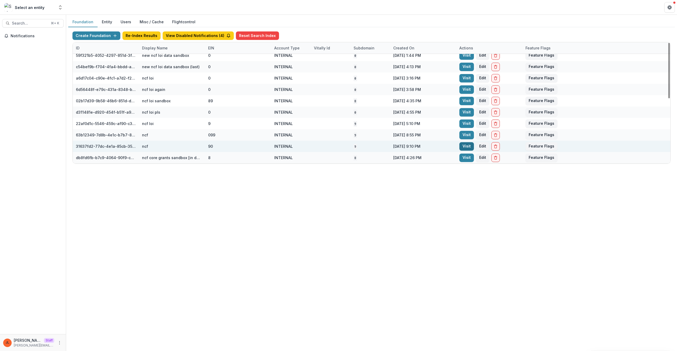
click at [467, 146] on link "Visit" at bounding box center [467, 146] width 15 height 8
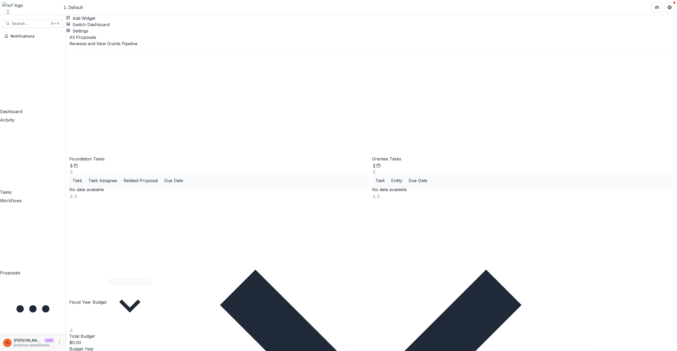
click at [358, 23] on div "Add Widget Switch Dashboard Default New Dashboard Settings" at bounding box center [371, 24] width 611 height 19
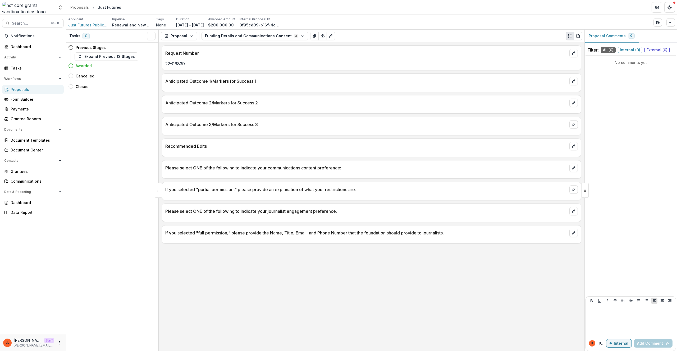
click at [449, 101] on p "Anticipated Outcome 2/Markers for Success 2" at bounding box center [366, 103] width 402 height 6
click at [77, 24] on span "Just Futures Public Benefit Corporation" at bounding box center [88, 25] width 40 height 6
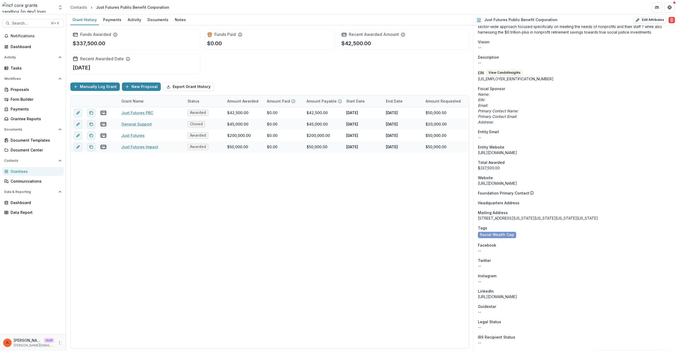
scroll to position [298, 0]
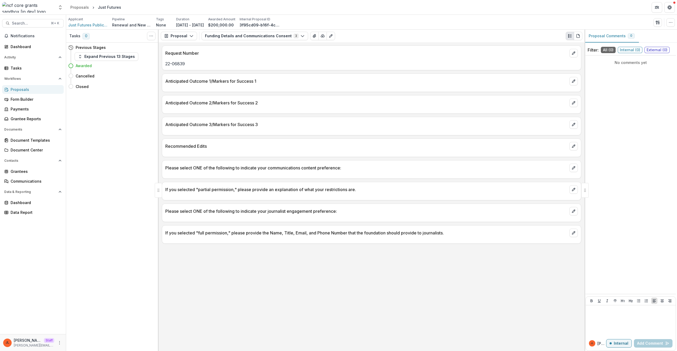
click at [341, 118] on div "Anticipated Outcome 3/Markers for Success 3" at bounding box center [371, 123] width 419 height 12
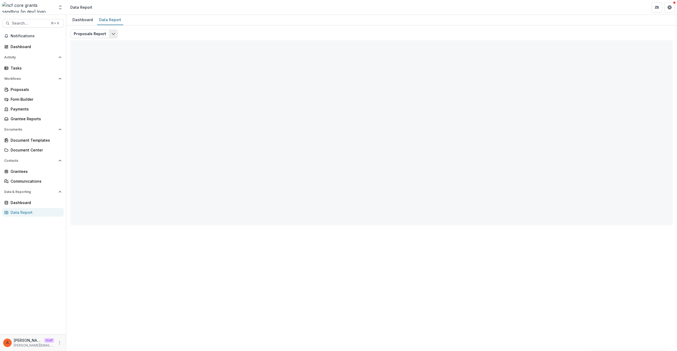
click at [112, 35] on icon "Edit selected report" at bounding box center [113, 34] width 4 height 4
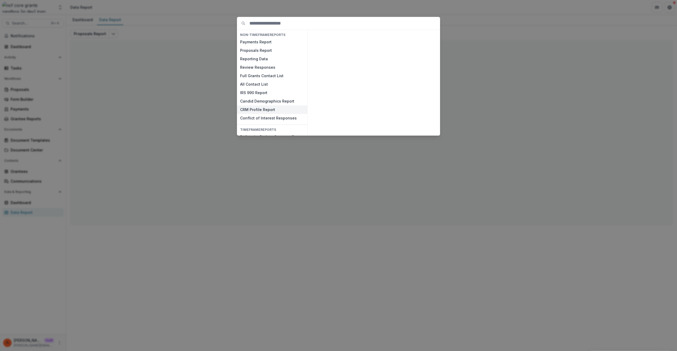
click at [255, 110] on button "CRM Profile Report" at bounding box center [272, 110] width 70 height 8
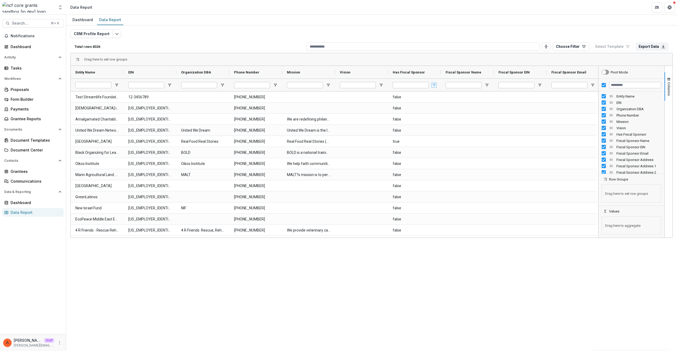
click at [433, 83] on span "Open Filter Menu" at bounding box center [434, 85] width 4 height 4
click at [442, 131] on div "(Select All)" at bounding box center [463, 130] width 49 height 4
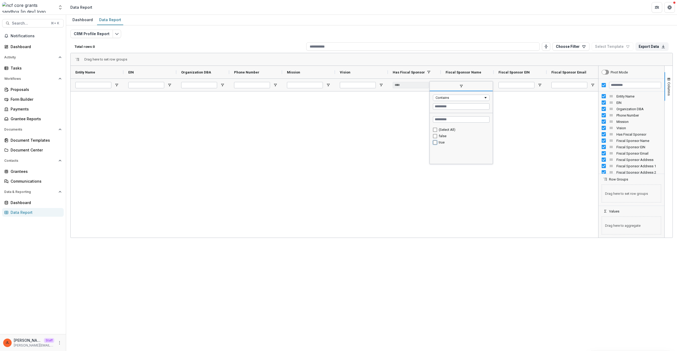
type input "********"
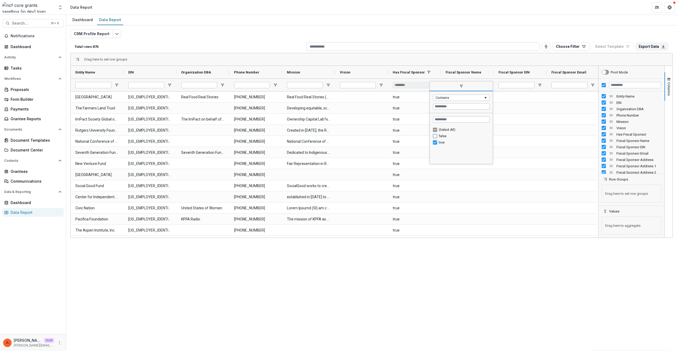
click at [416, 42] on input at bounding box center [423, 46] width 234 height 8
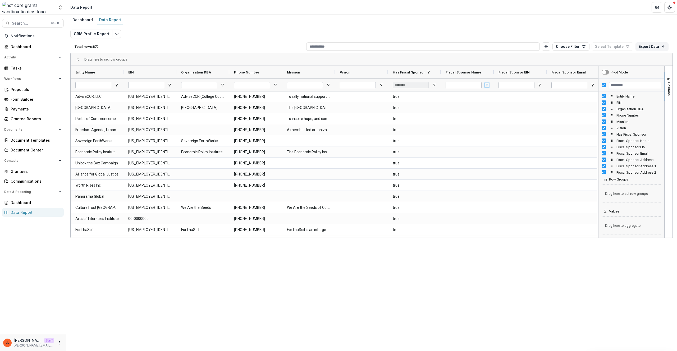
click at [487, 84] on span "Open Filter Menu" at bounding box center [487, 85] width 4 height 4
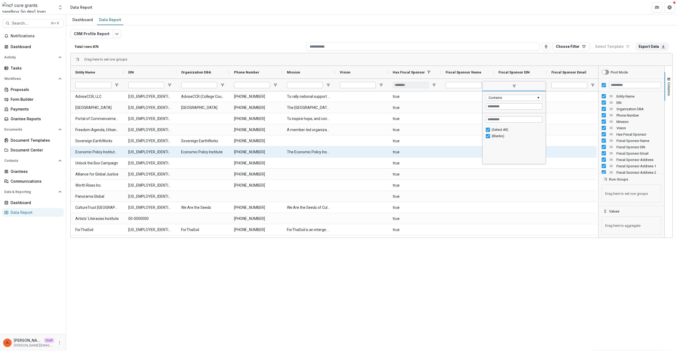
click at [447, 174] on div at bounding box center [467, 174] width 53 height 11
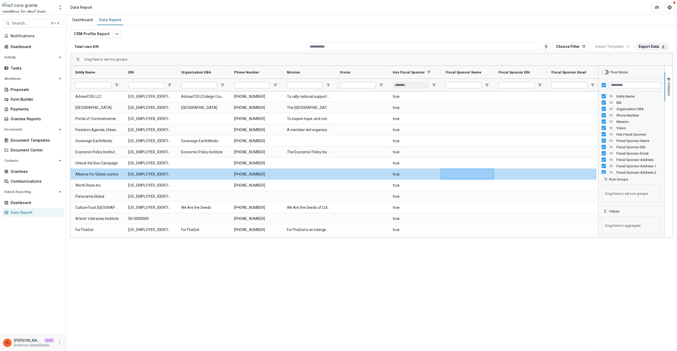
click at [15, 248] on div "Notifications Dashboard Activity Tasks Workflows Proposals Form Builder Payment…" at bounding box center [33, 183] width 66 height 303
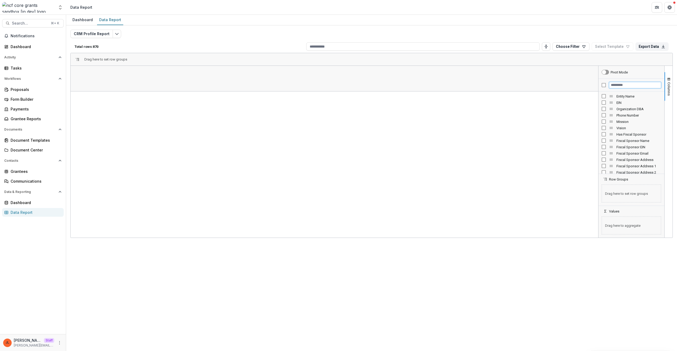
click at [623, 86] on input "Filter Columns Input" at bounding box center [635, 85] width 52 height 6
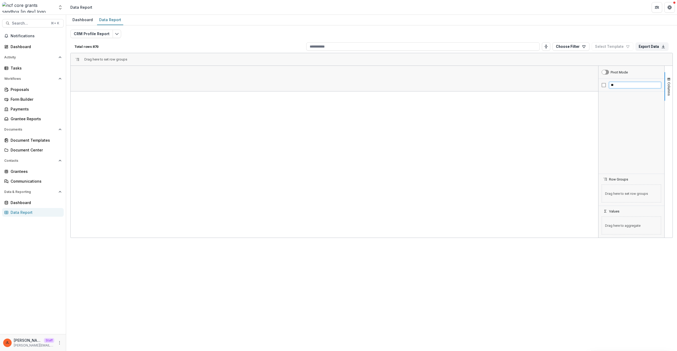
type input "*"
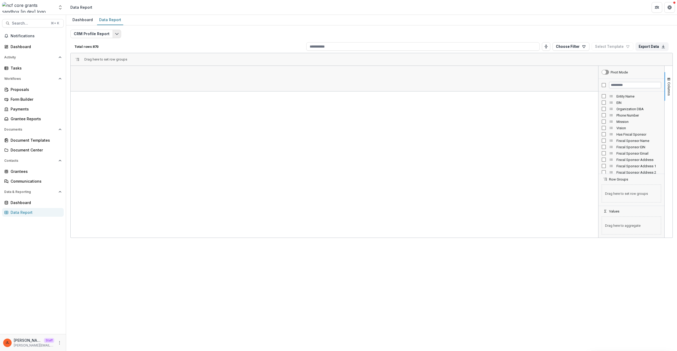
click at [113, 30] on button "Edit selected report" at bounding box center [117, 34] width 8 height 8
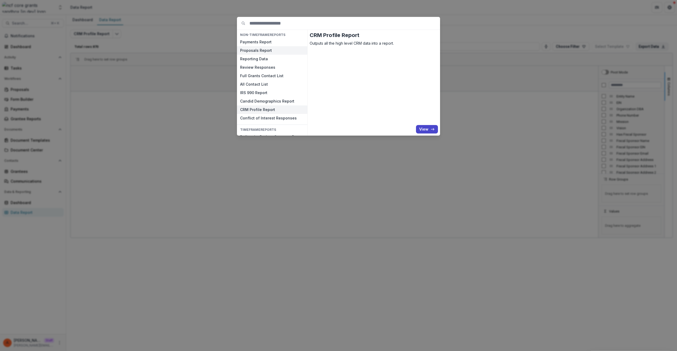
click at [258, 50] on button "Proposals Report" at bounding box center [272, 50] width 70 height 8
click at [421, 125] on button "View" at bounding box center [427, 129] width 22 height 8
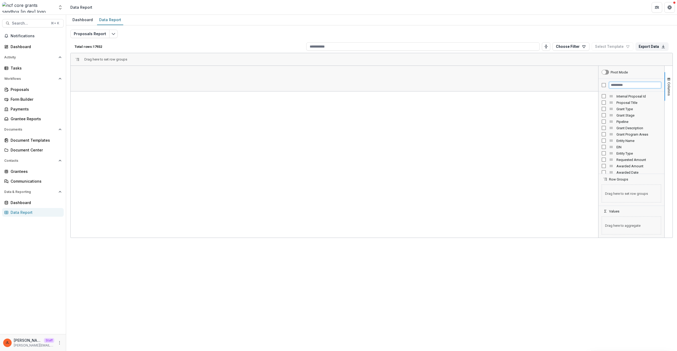
click at [618, 85] on input "Filter Columns Input" at bounding box center [635, 85] width 52 height 6
type input "**********"
click at [28, 24] on span "Search..." at bounding box center [30, 23] width 36 height 4
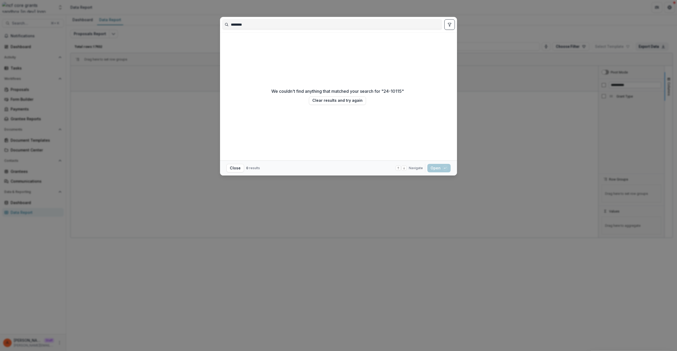
click at [236, 26] on input "********" at bounding box center [333, 24] width 220 height 8
drag, startPoint x: 259, startPoint y: 26, endPoint x: 178, endPoint y: 15, distance: 81.4
click at [178, 15] on div "******** We couldn't find anything that matched your search for " 24-10115 " Cl…" at bounding box center [338, 175] width 677 height 351
type input "********"
click at [152, 109] on div "******** We couldn't find anything that matched your search for " 24-10115 " Cl…" at bounding box center [338, 175] width 677 height 351
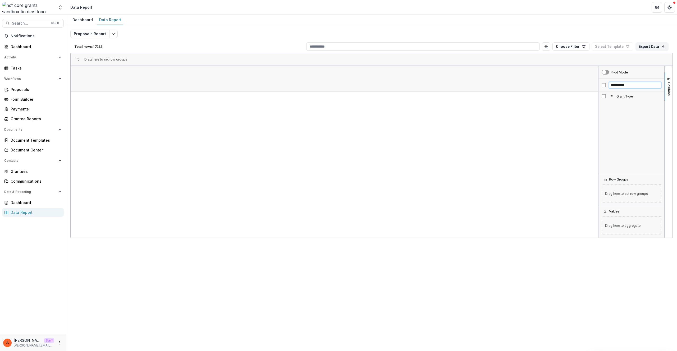
click at [621, 85] on input "**********" at bounding box center [635, 85] width 52 height 6
type input "**********"
click at [631, 97] on span "Request Number (SHORT_TEXT)" at bounding box center [639, 96] width 45 height 4
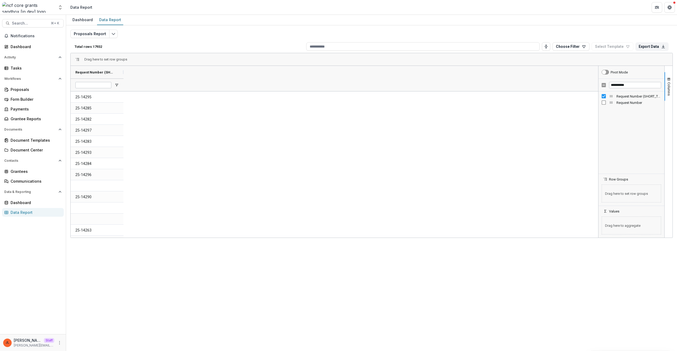
click at [631, 101] on span "Request Number" at bounding box center [639, 103] width 45 height 4
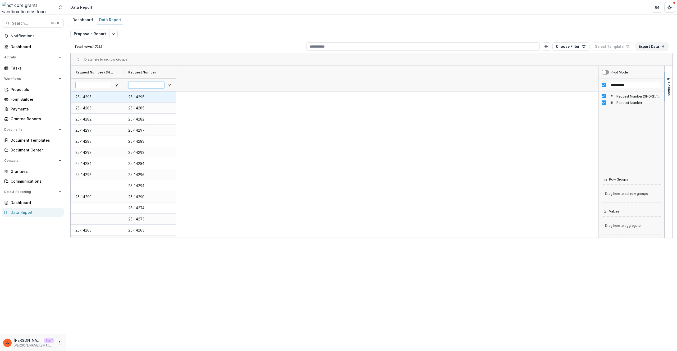
click at [137, 86] on input "Request Number Filter Input" at bounding box center [146, 85] width 36 height 6
paste input "********"
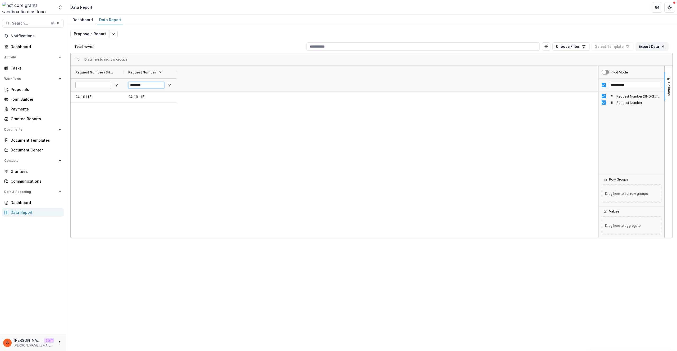
type input "********"
drag, startPoint x: 632, startPoint y: 95, endPoint x: 629, endPoint y: 91, distance: 5.4
click at [632, 95] on span "Request Number (SHORT_TEXT)" at bounding box center [639, 96] width 45 height 4
click at [631, 83] on input "**********" at bounding box center [635, 85] width 52 height 6
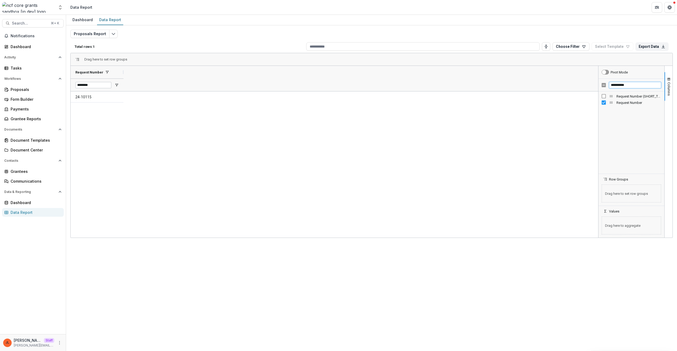
click at [631, 83] on input "**********" at bounding box center [635, 85] width 52 height 6
type input "*******"
click at [641, 96] on span "Temelio Grant Submission Id" at bounding box center [639, 96] width 45 height 4
drag, startPoint x: 124, startPoint y: 71, endPoint x: 263, endPoint y: 67, distance: 138.7
click at [125, 67] on div at bounding box center [124, 72] width 2 height 13
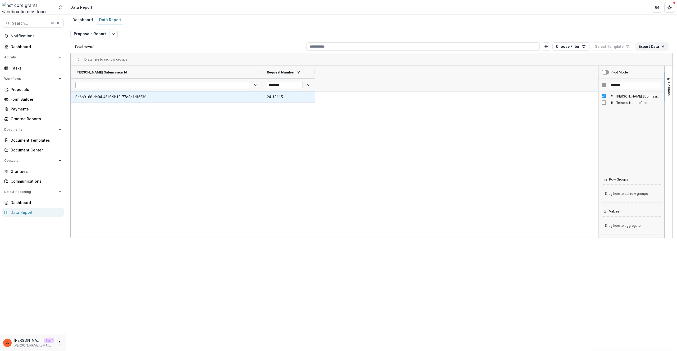
click at [122, 97] on Id-3964 "8d6b9168-de04-4f1f-9b19-77e3e1df6f3f" at bounding box center [166, 97] width 182 height 11
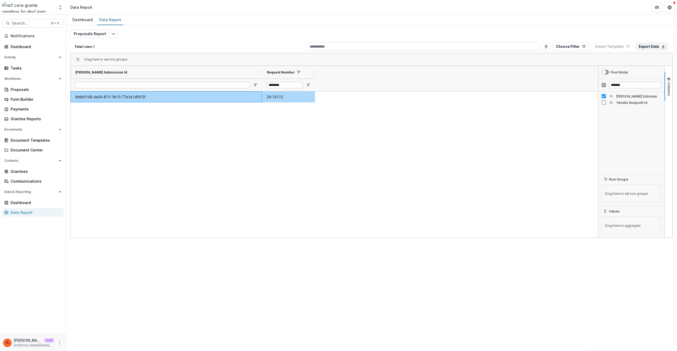
click at [122, 97] on Id-3964 "8d6b9168-de04-4f1f-9b19-77e3e1df6f3f" at bounding box center [166, 97] width 182 height 11
copy Id-3964 "8d6b9168-de04-4f1f-9b19-77e3e1df6f3f"
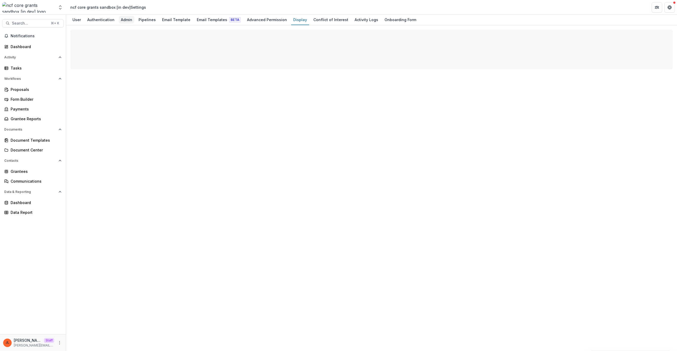
click at [132, 21] on div "Admin" at bounding box center [127, 20] width 16 height 8
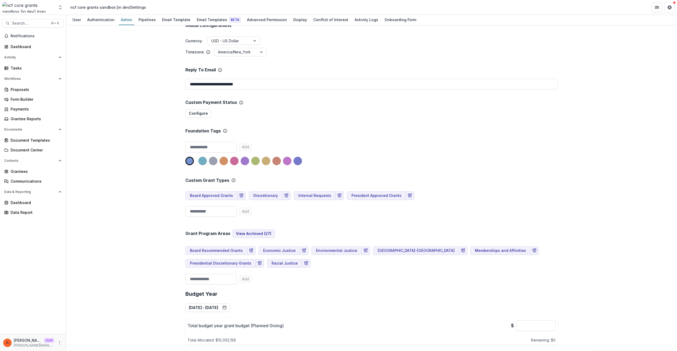
scroll to position [86, 0]
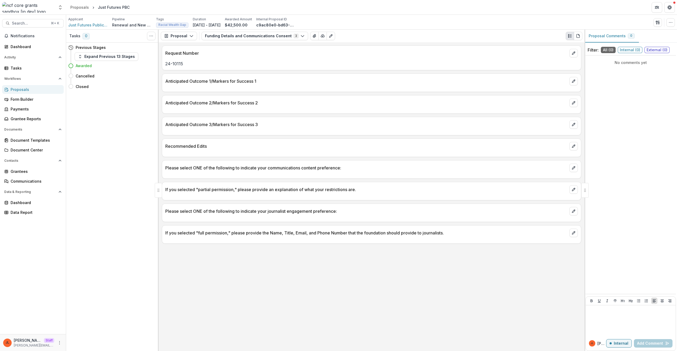
click at [258, 139] on div "Recommended Edits" at bounding box center [371, 145] width 419 height 12
click at [291, 39] on button "Funding Details and Communications Consent 3" at bounding box center [255, 36] width 107 height 8
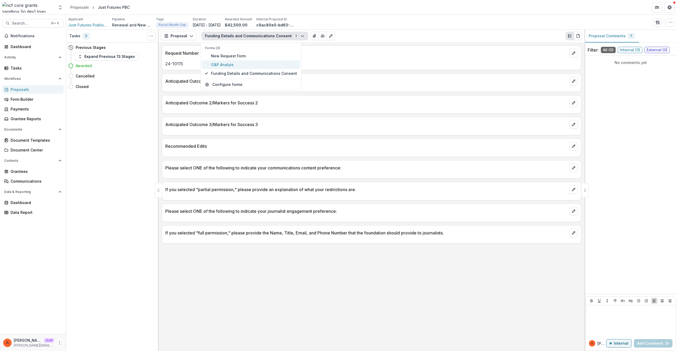
click at [276, 65] on span "G&P Analyis" at bounding box center [254, 65] width 86 height 6
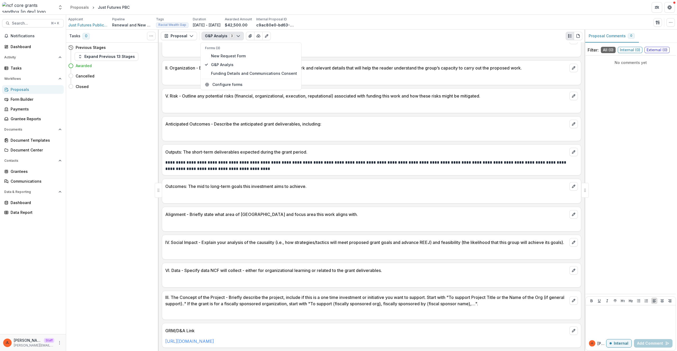
scroll to position [270, 0]
click at [330, 179] on div "Outcomes: The mid to long-term goals this investment aims to achieve." at bounding box center [371, 185] width 419 height 12
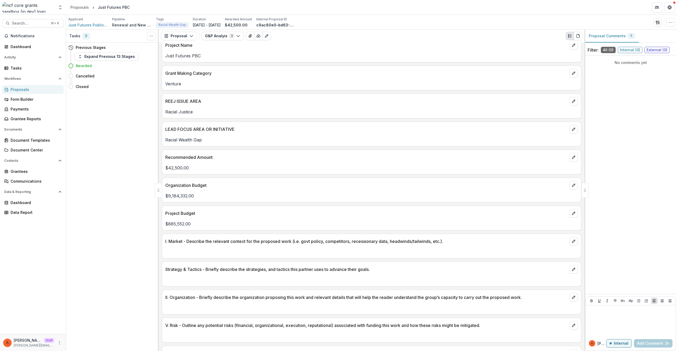
scroll to position [0, 0]
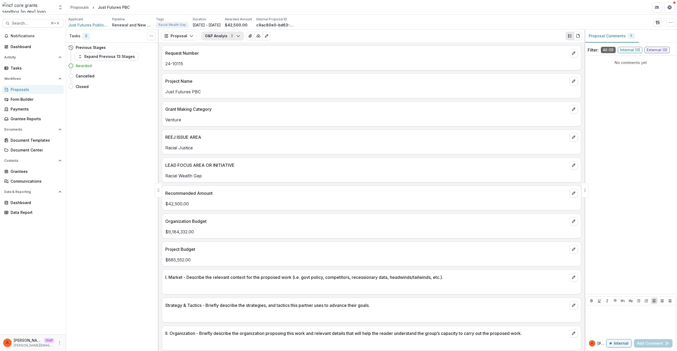
click at [229, 35] on button "G&P Analyis 3" at bounding box center [223, 36] width 42 height 8
click at [342, 143] on div "Racial Justice" at bounding box center [371, 147] width 419 height 10
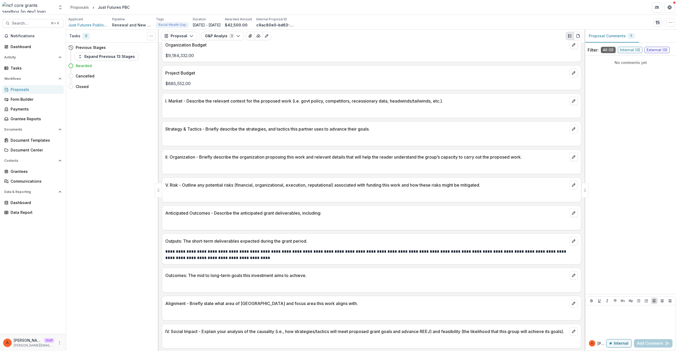
scroll to position [270, 0]
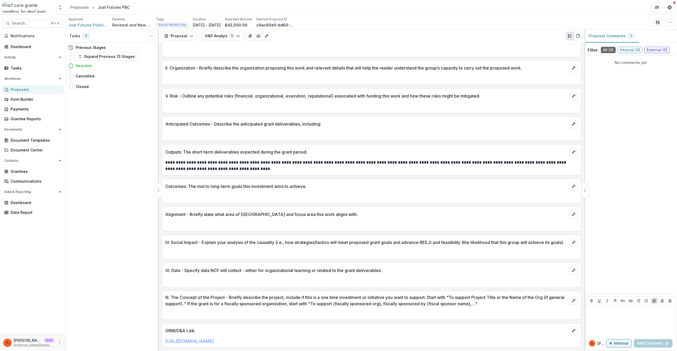
click at [459, 122] on p "Anticipated Outcomes - Describe the anticipated grant deliverables, including:" at bounding box center [366, 124] width 402 height 6
click at [317, 228] on div "Request Number 24-10115 Project Name Just Futures PBC Grant Making Category Ven…" at bounding box center [372, 196] width 426 height 309
click at [222, 34] on button "G&P Analyis 3" at bounding box center [223, 36] width 42 height 8
click at [236, 55] on span "New Request Form" at bounding box center [254, 56] width 86 height 6
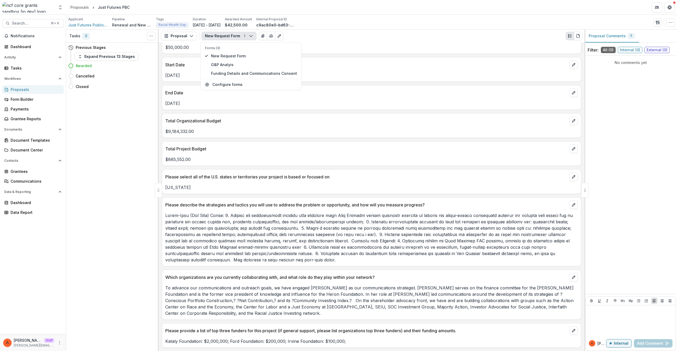
click at [391, 164] on div "Total Project Budget $885,552.00" at bounding box center [372, 153] width 420 height 25
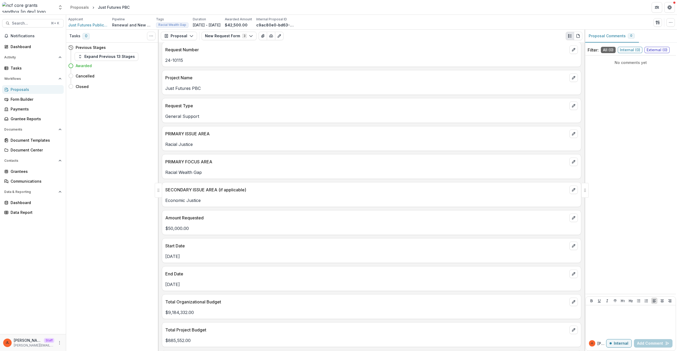
scroll to position [0, 0]
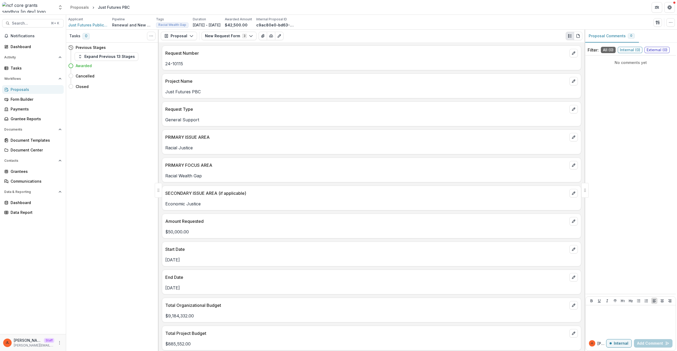
click at [302, 200] on div "Economic Justice" at bounding box center [371, 203] width 419 height 10
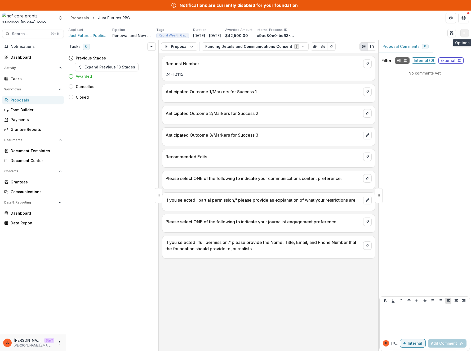
click at [463, 37] on button "button" at bounding box center [464, 33] width 8 height 8
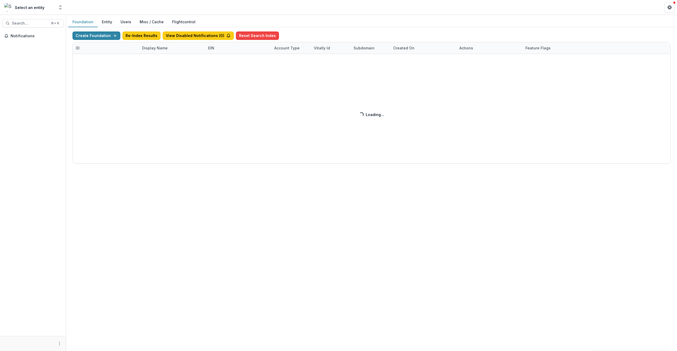
click at [98, 34] on div "Create Foundation Re-Index Results View Disabled Notifications ( 0 ) Reset Sear…" at bounding box center [372, 97] width 599 height 132
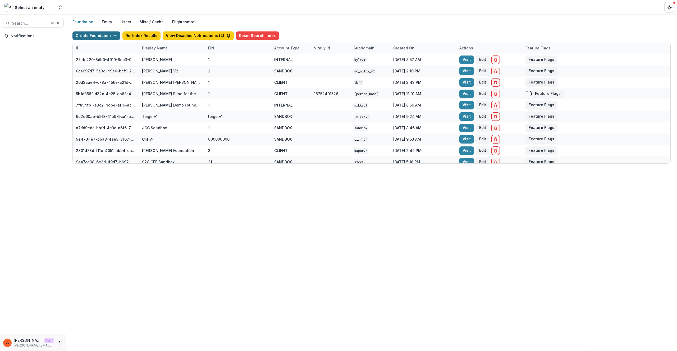
click at [106, 36] on button "Create Foundation" at bounding box center [97, 35] width 48 height 8
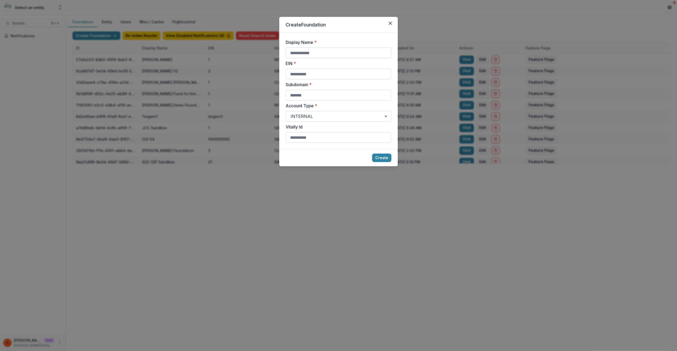
click at [329, 56] on input "Display Name *" at bounding box center [339, 53] width 106 height 11
click at [144, 95] on div "Create Foundation Display Name * EIN * Subdomain * Account Type * INTERNAL Vita…" at bounding box center [338, 175] width 677 height 351
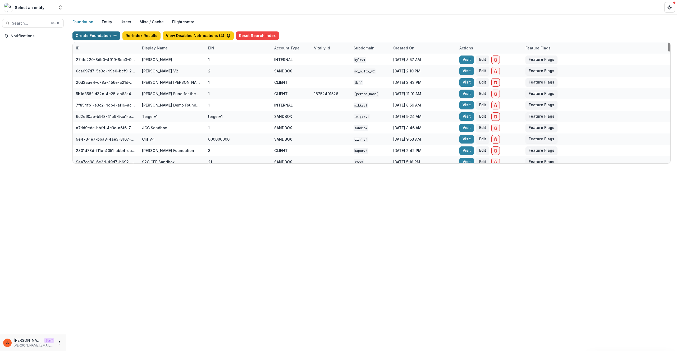
click at [94, 39] on button "Create Foundation" at bounding box center [97, 35] width 48 height 8
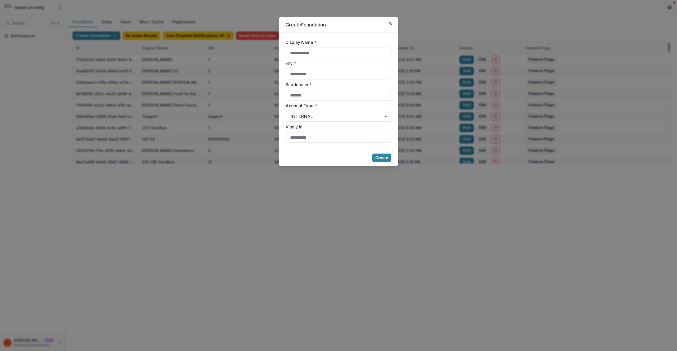
click at [272, 43] on div "Create Foundation Display Name * EIN * Subdomain * Account Type * INTERNAL Vita…" at bounding box center [338, 175] width 677 height 351
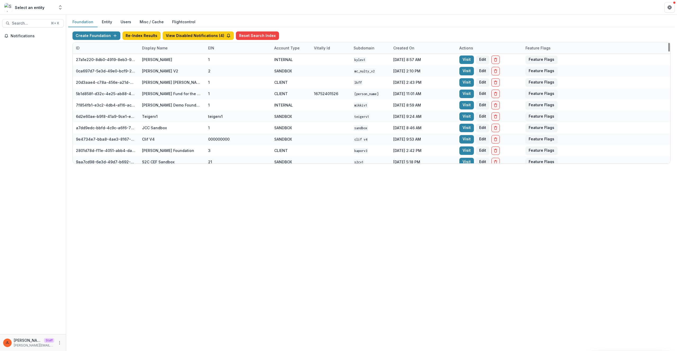
click at [313, 51] on div "Vitally Id" at bounding box center [331, 47] width 40 height 11
click at [104, 40] on button "Create Foundation" at bounding box center [97, 35] width 48 height 8
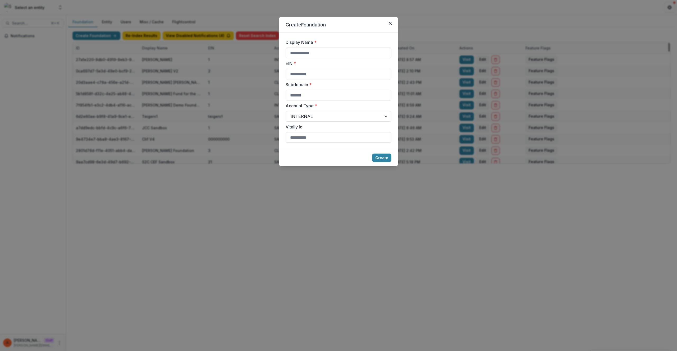
click at [348, 55] on input "Display Name *" at bounding box center [339, 53] width 106 height 11
type input "**********"
type input "*"
click at [372, 154] on button "Create" at bounding box center [381, 158] width 19 height 8
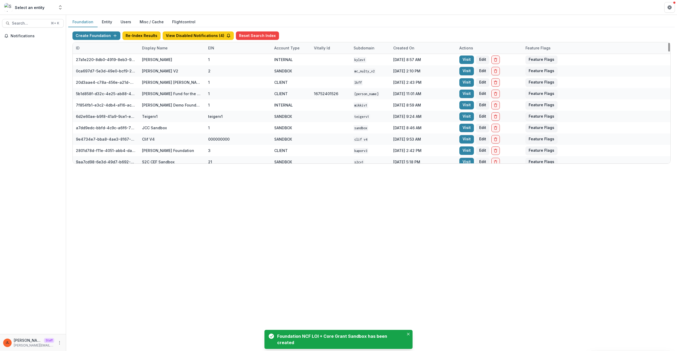
click at [106, 41] on div "Create Foundation Re-Index Results View Disabled Notifications ( 4 ) Reset Sear…" at bounding box center [372, 36] width 599 height 11
click at [106, 37] on button "Create Foundation" at bounding box center [97, 35] width 48 height 8
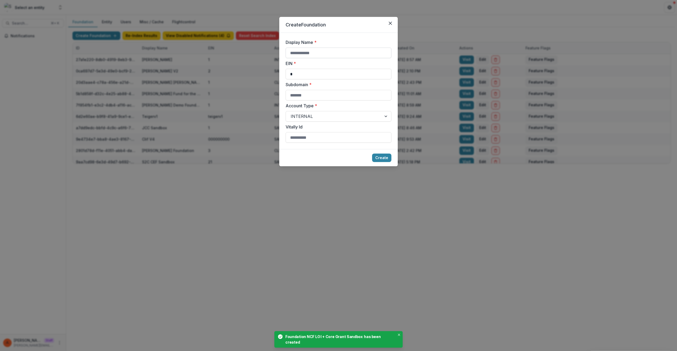
click at [331, 48] on input "Display Name *" at bounding box center [339, 53] width 106 height 11
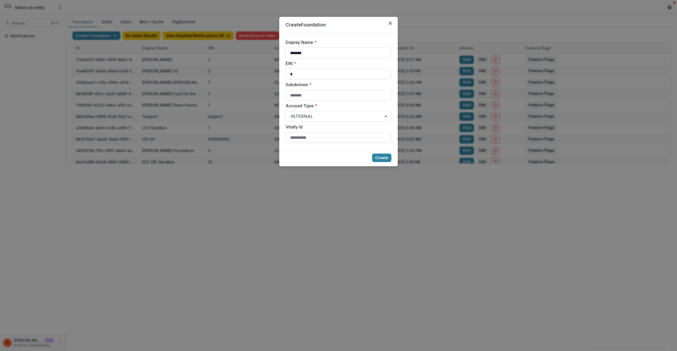
type input "*******"
click at [112, 309] on div "Create Foundation Display Name * ******* EIN * * Subdomain * Account Type * INT…" at bounding box center [338, 175] width 677 height 351
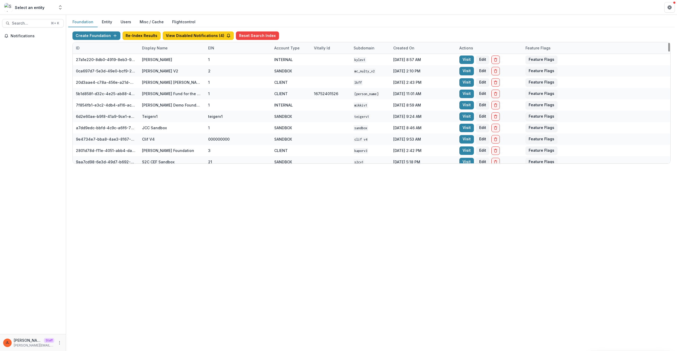
click at [145, 48] on div "Display Name" at bounding box center [155, 48] width 32 height 6
click at [153, 57] on input at bounding box center [172, 60] width 64 height 8
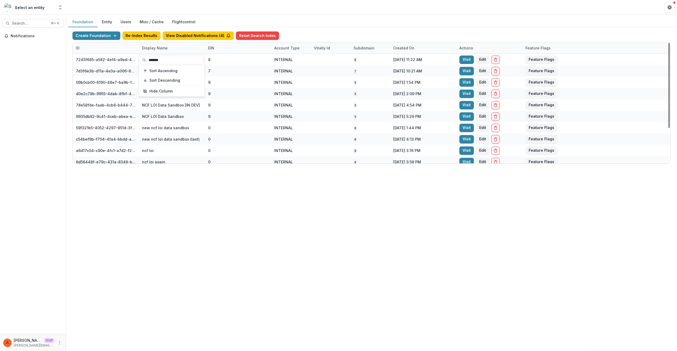
type input "*******"
click at [296, 351] on div "Foundation Entity Users Misc / Cache Flightcontrol Create Foundation Re-Index R…" at bounding box center [371, 183] width 611 height 337
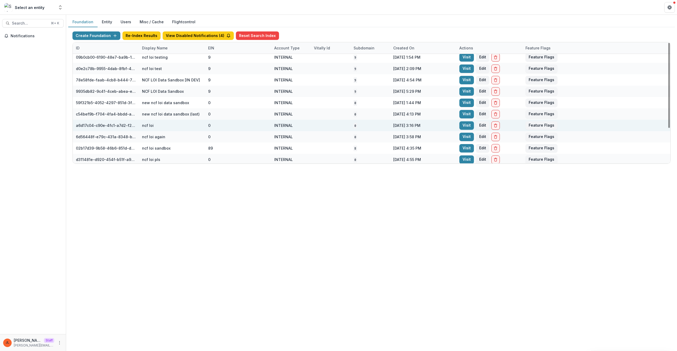
scroll to position [50, 0]
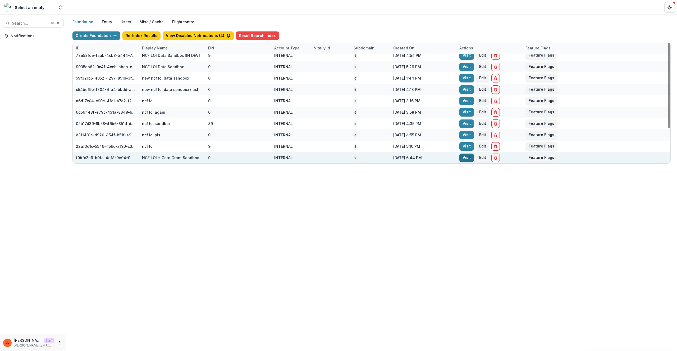
click at [468, 159] on link "Visit" at bounding box center [467, 158] width 15 height 8
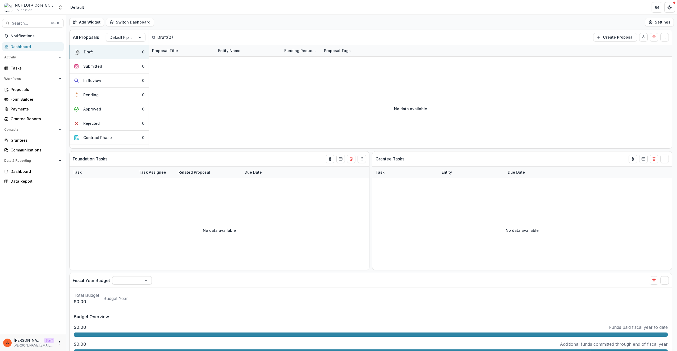
click at [60, 346] on div "JL Jeanne Locker Staff jeanne@trytemelio.com" at bounding box center [33, 343] width 60 height 10
click at [61, 344] on icon "More" at bounding box center [59, 343] width 4 height 4
click at [97, 330] on link "User Settings" at bounding box center [94, 332] width 57 height 9
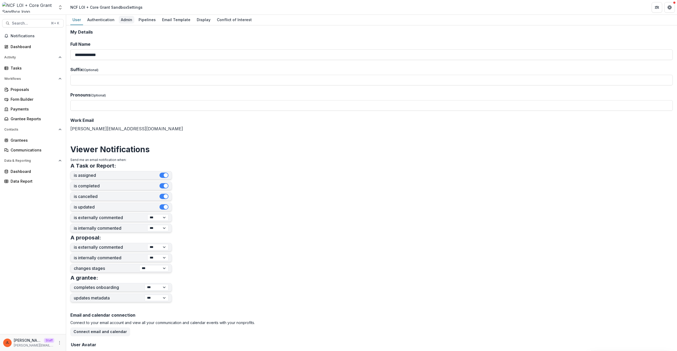
click at [124, 23] on div "Admin" at bounding box center [127, 20] width 16 height 8
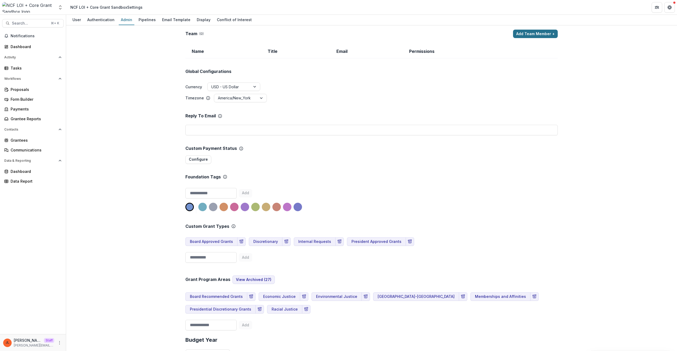
click at [519, 33] on button "Add Team Member +" at bounding box center [535, 34] width 45 height 8
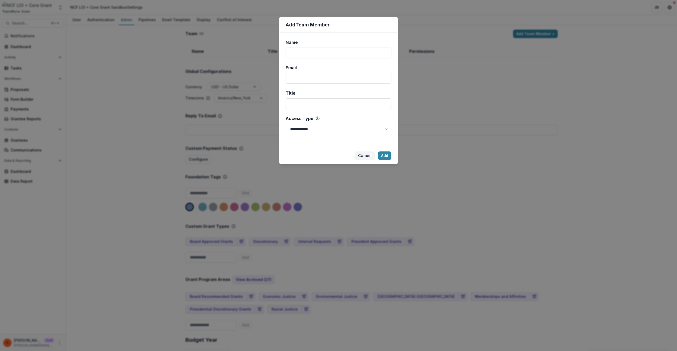
click at [367, 58] on input "Name" at bounding box center [339, 53] width 106 height 11
type input "****"
type input "**********"
select select "*****"
click button "Add" at bounding box center [384, 156] width 13 height 8
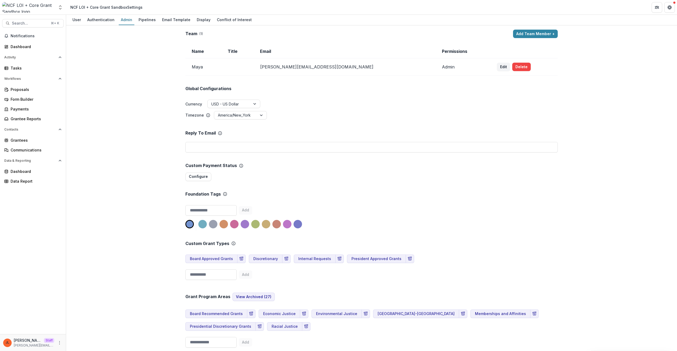
click at [153, 189] on div "Team ( 1 ) Add Team Member + Name Title Email Permissions Maya maya@trytemelio.…" at bounding box center [371, 188] width 611 height 326
drag, startPoint x: 19, startPoint y: 137, endPoint x: 31, endPoint y: 133, distance: 12.6
click at [19, 137] on link "Grantees" at bounding box center [33, 140] width 62 height 9
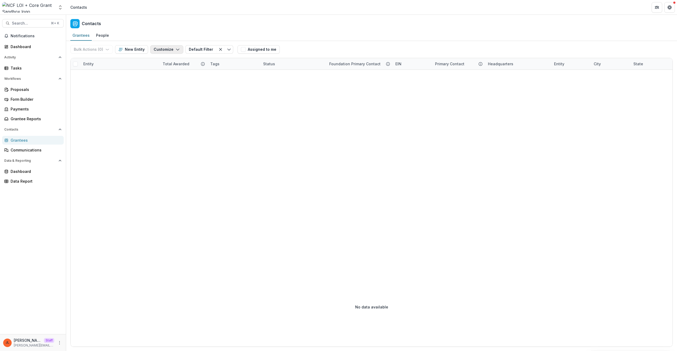
click at [160, 50] on button "Customize" at bounding box center [166, 49] width 33 height 8
click at [168, 71] on button "Manage Custom Fields" at bounding box center [151, 70] width 58 height 9
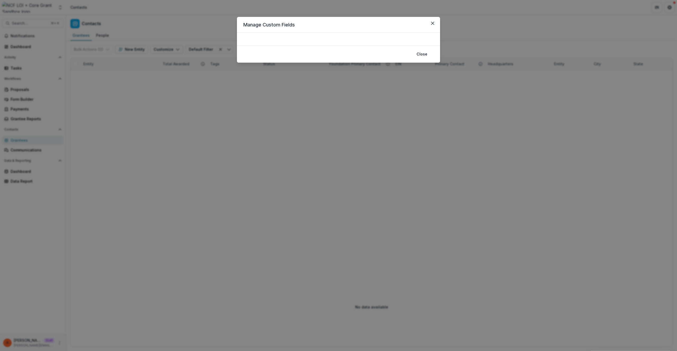
click at [236, 86] on div "Manage Custom Fields Close" at bounding box center [338, 175] width 677 height 351
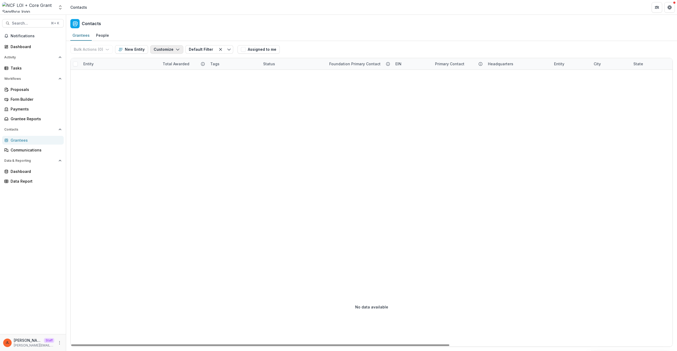
click at [165, 48] on button "Customize" at bounding box center [166, 49] width 33 height 8
click at [161, 63] on button "New Custom Field" at bounding box center [151, 61] width 58 height 9
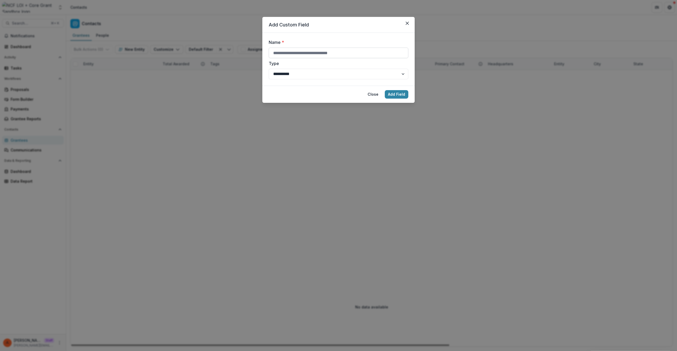
click at [300, 49] on input "Name *" at bounding box center [339, 53] width 140 height 11
type input "*****"
click at [385, 90] on button "Add Field" at bounding box center [397, 94] width 24 height 8
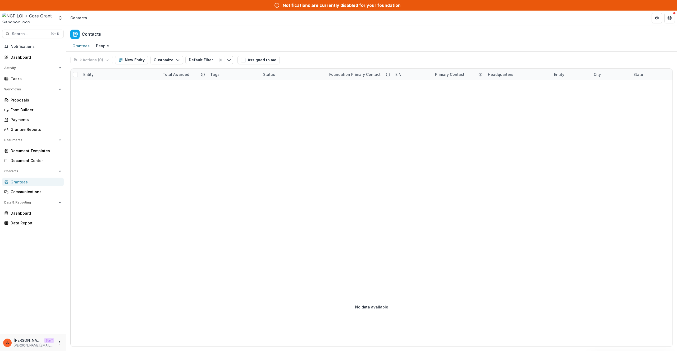
click at [160, 54] on div "Bulk Actions ( 0 ) Send Email Create Proposals Create Tasks New Entity Customiz…" at bounding box center [152, 60] width 165 height 17
click at [163, 62] on button "Customize" at bounding box center [166, 60] width 33 height 8
click at [161, 71] on button "New Custom Field" at bounding box center [151, 72] width 58 height 9
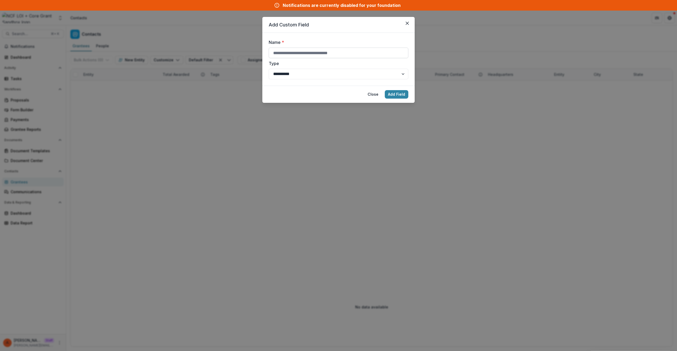
click at [340, 57] on input "Name *" at bounding box center [339, 53] width 140 height 11
type input "**********"
click at [385, 90] on button "Add Field" at bounding box center [397, 94] width 24 height 8
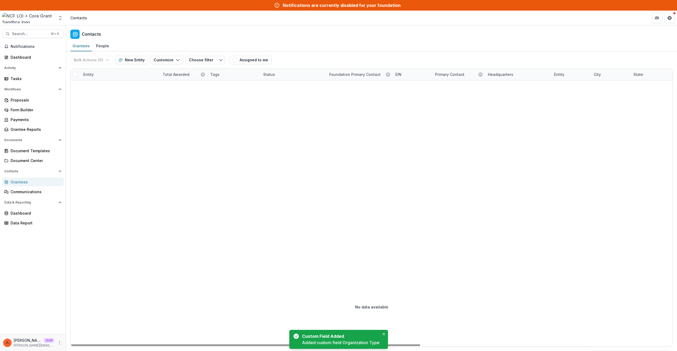
click at [465, 220] on div at bounding box center [589, 173] width 1036 height 187
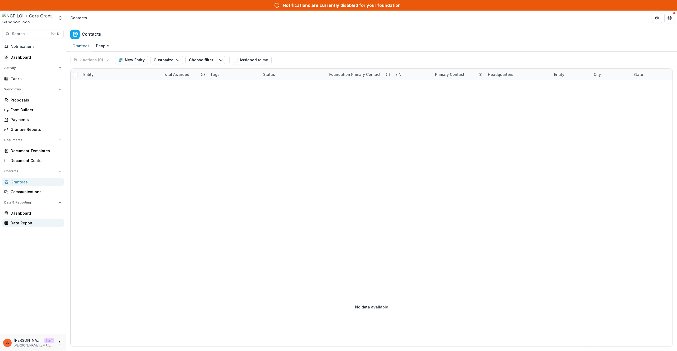
click at [28, 226] on div "Data Report" at bounding box center [35, 223] width 49 height 6
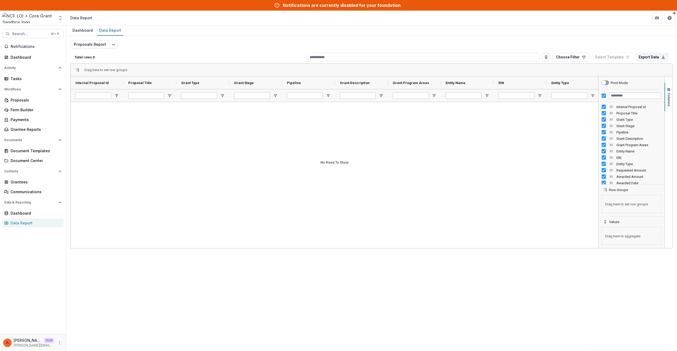
click at [110, 49] on div "Proposals Report Total rows: 0 Choose Filter Personal Filters Team Filters Teme…" at bounding box center [371, 138] width 603 height 196
click at [112, 44] on polyline "Edit selected report" at bounding box center [113, 45] width 3 height 2
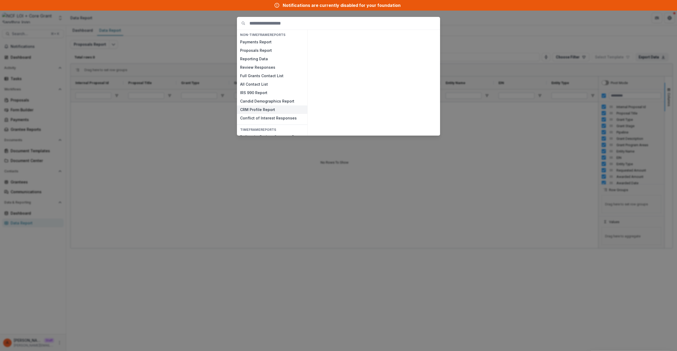
click at [270, 108] on button "CRM Profile Report" at bounding box center [272, 110] width 70 height 8
click at [424, 127] on button "View" at bounding box center [427, 129] width 22 height 8
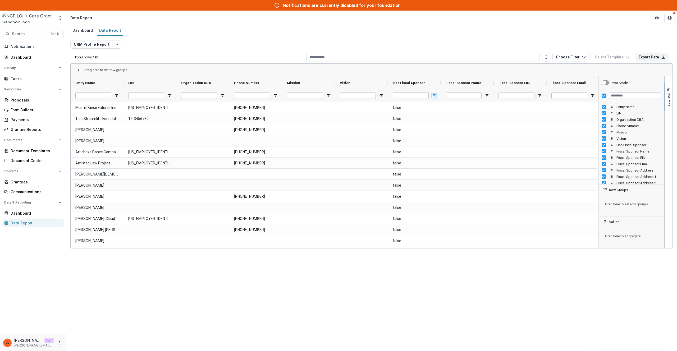
click at [434, 95] on span "Open Filter Menu" at bounding box center [434, 96] width 4 height 4
click at [438, 141] on div "(Select All)" at bounding box center [461, 140] width 57 height 6
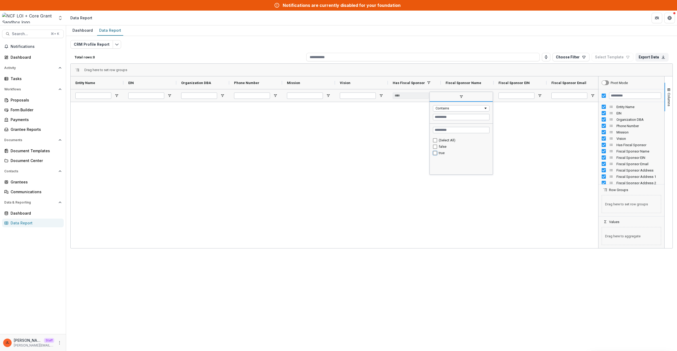
type input "********"
click at [381, 160] on div "V-Day 94-3389430 true V-Day 94-3389430 Open MIC 94-3213100 +1 212-875-9381 true…" at bounding box center [335, 174] width 528 height 145
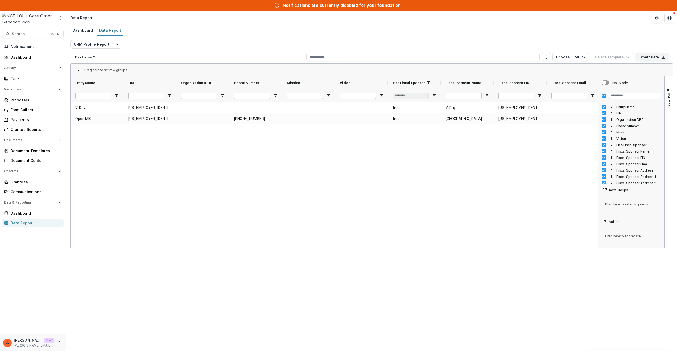
click at [356, 214] on div "V-Day 94-3389430 true V-Day 94-3389430 Open MIC 94-3213100 +1 212-875-9381 true…" at bounding box center [335, 174] width 528 height 145
click at [154, 47] on div "CRM Profile Report Total rows: 2 Choose Filter Personal Filters Team Filters Te…" at bounding box center [371, 138] width 603 height 196
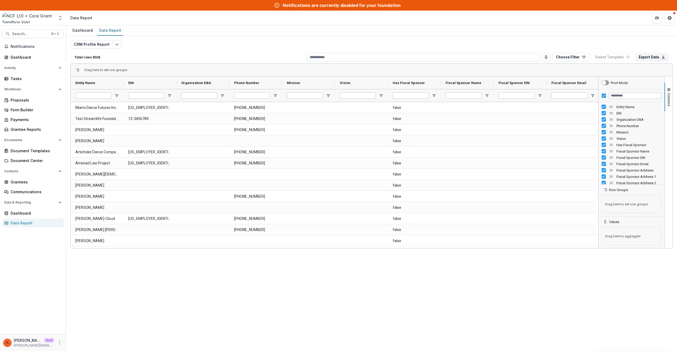
click at [120, 43] on div "CRM Profile Report Total rows: 8326 Choose Filter Personal Filters Team Filters…" at bounding box center [371, 138] width 603 height 196
click at [119, 44] on button "Edit selected report" at bounding box center [117, 44] width 8 height 8
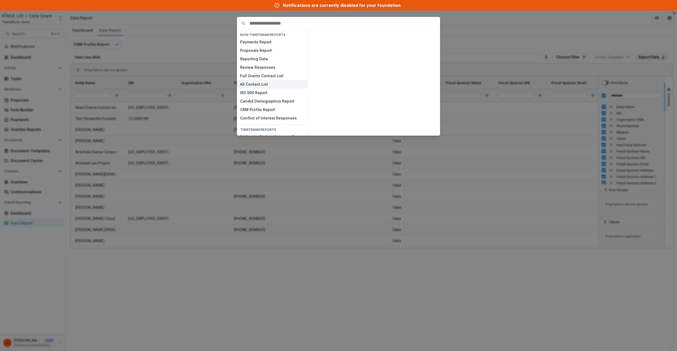
click at [259, 84] on button "All Contact List" at bounding box center [272, 84] width 70 height 8
click at [420, 124] on div "All Contact List List of all contacts in Temelio. View" at bounding box center [374, 83] width 128 height 102
click at [424, 130] on button "View" at bounding box center [427, 129] width 22 height 8
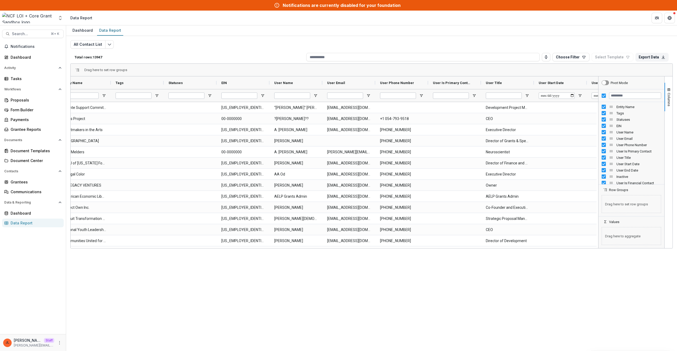
scroll to position [0, 17]
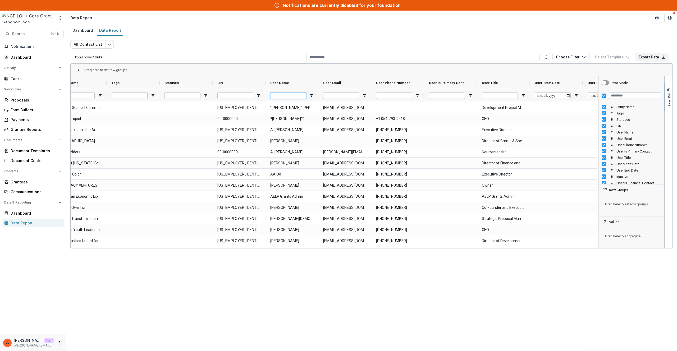
click at [284, 96] on input "User Name Filter Input" at bounding box center [288, 96] width 36 height 6
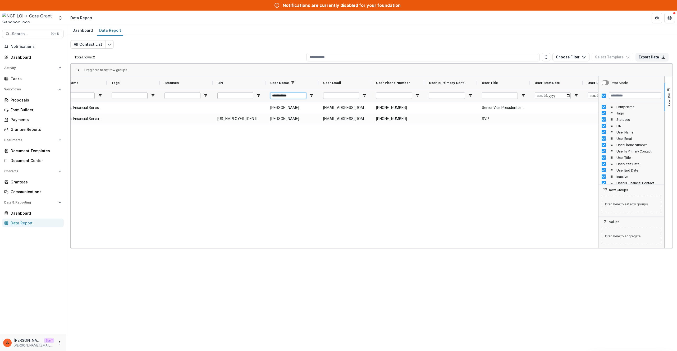
type input "**********"
click at [28, 226] on link "Data Report" at bounding box center [33, 223] width 62 height 9
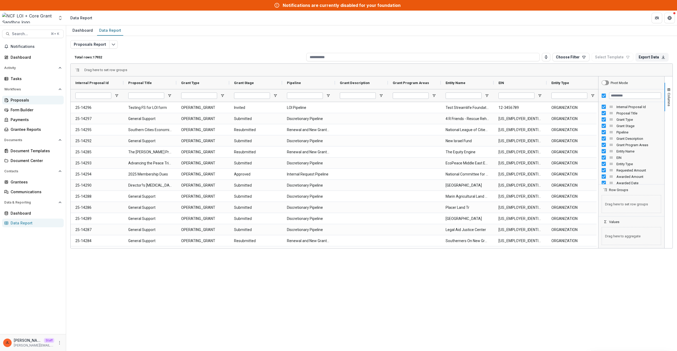
click at [44, 96] on link "Proposals" at bounding box center [33, 100] width 62 height 9
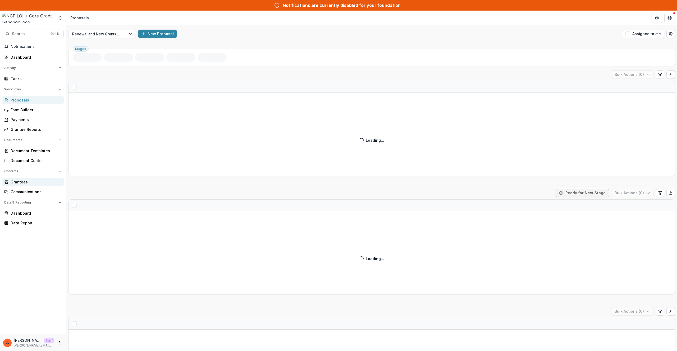
click at [32, 184] on div "Grantees" at bounding box center [35, 182] width 49 height 6
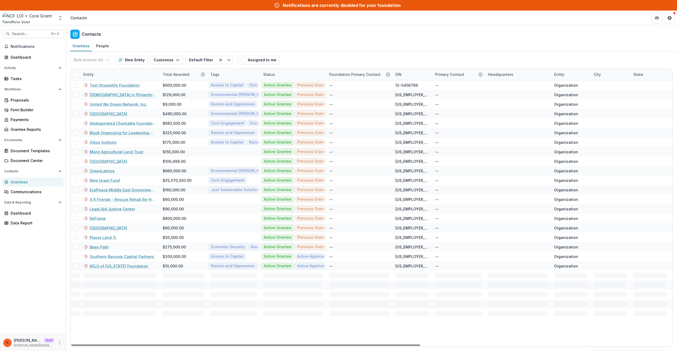
click at [103, 76] on div "Entity" at bounding box center [119, 74] width 79 height 11
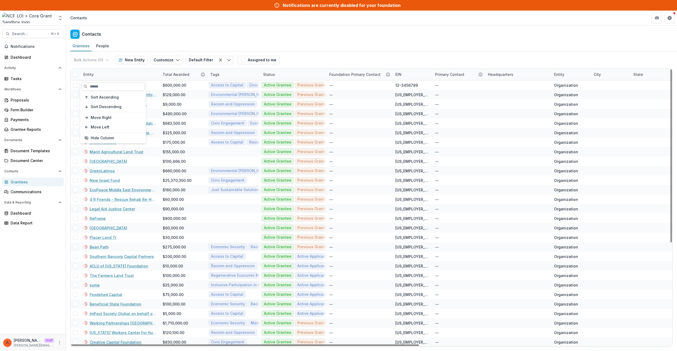
click at [109, 86] on input at bounding box center [113, 86] width 64 height 8
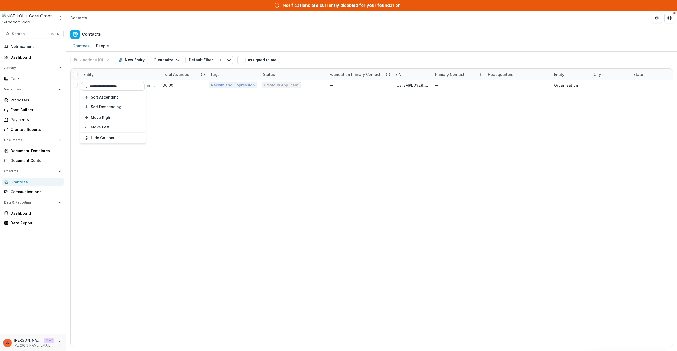
type input "**********"
click at [315, 48] on div "Grantees People" at bounding box center [371, 46] width 611 height 11
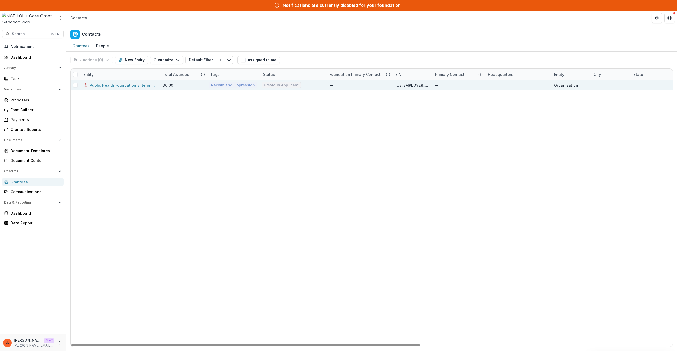
click at [126, 85] on link "Public Health Foundation Enterprises, Inc." at bounding box center [123, 86] width 67 height 6
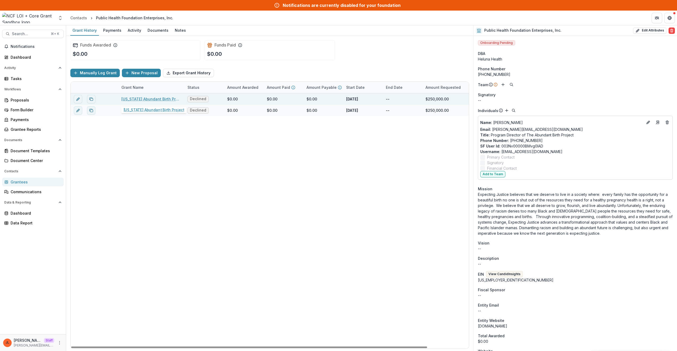
click at [144, 97] on link "California Abundant Birth Project" at bounding box center [151, 99] width 60 height 6
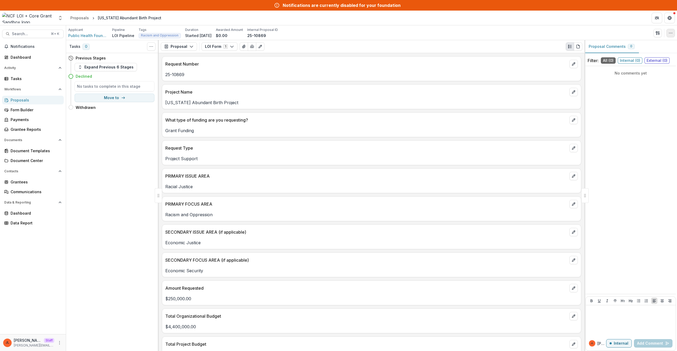
click at [673, 32] on button "button" at bounding box center [671, 33] width 8 height 8
click at [638, 42] on button "Edit Attributes" at bounding box center [645, 45] width 57 height 9
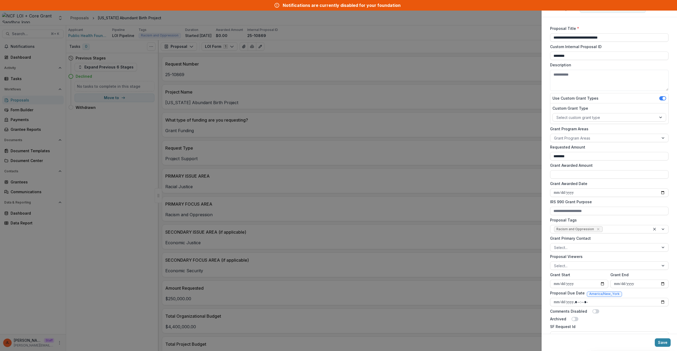
click at [311, 201] on div "**********" at bounding box center [338, 175] width 677 height 351
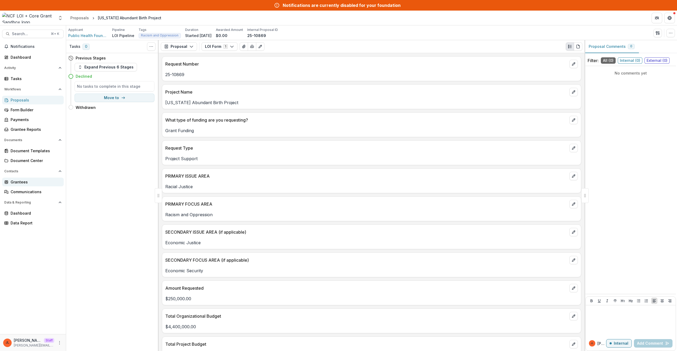
click at [25, 184] on div "Grantees" at bounding box center [35, 182] width 49 height 6
click at [432, 103] on p "California Abundant Birth Project" at bounding box center [371, 103] width 413 height 6
click at [672, 37] on button "button" at bounding box center [671, 33] width 8 height 8
click at [636, 46] on button "Edit Attributes" at bounding box center [645, 45] width 57 height 9
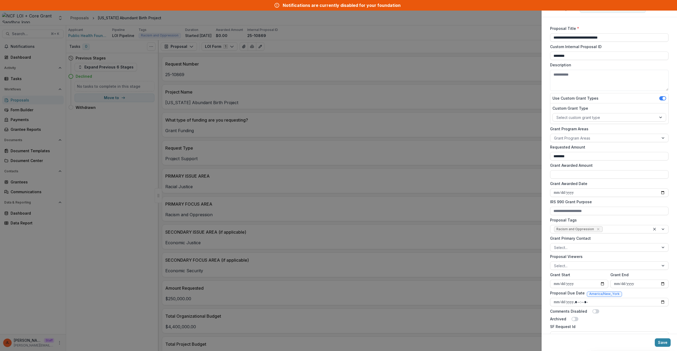
click at [634, 147] on label "Requested Amount" at bounding box center [607, 147] width 115 height 6
click at [634, 152] on input "********" at bounding box center [609, 156] width 119 height 8
drag, startPoint x: 393, startPoint y: 182, endPoint x: 390, endPoint y: 173, distance: 9.3
click at [393, 181] on div "**********" at bounding box center [338, 175] width 677 height 351
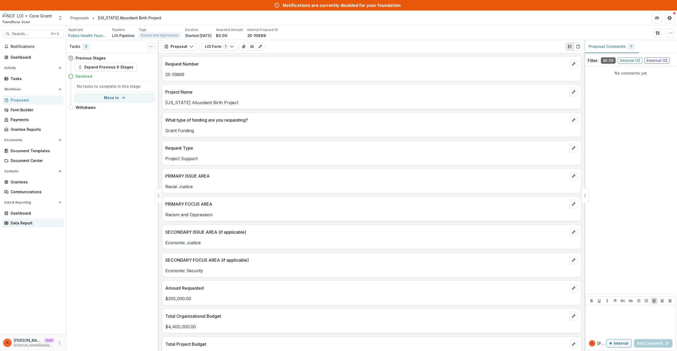
click at [30, 224] on div "Data Report" at bounding box center [35, 223] width 49 height 6
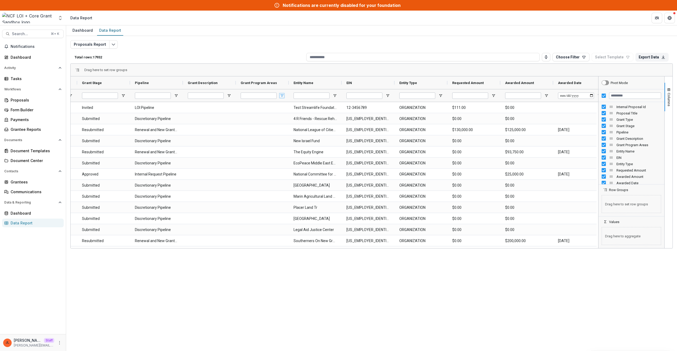
click at [280, 95] on span "Open Filter Menu" at bounding box center [282, 96] width 4 height 4
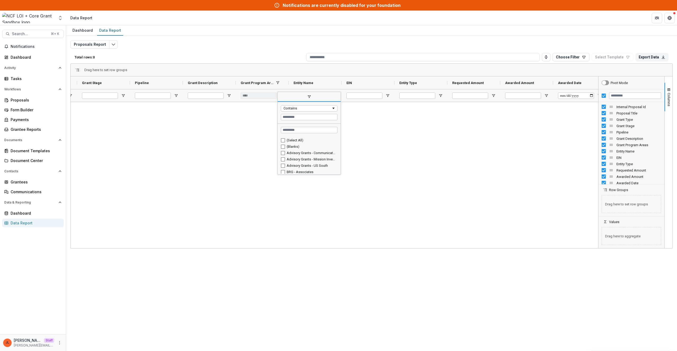
click at [282, 157] on div "Advisory Grants - Mission Investing/PRI" at bounding box center [309, 159] width 57 height 6
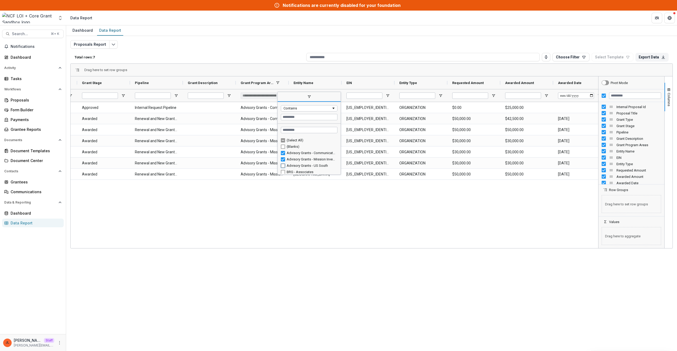
type input "**********"
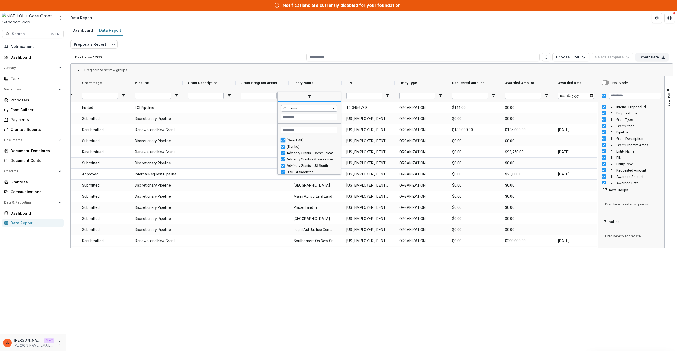
type input "***"
type input "**********"
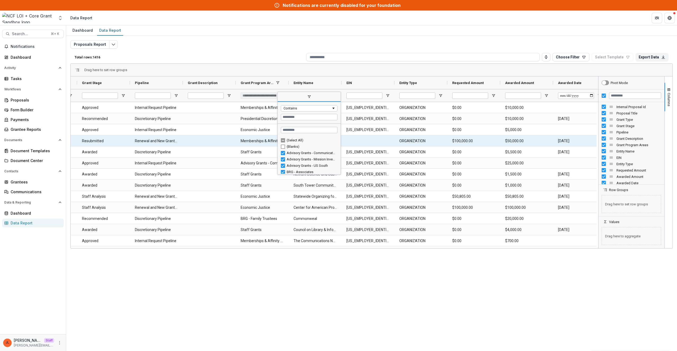
click at [232, 138] on div at bounding box center [209, 140] width 53 height 11
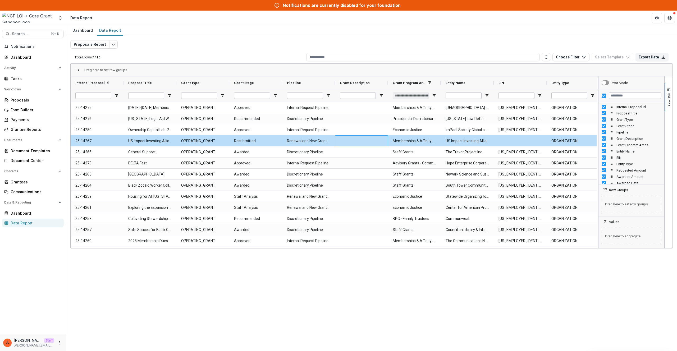
click at [391, 49] on div "Proposals Report Total rows: 1416 Choose Filter Personal Filters Team Filters T…" at bounding box center [371, 138] width 603 height 196
click at [584, 2] on div "Notifications are currently disabled for your foundation" at bounding box center [338, 5] width 677 height 11
click at [224, 289] on div "Dashboard Data Report Proposals Report Total rows: 1416 Choose Filter Personal …" at bounding box center [371, 188] width 611 height 326
click at [62, 342] on button "More" at bounding box center [59, 343] width 6 height 6
click at [82, 329] on link "User Settings" at bounding box center [94, 332] width 57 height 9
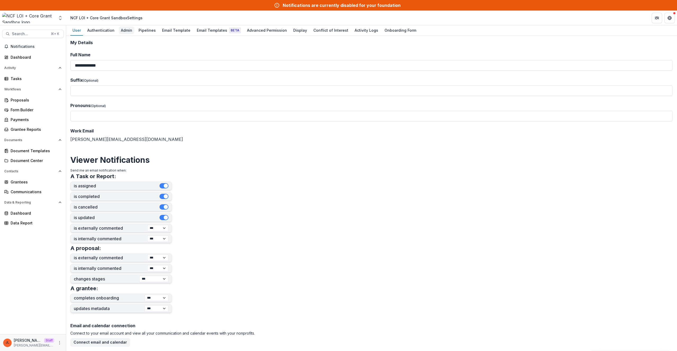
click at [127, 31] on div "Admin" at bounding box center [127, 30] width 16 height 8
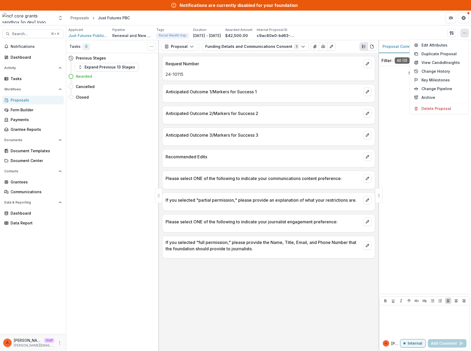
click at [125, 182] on div "Tasks 0 Show Cancelled Tasks Previous Stages Expand Previous 13 Stages Awarded …" at bounding box center [112, 195] width 93 height 311
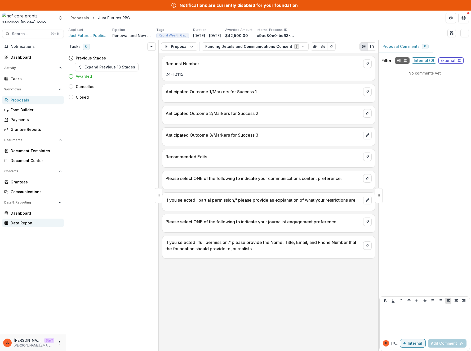
click at [21, 220] on div "Data Report" at bounding box center [35, 223] width 49 height 6
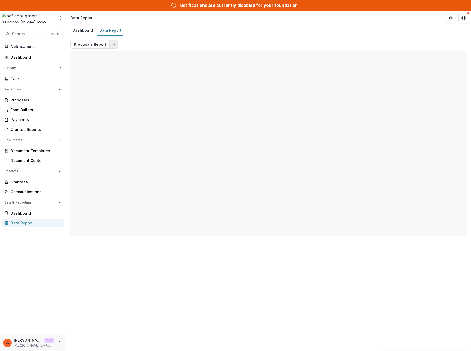
click at [112, 46] on icon "Edit selected report" at bounding box center [113, 44] width 4 height 4
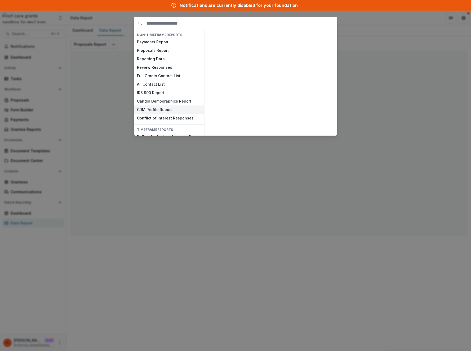
click at [165, 109] on button "CRM Profile Report" at bounding box center [169, 110] width 70 height 8
click at [323, 128] on button "View" at bounding box center [324, 129] width 22 height 8
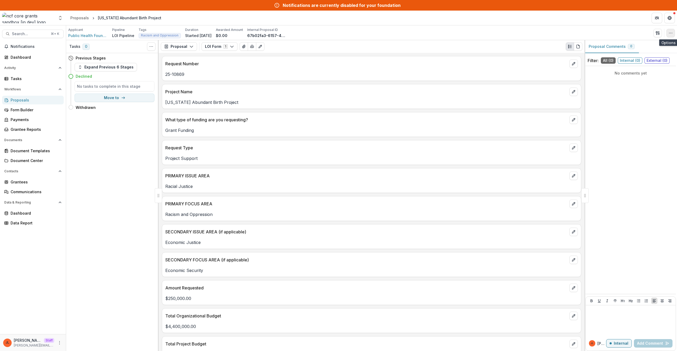
click at [672, 33] on icon "button" at bounding box center [671, 33] width 4 height 4
click at [12, 183] on div "Grantees" at bounding box center [35, 182] width 49 height 6
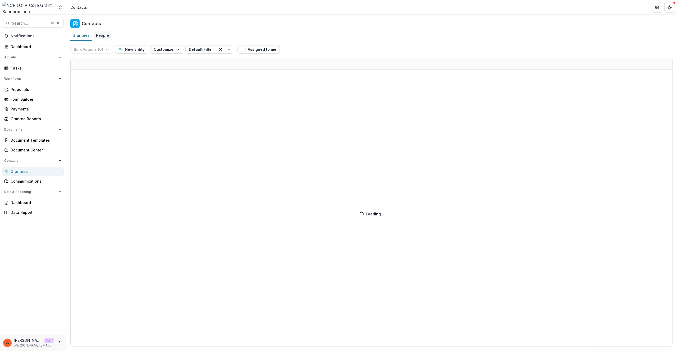
click at [101, 34] on div "People" at bounding box center [102, 35] width 17 height 8
click at [107, 64] on div "New Individual Contact Name Associated Entities User Type Loading... Loading..." at bounding box center [371, 196] width 611 height 310
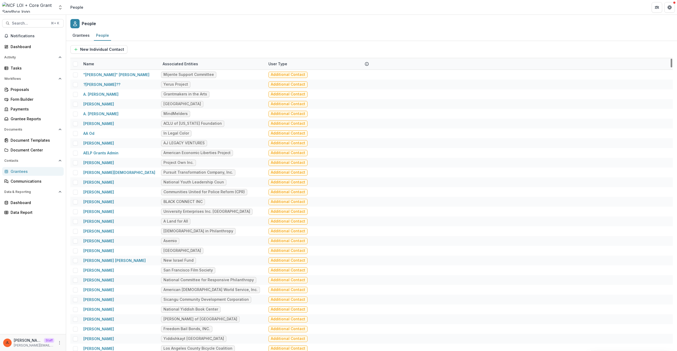
click at [103, 65] on div "Name" at bounding box center [119, 63] width 79 height 11
click at [105, 75] on input at bounding box center [113, 76] width 64 height 8
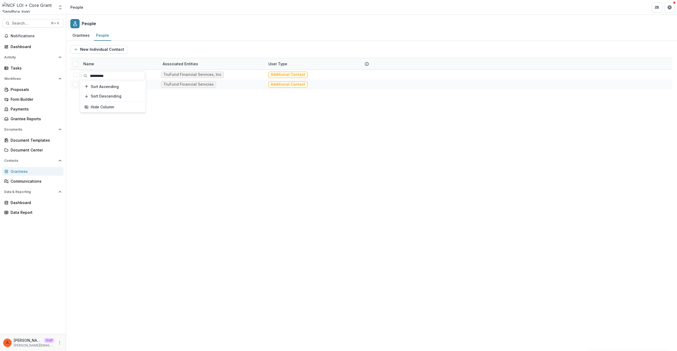
type input "**********"
click at [170, 133] on div "Matthew Shapiro TruFund Financial Services, Inc Additional Contact Matthew Shap…" at bounding box center [371, 211] width 603 height 282
click at [105, 85] on link "[PERSON_NAME]" at bounding box center [98, 84] width 31 height 4
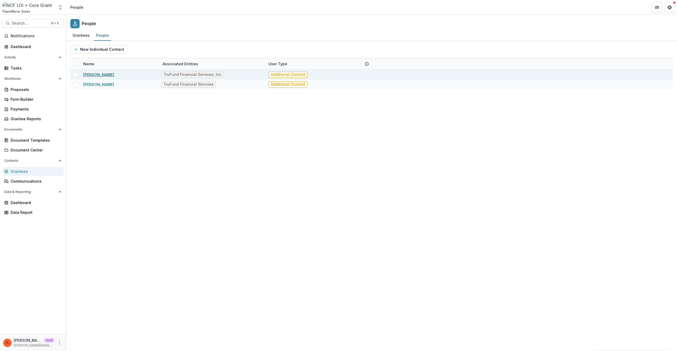
click at [106, 76] on link "[PERSON_NAME]" at bounding box center [98, 75] width 31 height 4
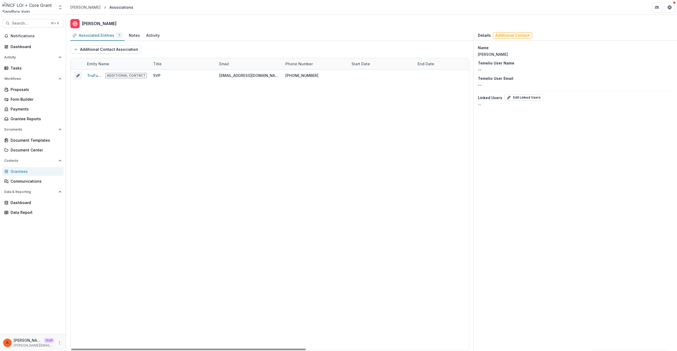
click at [23, 169] on div "Grantees" at bounding box center [35, 172] width 49 height 6
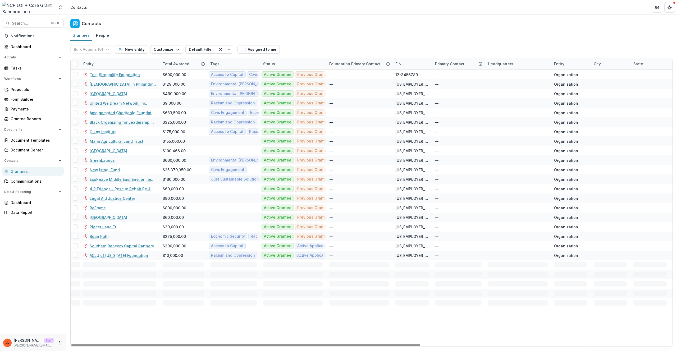
click at [120, 64] on div "Entity" at bounding box center [119, 63] width 79 height 11
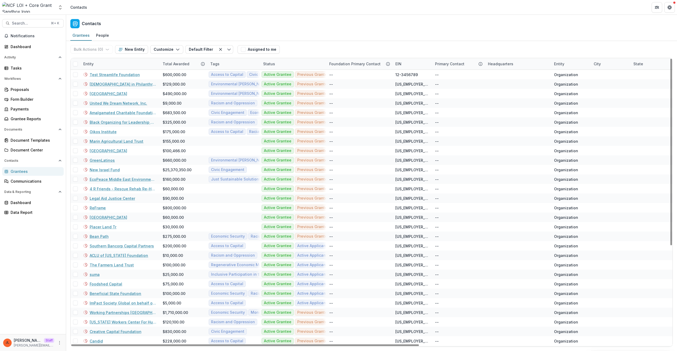
click at [264, 26] on div "Contacts" at bounding box center [371, 23] width 611 height 16
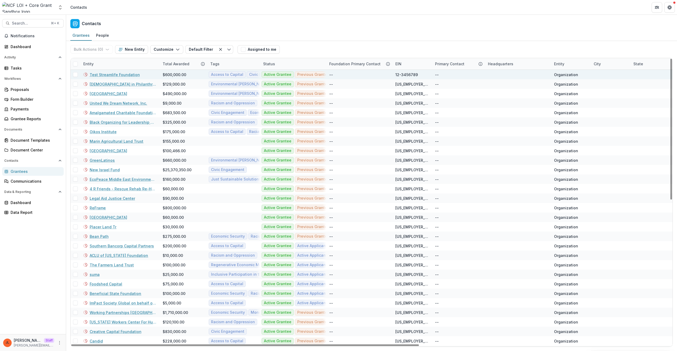
click at [118, 76] on link "Test Streamlife Foundation" at bounding box center [115, 75] width 50 height 6
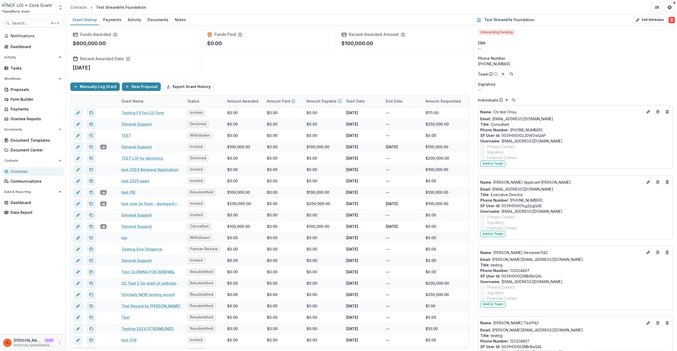
click at [15, 173] on div "Grantees" at bounding box center [35, 172] width 49 height 6
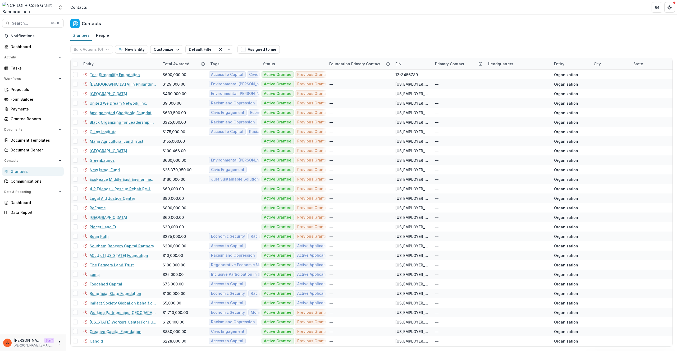
click at [112, 67] on div "Entity" at bounding box center [119, 63] width 79 height 11
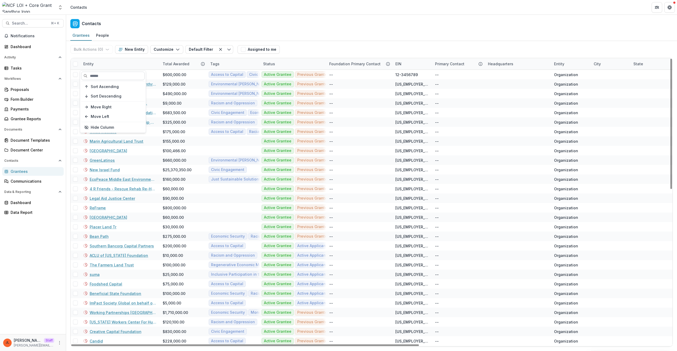
click at [110, 74] on input at bounding box center [113, 76] width 64 height 8
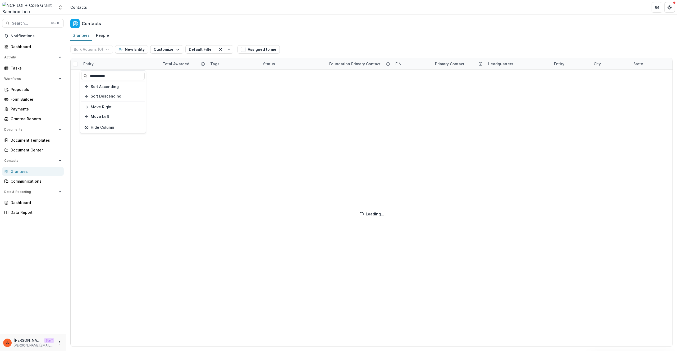
type input "**********"
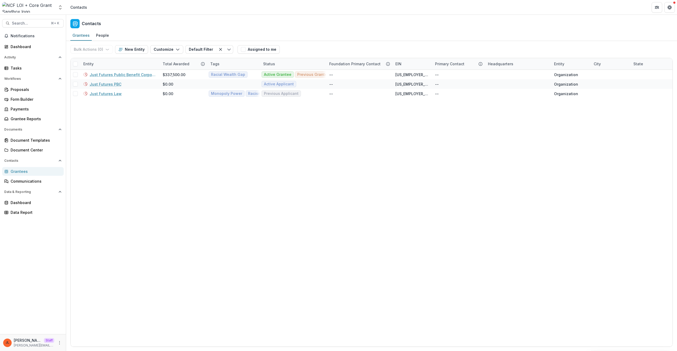
click at [359, 24] on div "Contacts" at bounding box center [371, 23] width 611 height 16
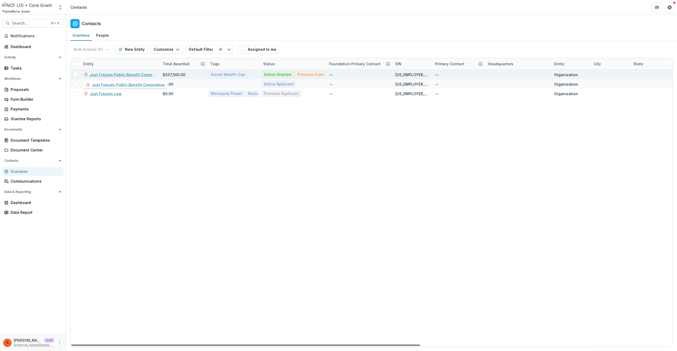
click at [113, 75] on link "Just Futures Public Benefit Corporation" at bounding box center [123, 75] width 67 height 6
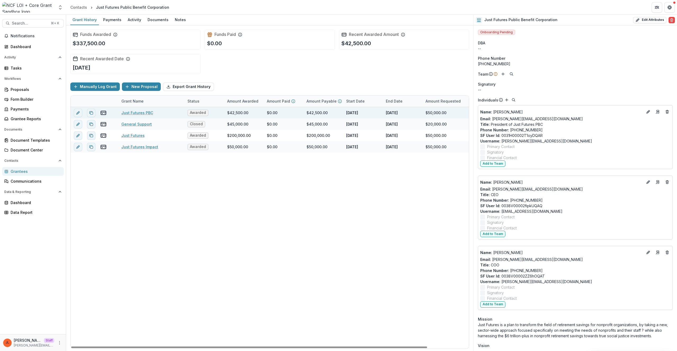
click at [132, 114] on link "Just Futures PBC" at bounding box center [137, 113] width 32 height 6
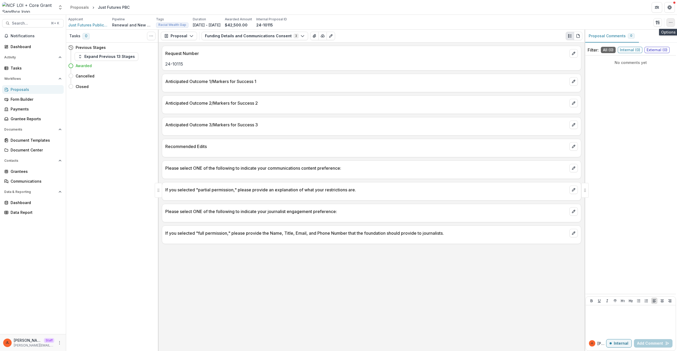
click at [670, 25] on button "button" at bounding box center [671, 22] width 8 height 8
click at [639, 35] on button "Edit Attributes" at bounding box center [645, 34] width 57 height 9
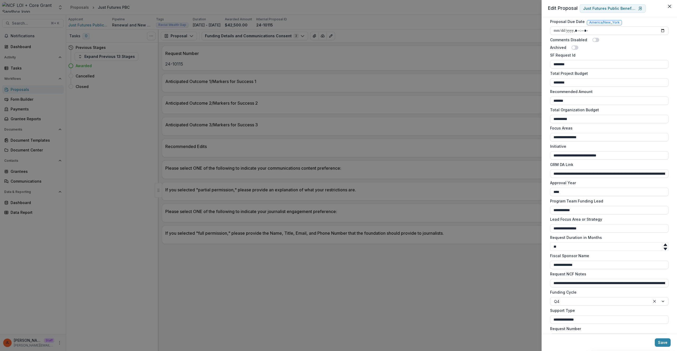
scroll to position [307, 0]
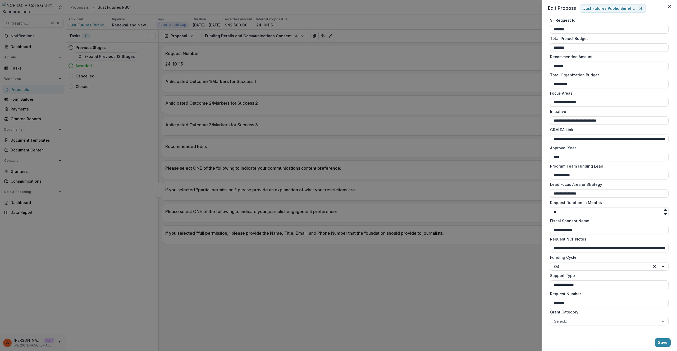
click at [193, 94] on div "**********" at bounding box center [338, 175] width 677 height 351
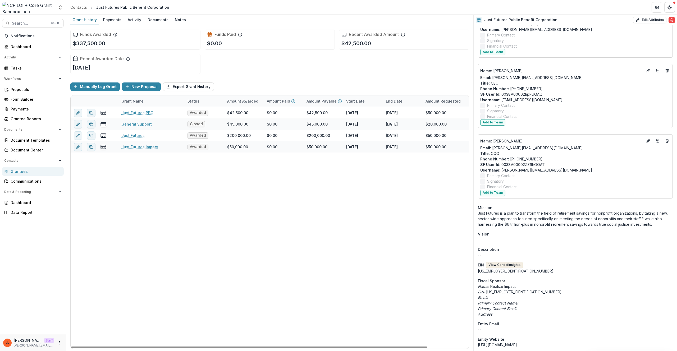
scroll to position [242, 0]
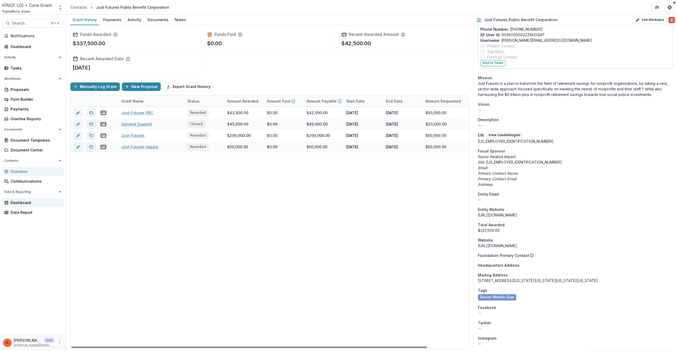
drag, startPoint x: 117, startPoint y: 231, endPoint x: 38, endPoint y: 202, distance: 83.8
click at [117, 231] on div "Just Futures PBC Awarded $42,500.00 $0.00 $42,500.00 Dec 1, 2024 Nov 30, 2025 $…" at bounding box center [293, 228] width 445 height 242
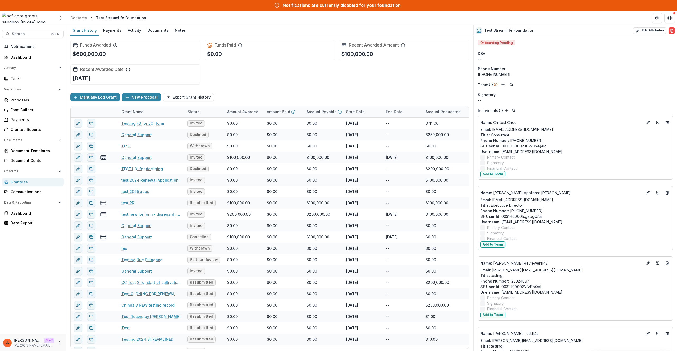
click at [27, 182] on div "Grantees" at bounding box center [35, 182] width 49 height 6
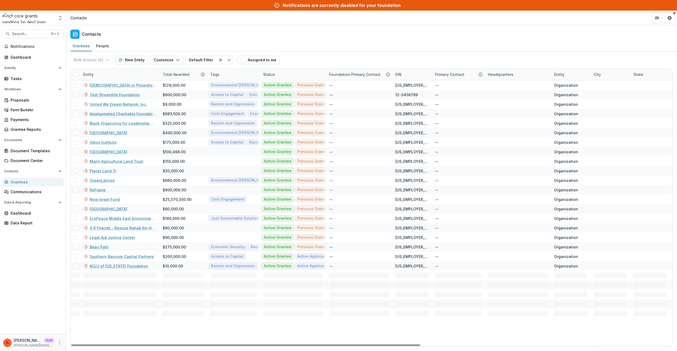
click at [114, 76] on div "Entity" at bounding box center [119, 74] width 79 height 11
click at [114, 85] on input at bounding box center [113, 86] width 64 height 8
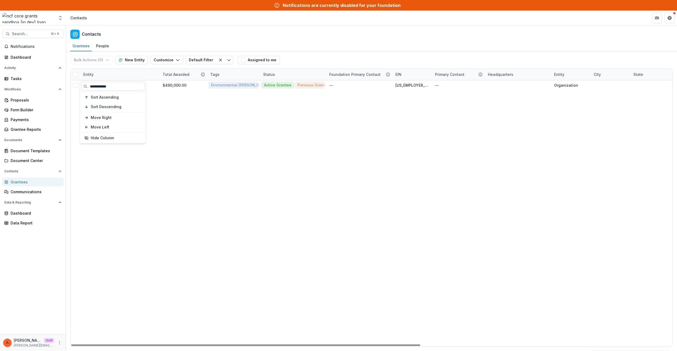
type input "**********"
drag, startPoint x: 273, startPoint y: 215, endPoint x: 269, endPoint y: 221, distance: 6.9
click at [269, 221] on div "[GEOGRAPHIC_DATA] $490,000.00 Environmental [PERSON_NAME] Regenerative Economic…" at bounding box center [589, 213] width 1036 height 266
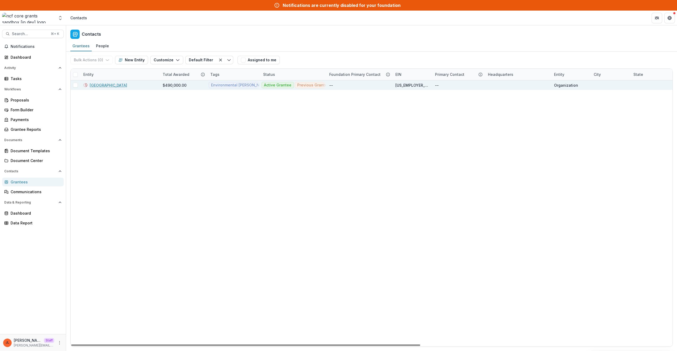
click at [101, 85] on link "[GEOGRAPHIC_DATA]" at bounding box center [109, 86] width 38 height 6
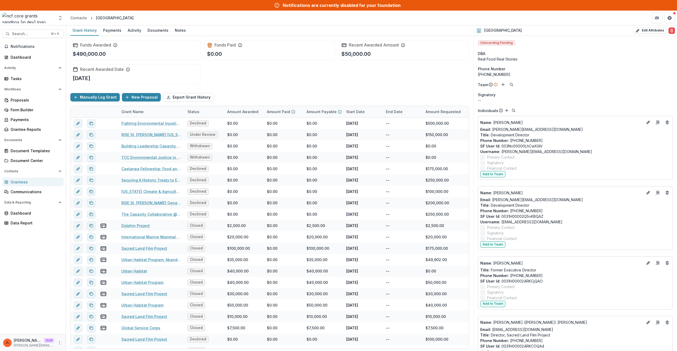
drag, startPoint x: 279, startPoint y: 85, endPoint x: 281, endPoint y: 88, distance: 3.6
click at [280, 85] on div "Funds Awarded $490,000.00 Funds Paid $0.00 Recent Awarded Amount $50,000.00 Rec…" at bounding box center [269, 62] width 399 height 53
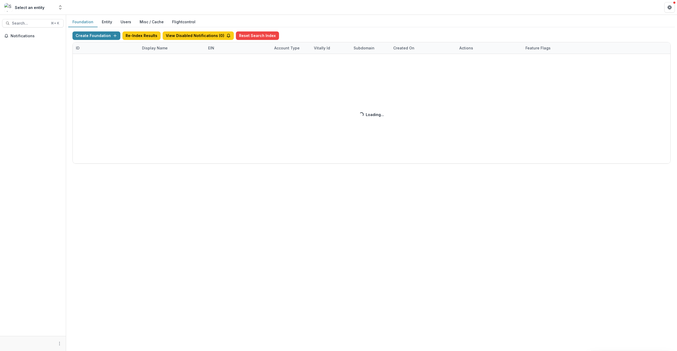
click at [149, 48] on div "Create Foundation Re-Index Results View Disabled Notifications ( 0 ) Reset Sear…" at bounding box center [372, 97] width 599 height 132
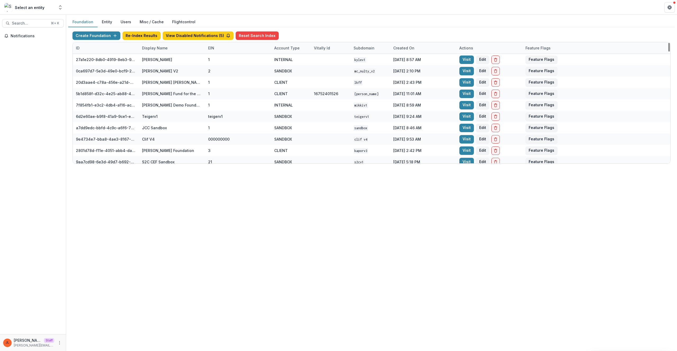
click at [149, 52] on div "Display Name" at bounding box center [172, 47] width 66 height 11
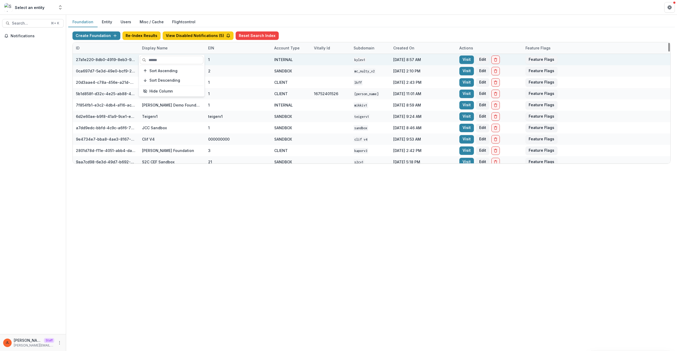
click at [152, 62] on input at bounding box center [172, 60] width 64 height 8
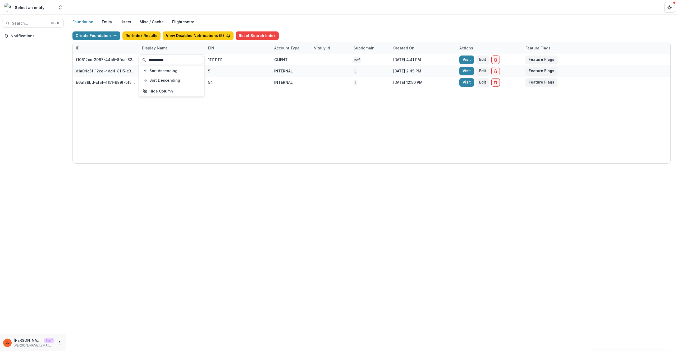
type input "**********"
click at [186, 149] on div "f10612cc-2967-44b5-8fea-824c4e1f13c5 [PERSON_NAME] Foundation Workflow Sandbox …" at bounding box center [372, 109] width 598 height 110
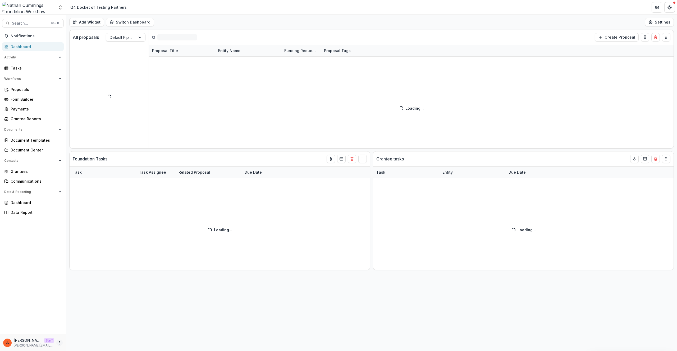
click at [58, 343] on icon "More" at bounding box center [59, 343] width 4 height 4
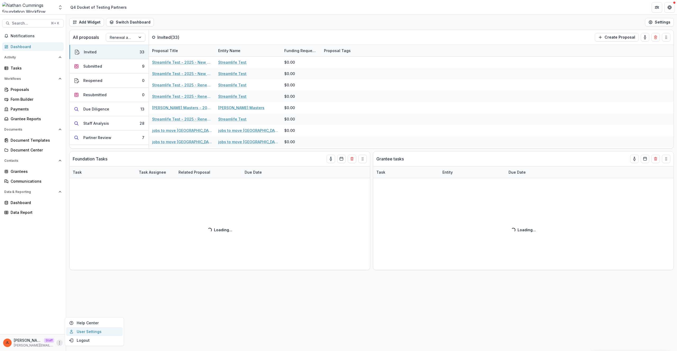
click at [75, 334] on link "User Settings" at bounding box center [94, 332] width 57 height 9
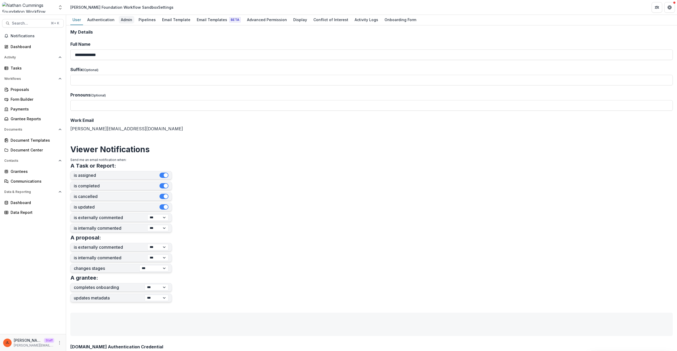
click at [125, 21] on div "Admin" at bounding box center [127, 20] width 16 height 8
